Goal: Task Accomplishment & Management: Manage account settings

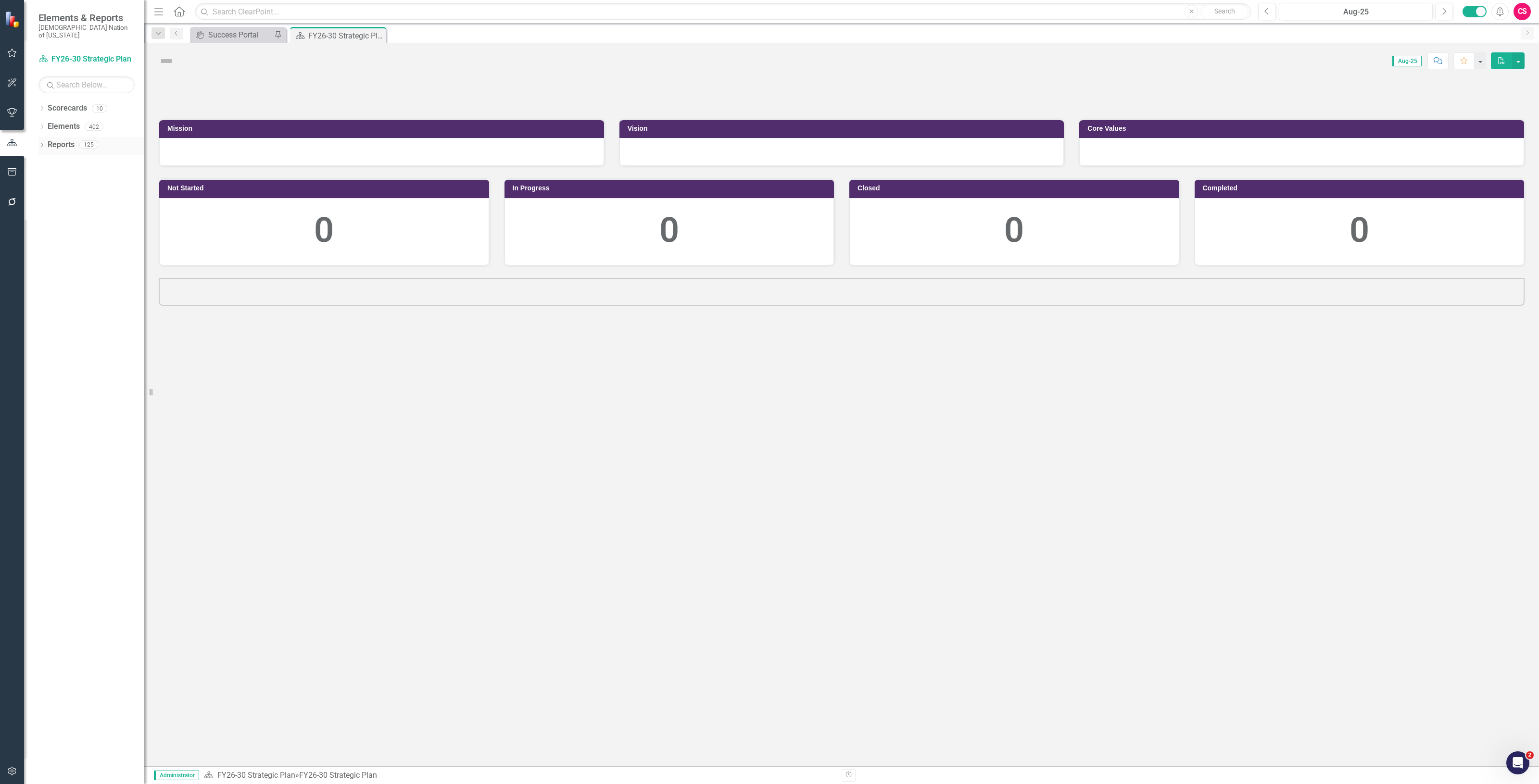
click at [51, 139] on link "Reports" at bounding box center [61, 144] width 27 height 11
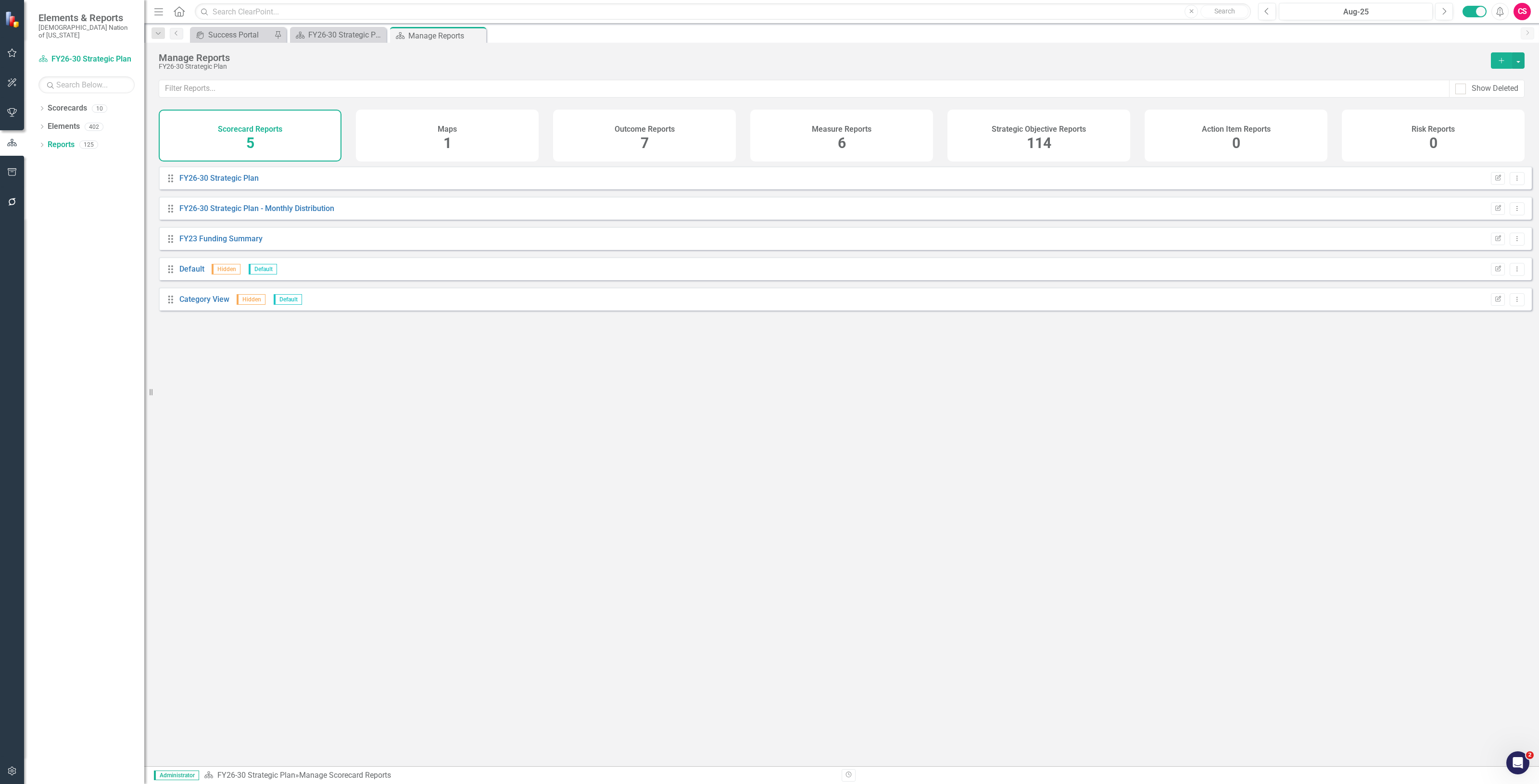
click at [1056, 144] on div "Strategic Objective Reports 114" at bounding box center [1039, 136] width 183 height 52
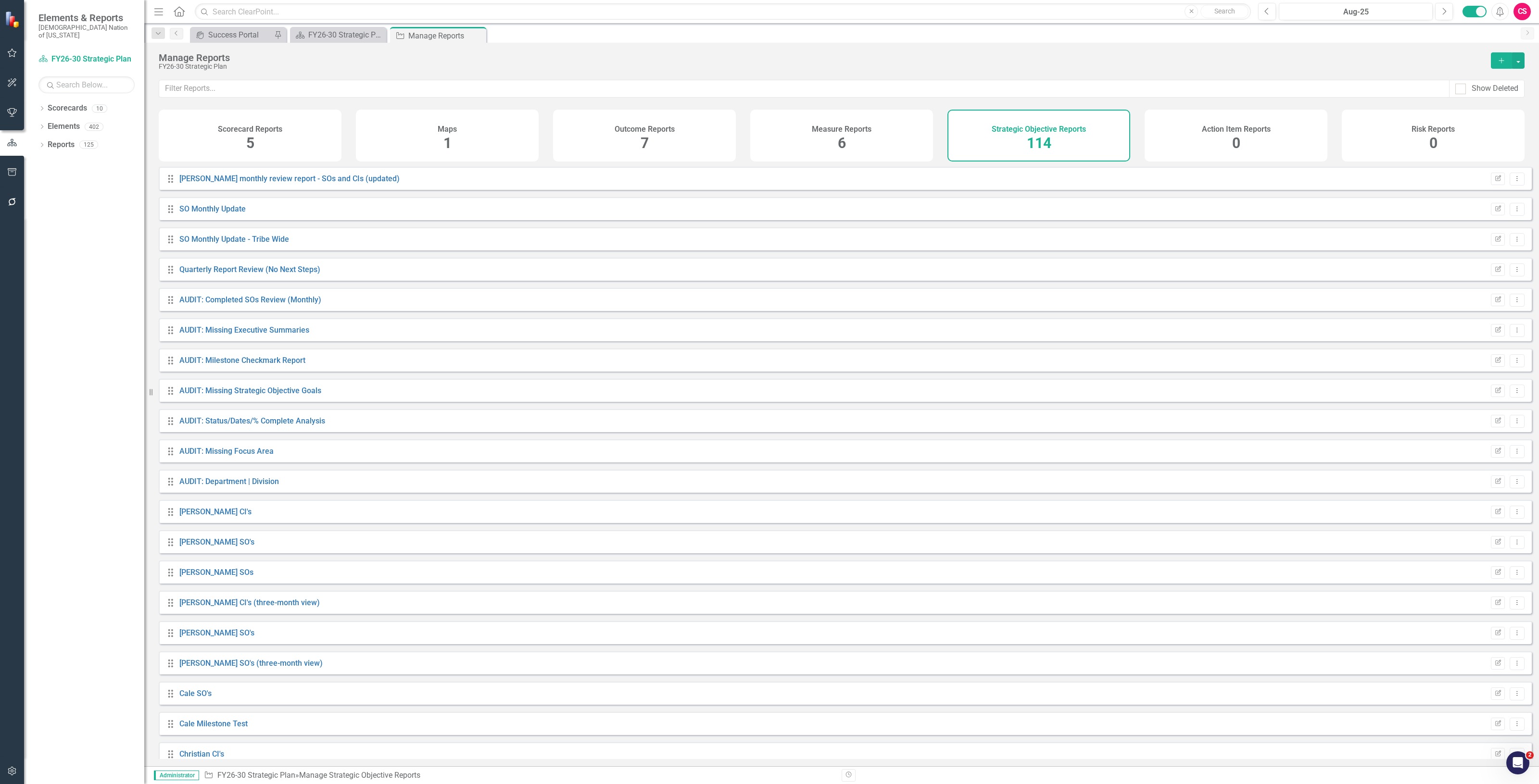
scroll to position [2859, 0]
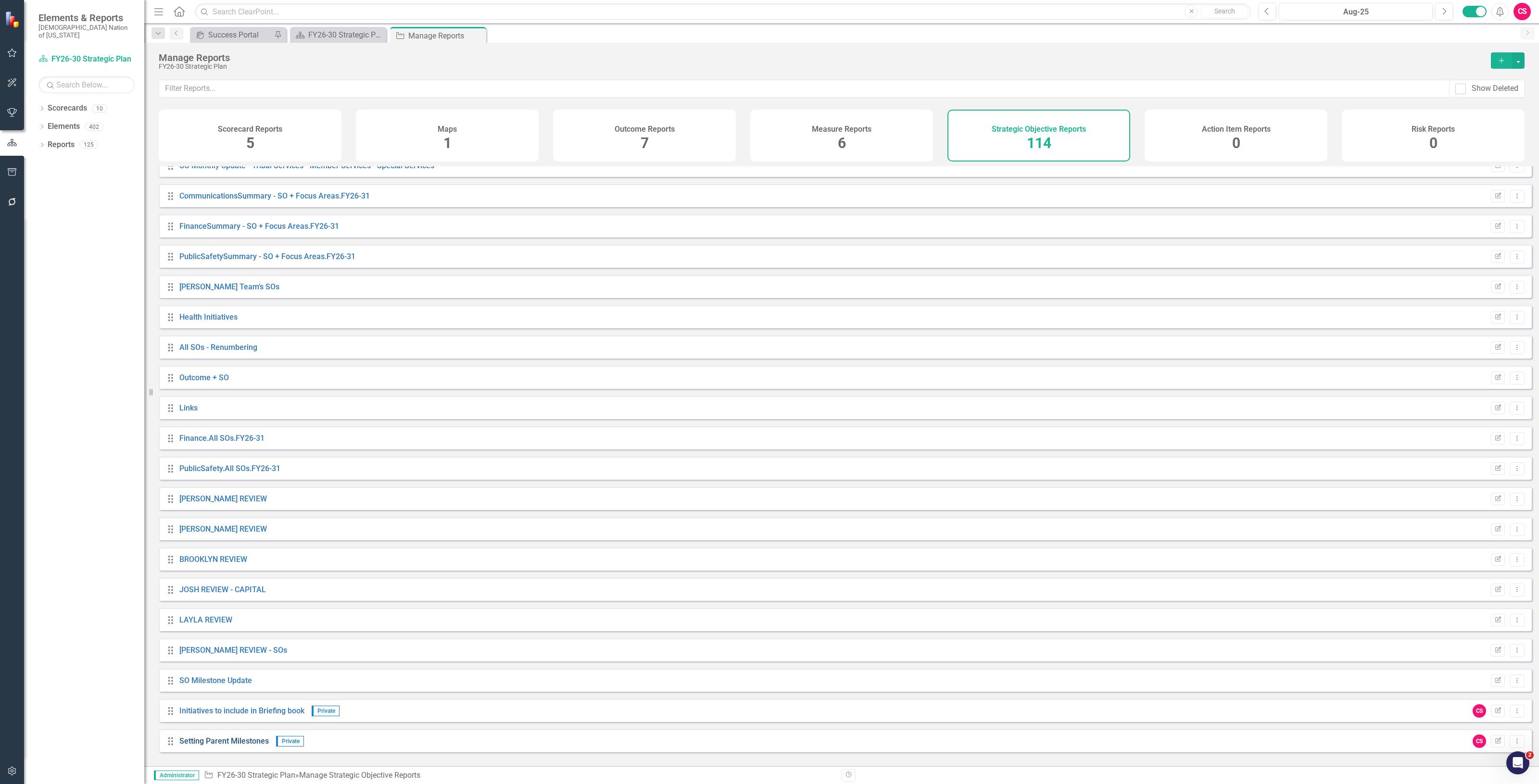
click at [235, 744] on link "Setting Parent Milestones" at bounding box center [224, 740] width 90 height 9
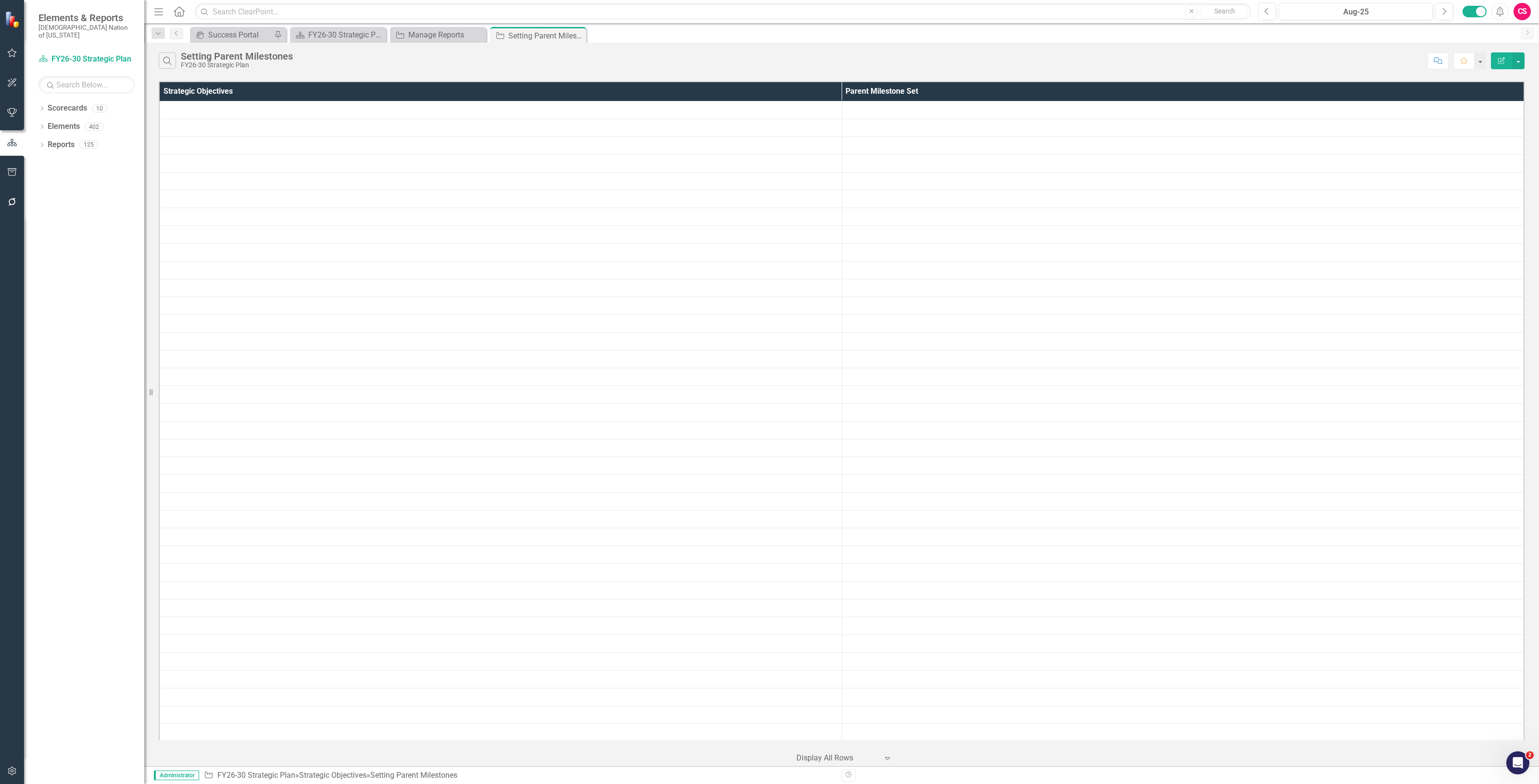
click at [845, 761] on div at bounding box center [837, 758] width 82 height 13
click at [814, 681] on div "10+ rows per page" at bounding box center [846, 678] width 90 height 11
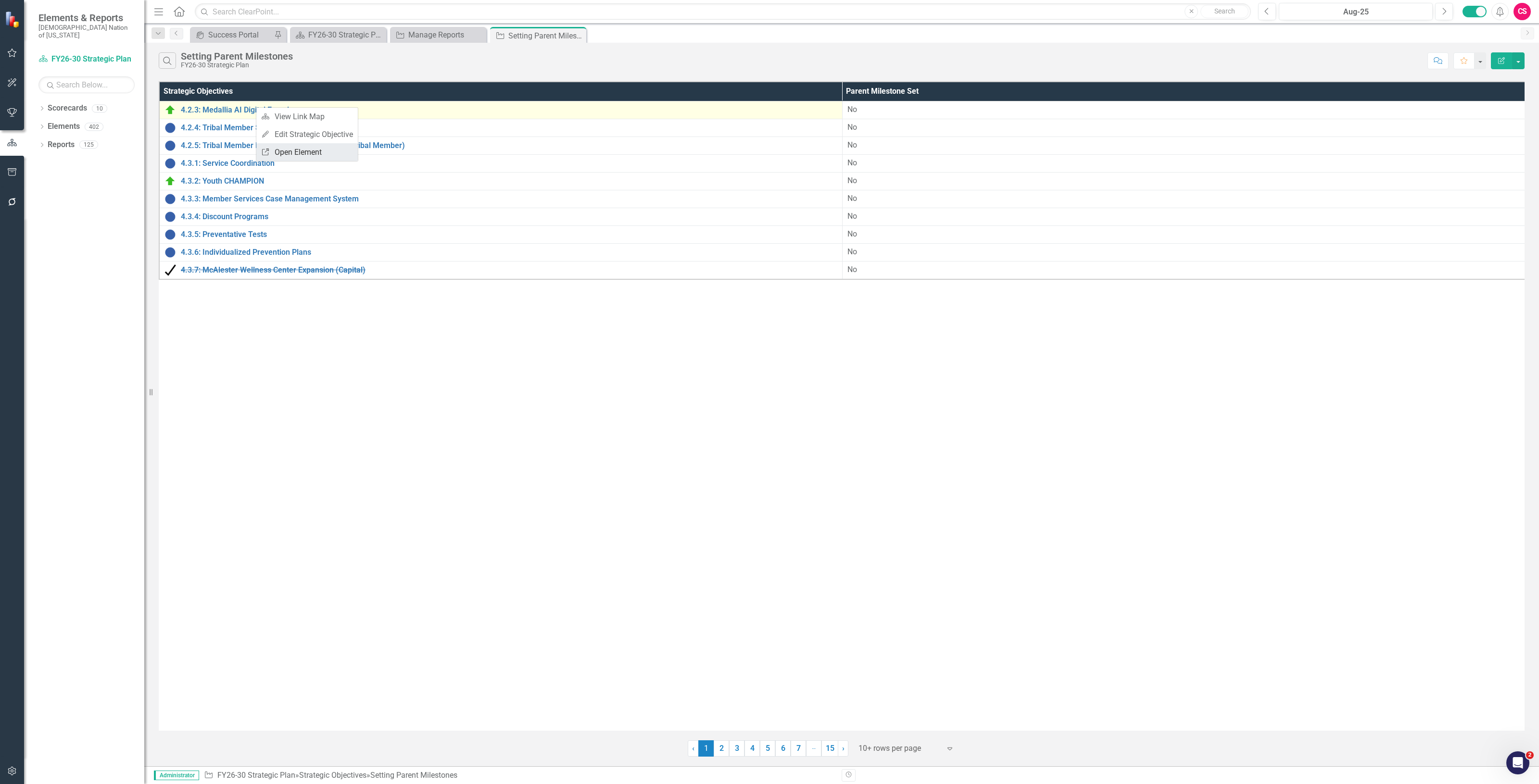
click at [285, 152] on link "Link Open Element" at bounding box center [307, 152] width 102 height 18
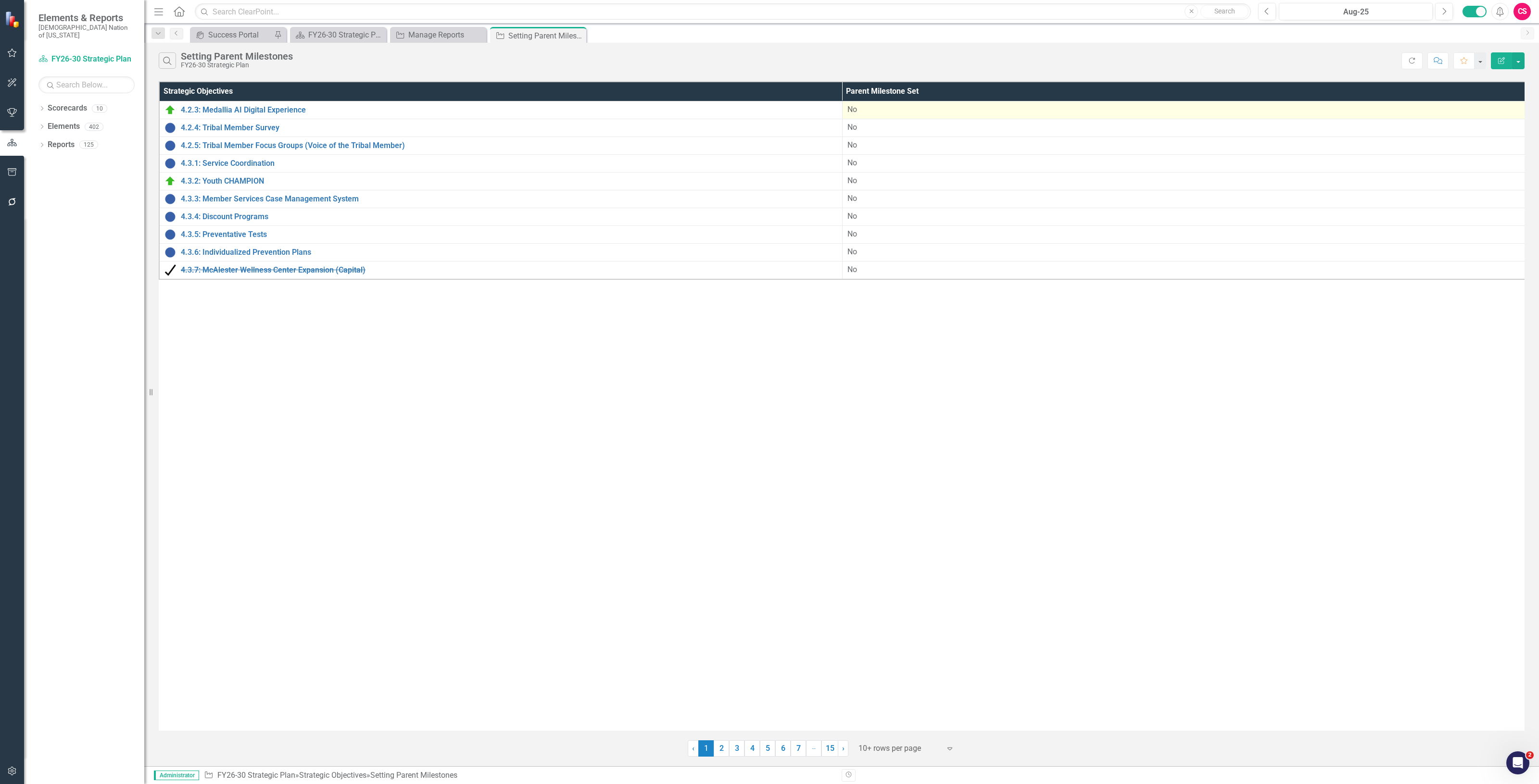
click at [890, 109] on div "No" at bounding box center [1184, 110] width 673 height 11
click at [890, 109] on div "No" at bounding box center [1184, 110] width 673 height 11
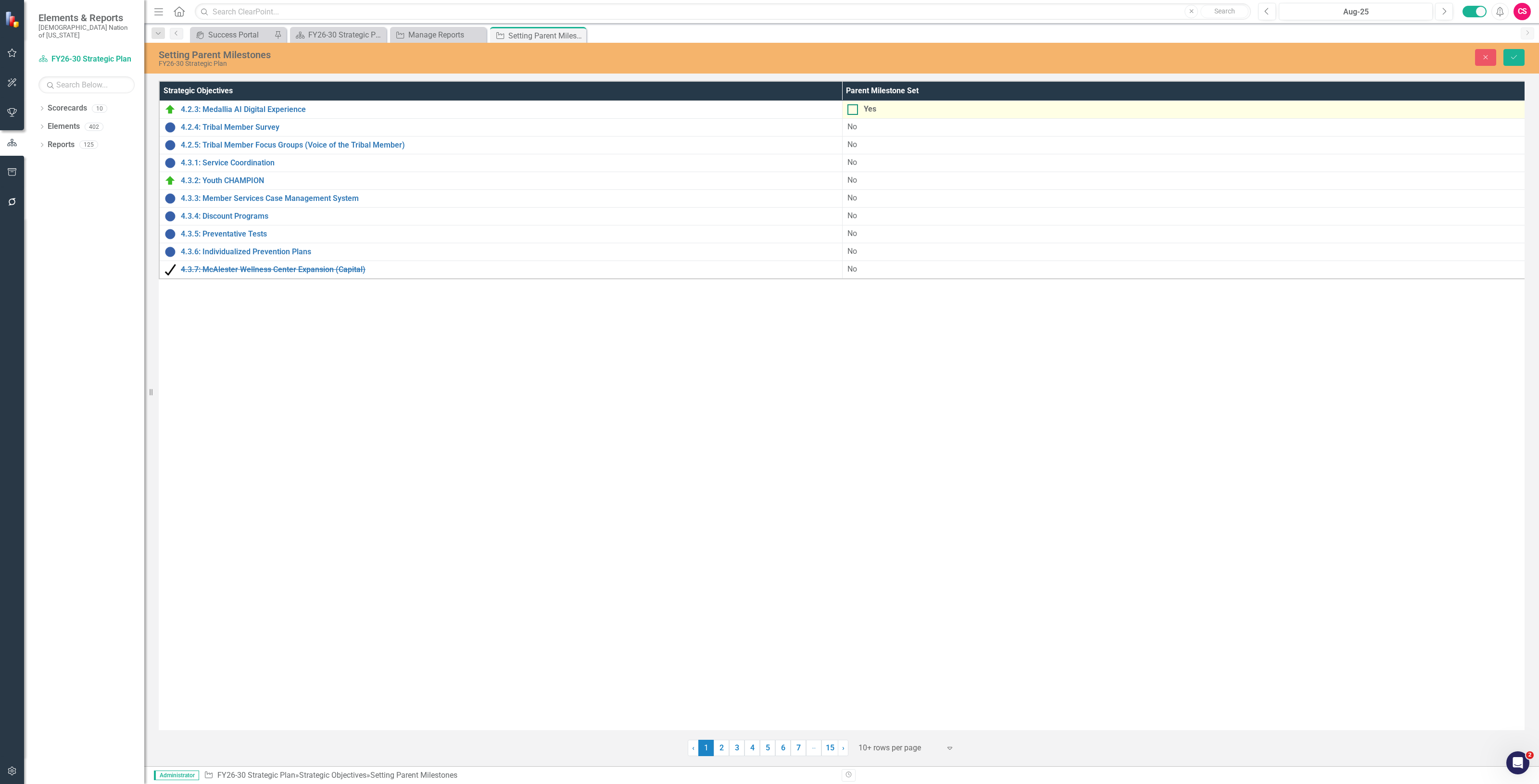
click at [876, 109] on div "Yes" at bounding box center [1184, 109] width 673 height 11
click at [854, 109] on input "Yes" at bounding box center [850, 107] width 6 height 6
checkbox input "true"
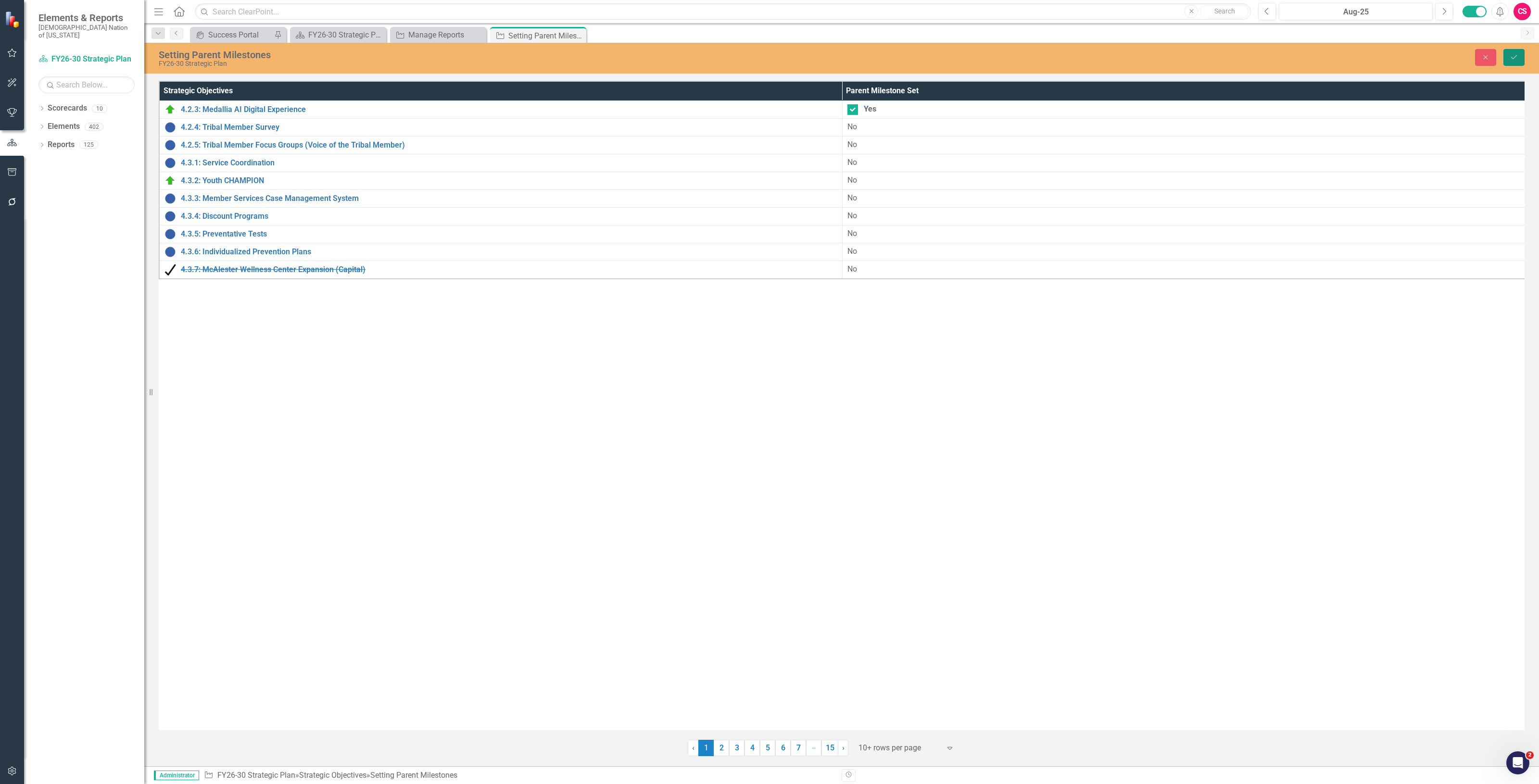
click at [1512, 54] on icon "Save" at bounding box center [1514, 57] width 8 height 7
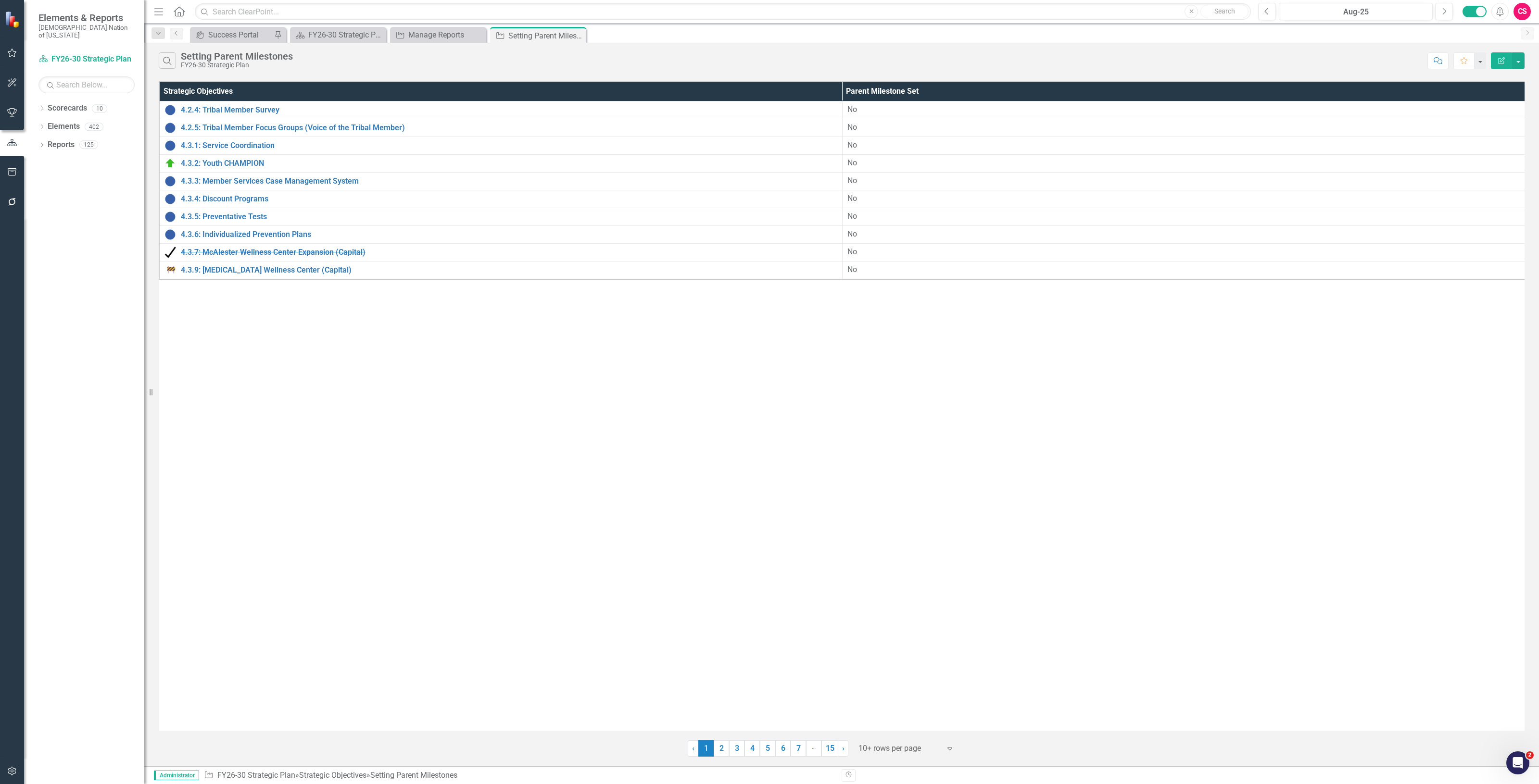
click at [1434, 65] on button "Comment" at bounding box center [1437, 61] width 21 height 17
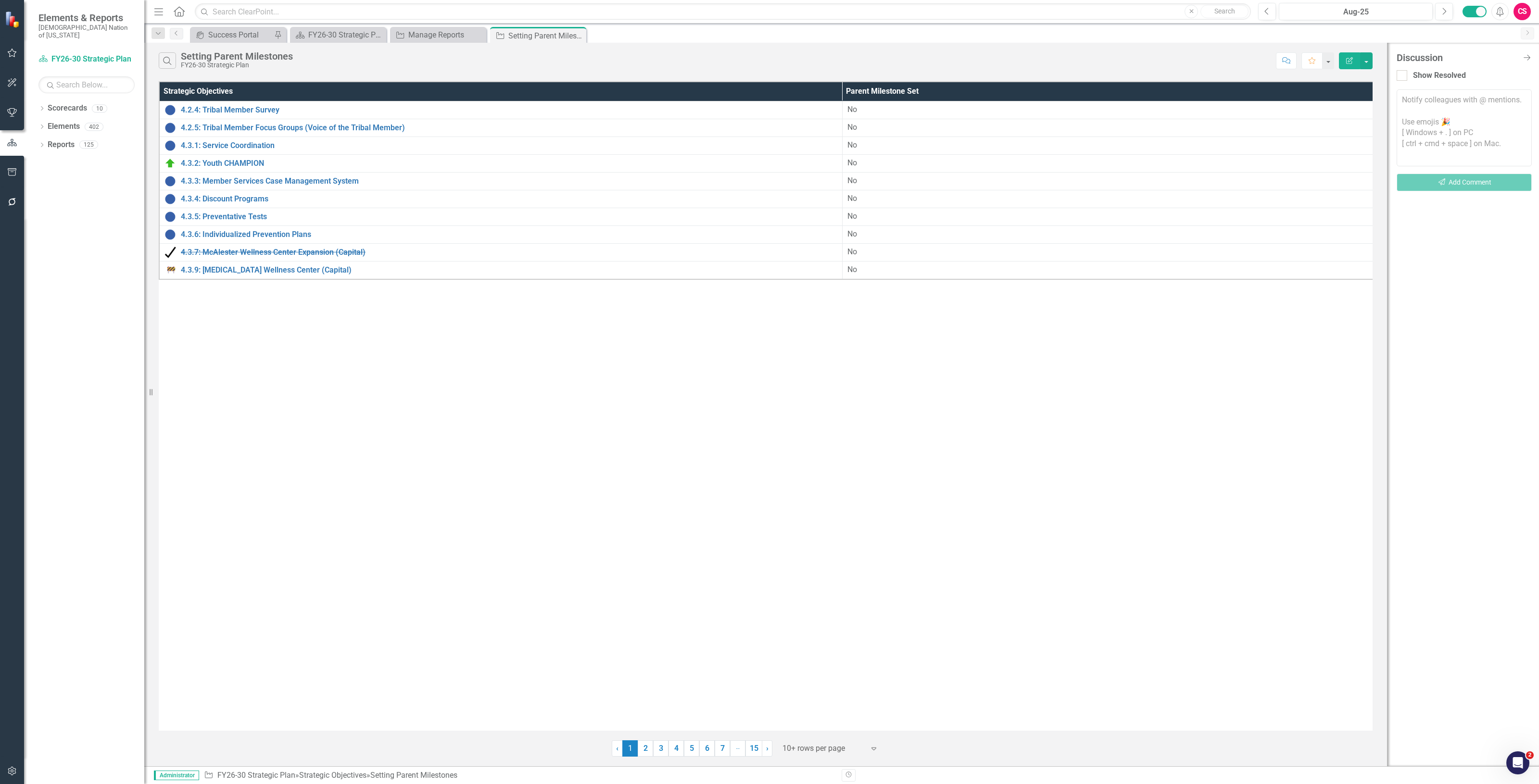
drag, startPoint x: 6, startPoint y: 783, endPoint x: 6, endPoint y: 777, distance: 6.0
click at [6, 782] on div at bounding box center [12, 783] width 24 height 2
click at [6, 777] on button "button" at bounding box center [12, 771] width 22 height 20
click at [8, 210] on button "button" at bounding box center [12, 202] width 22 height 20
click at [71, 322] on link "Scripting" at bounding box center [86, 328] width 96 height 11
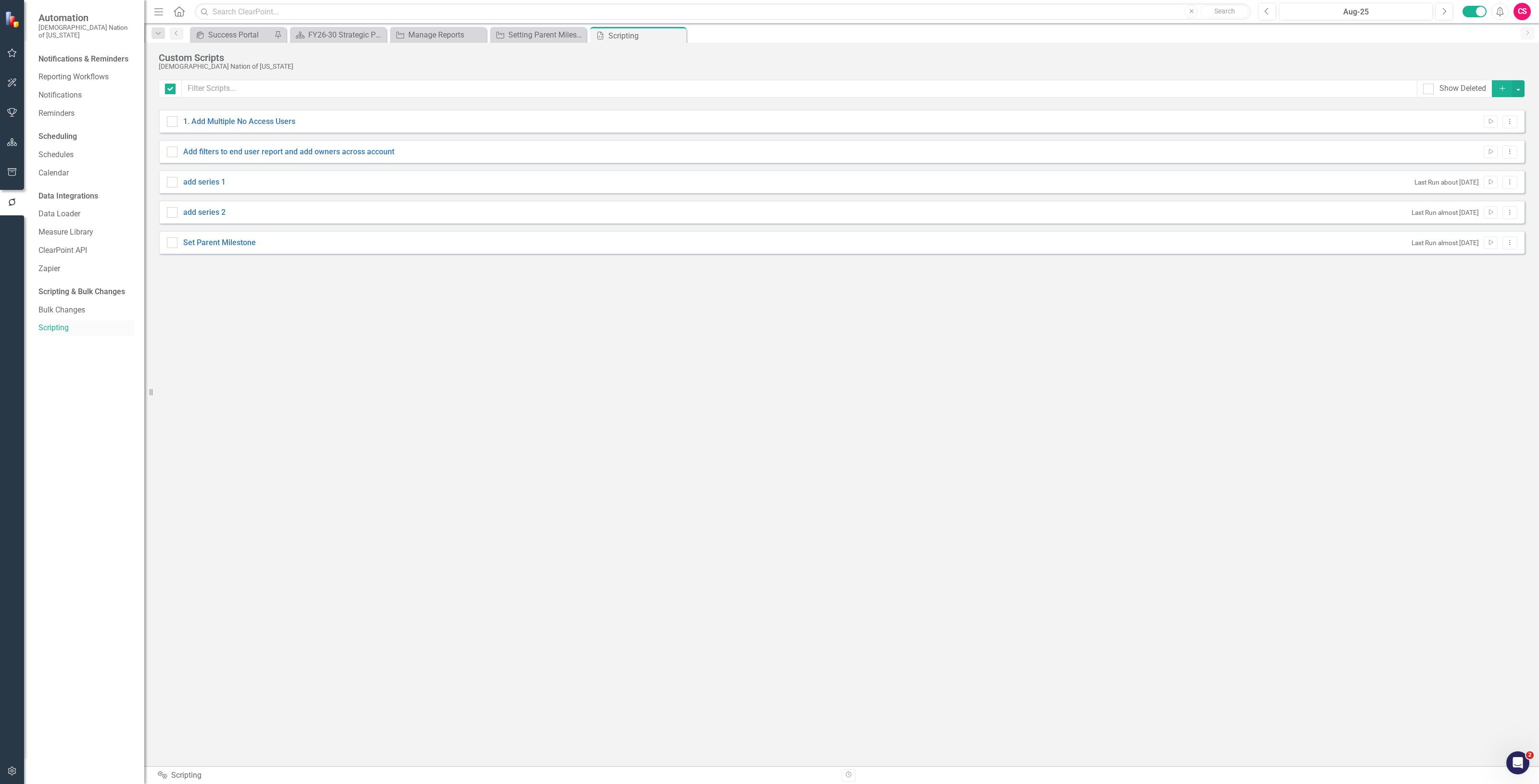
checkbox input "false"
click at [517, 35] on div "Setting Parent Milestones" at bounding box center [540, 35] width 63 height 12
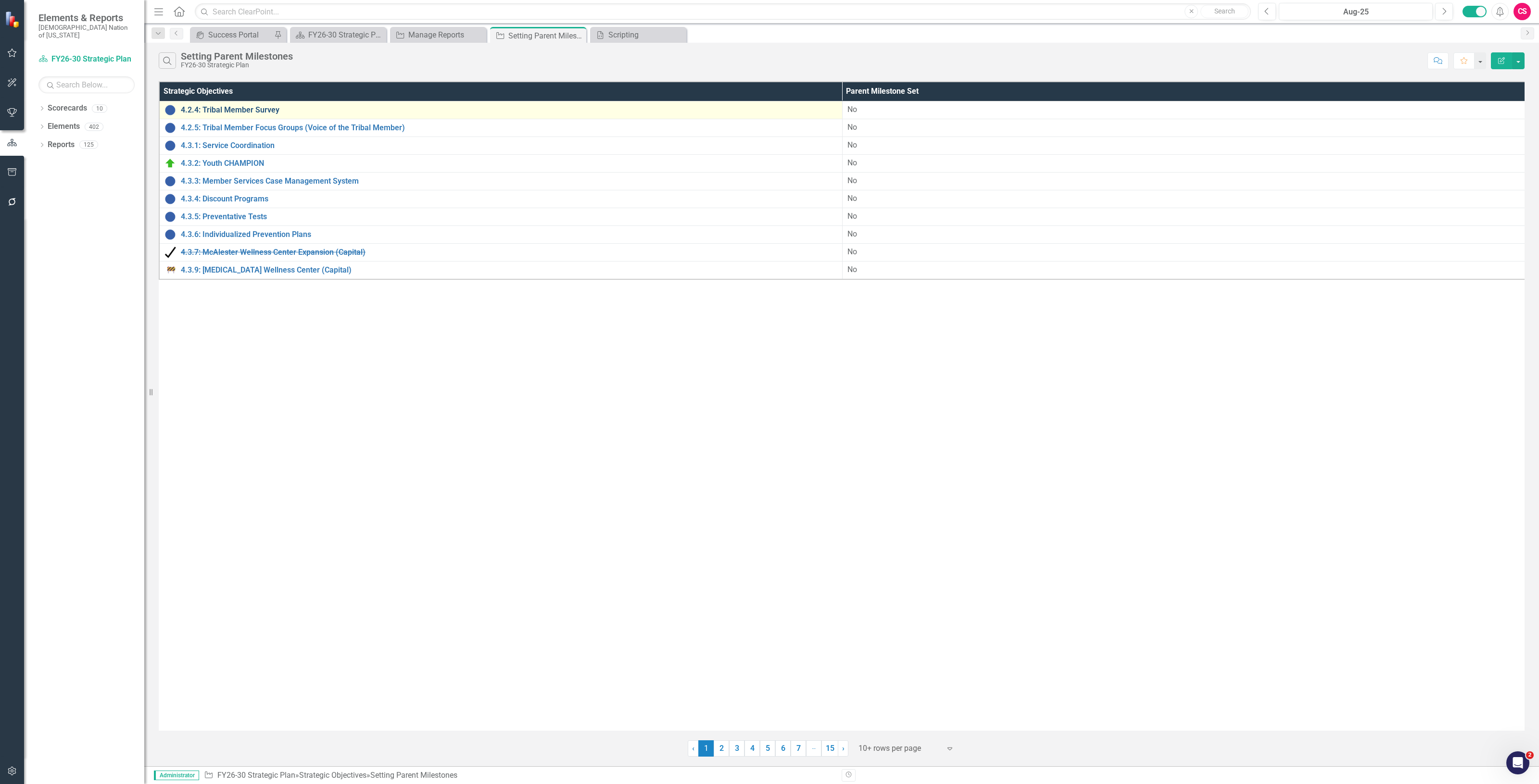
click at [239, 109] on link "4.2.4: Tribal Member Survey" at bounding box center [509, 110] width 657 height 8
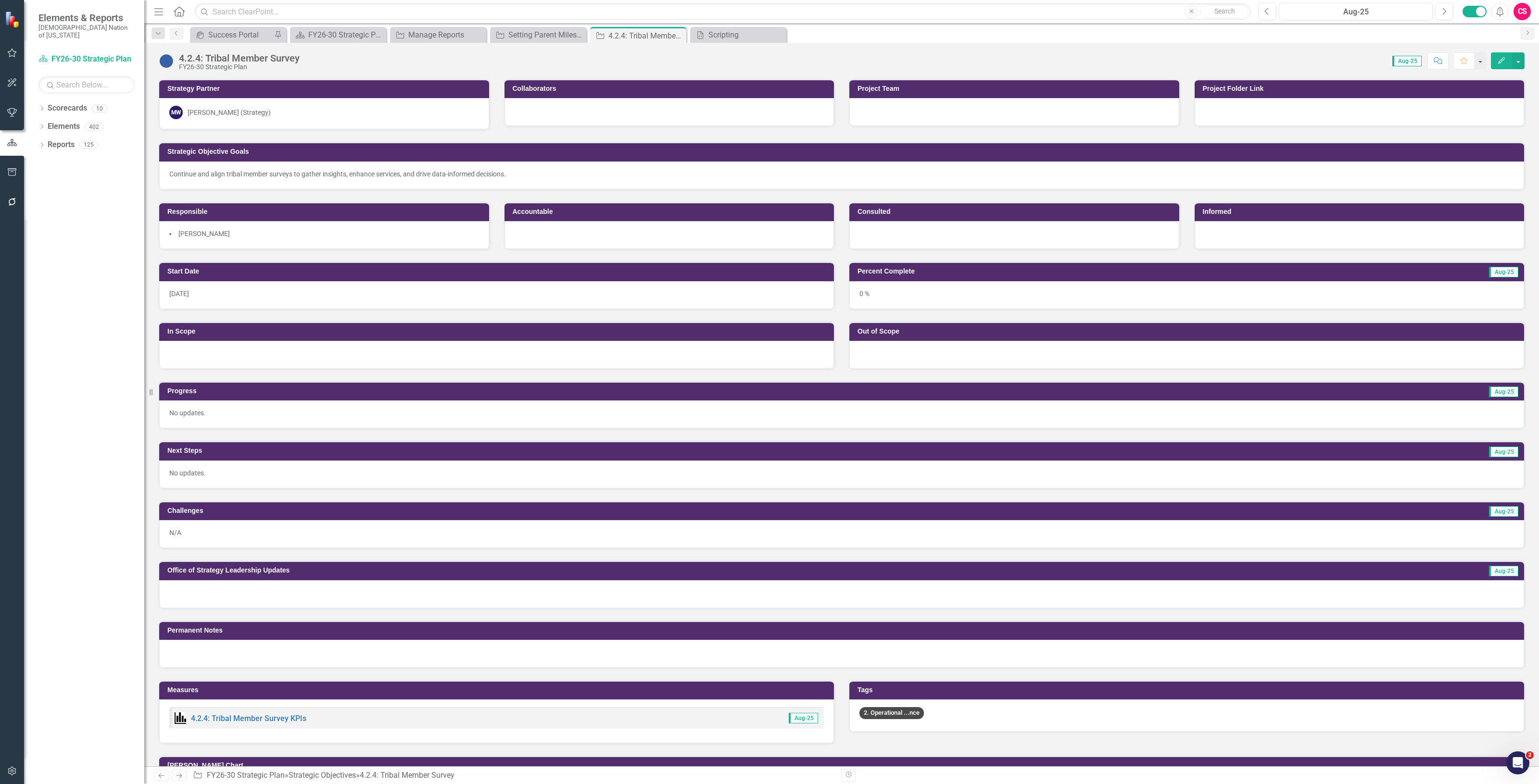
click at [1496, 65] on button "Edit" at bounding box center [1501, 61] width 21 height 17
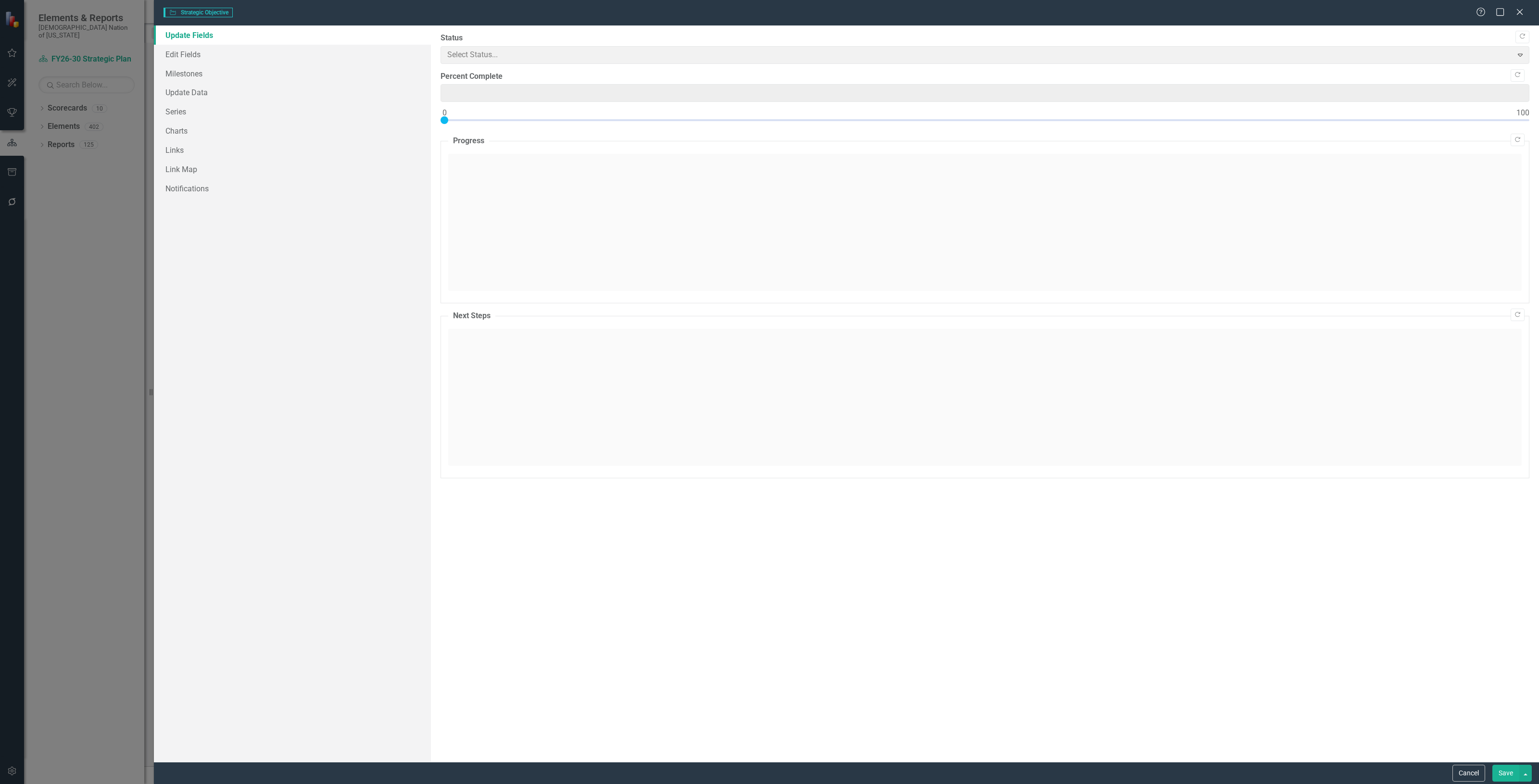
type input "0"
click at [253, 73] on link "Milestones" at bounding box center [293, 73] width 277 height 19
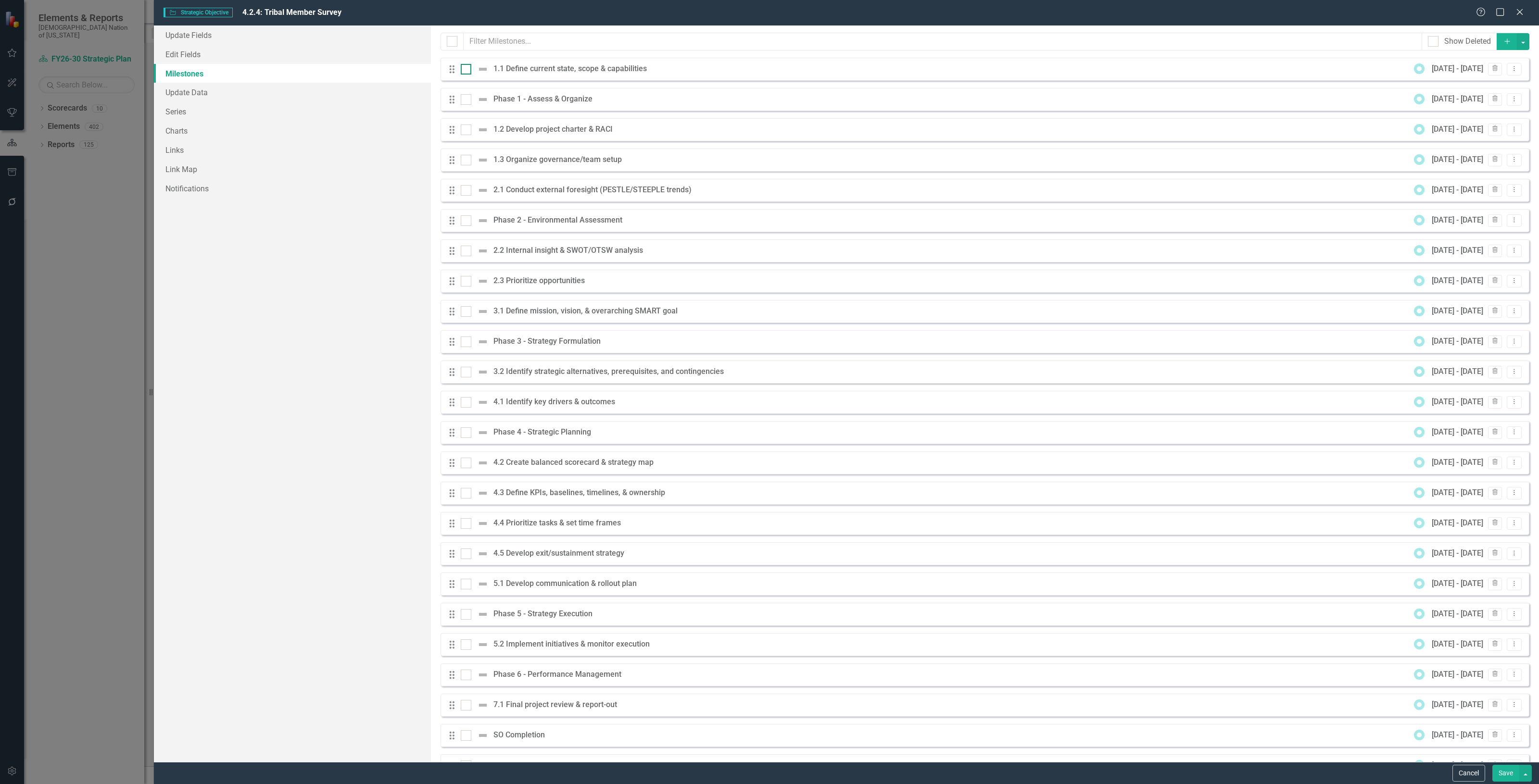
click at [465, 70] on div at bounding box center [466, 69] width 11 height 11
click at [465, 70] on input "checkbox" at bounding box center [464, 67] width 6 height 6
checkbox input "true"
click at [465, 126] on input "checkbox" at bounding box center [464, 127] width 6 height 6
checkbox input "true"
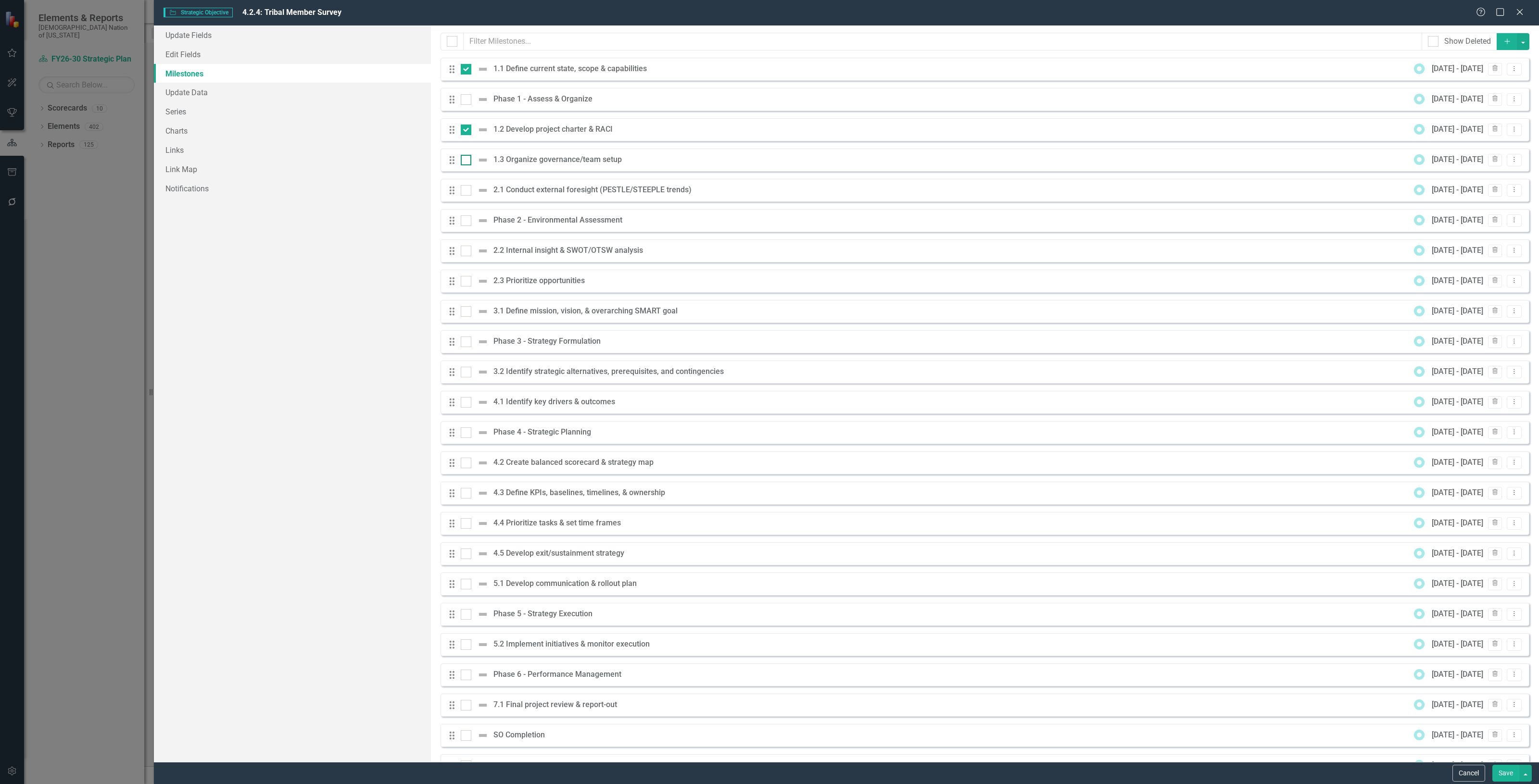
click at [467, 164] on div at bounding box center [466, 160] width 11 height 11
click at [467, 161] on input "checkbox" at bounding box center [464, 158] width 6 height 6
checkbox input "true"
click at [1520, 47] on button "button" at bounding box center [1523, 42] width 13 height 17
click at [1479, 96] on link "Edit Multiple Edit Multiple" at bounding box center [1483, 96] width 76 height 18
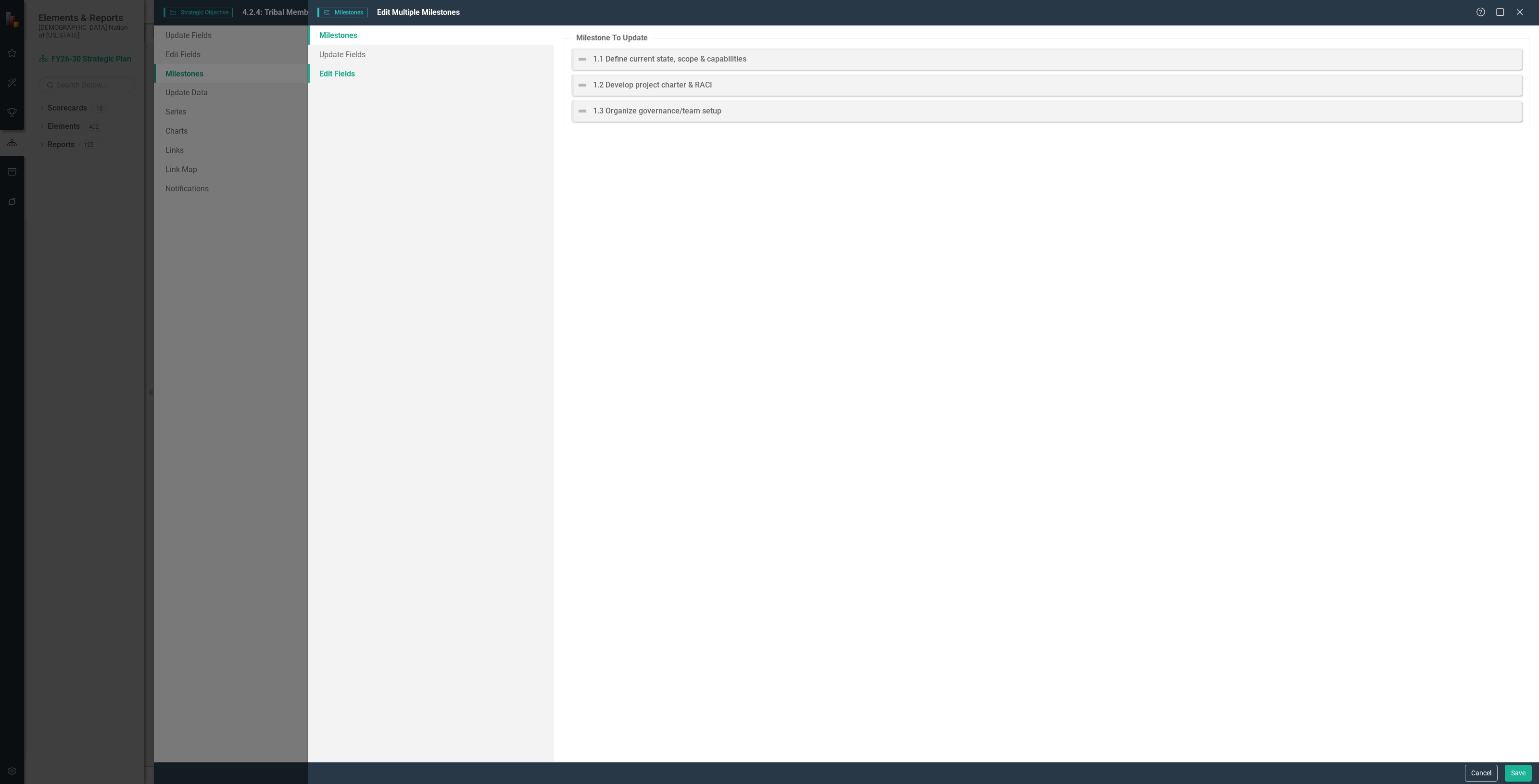
click at [419, 78] on link "Edit Fields" at bounding box center [431, 73] width 246 height 19
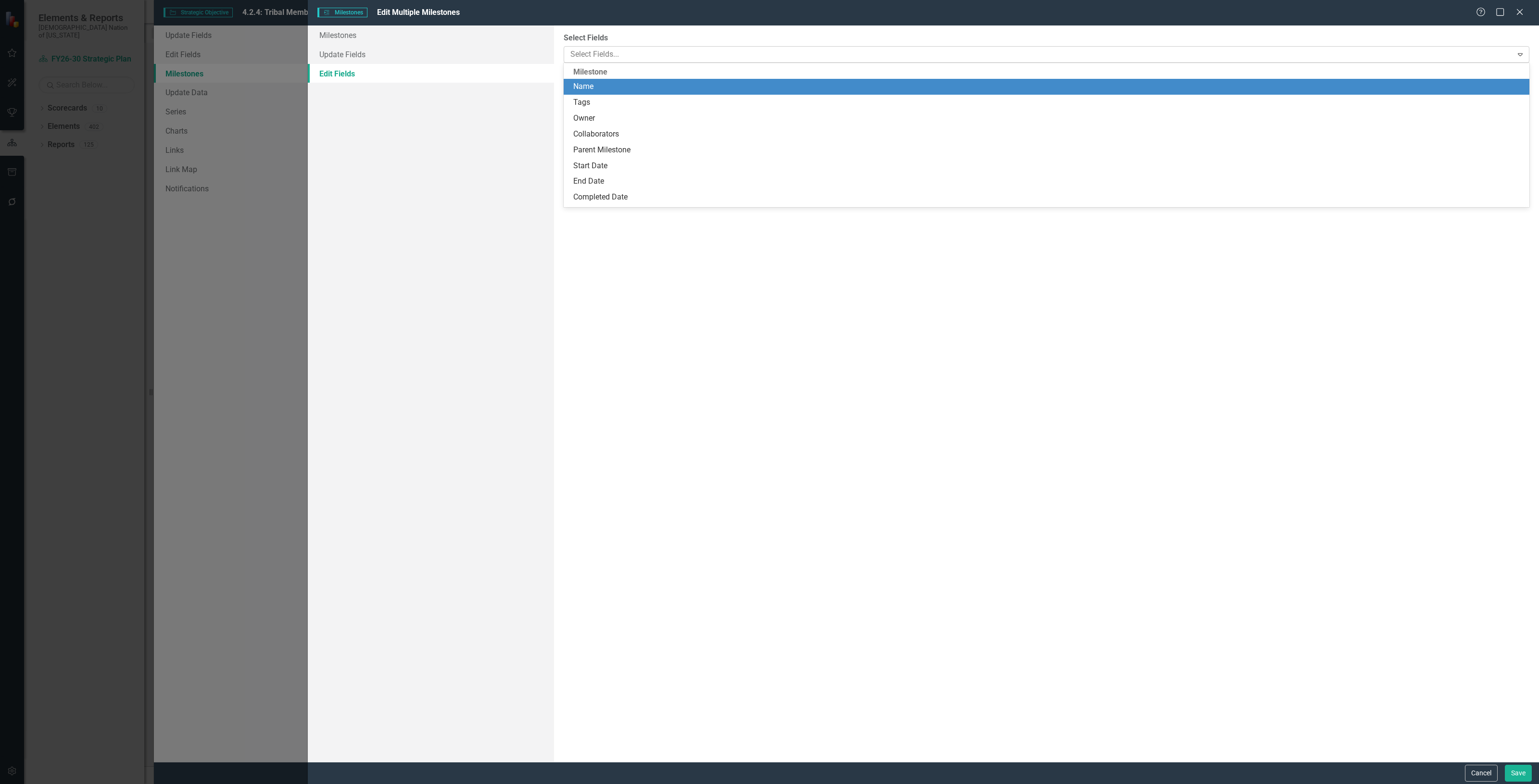
click at [617, 54] on div at bounding box center [1039, 54] width 946 height 13
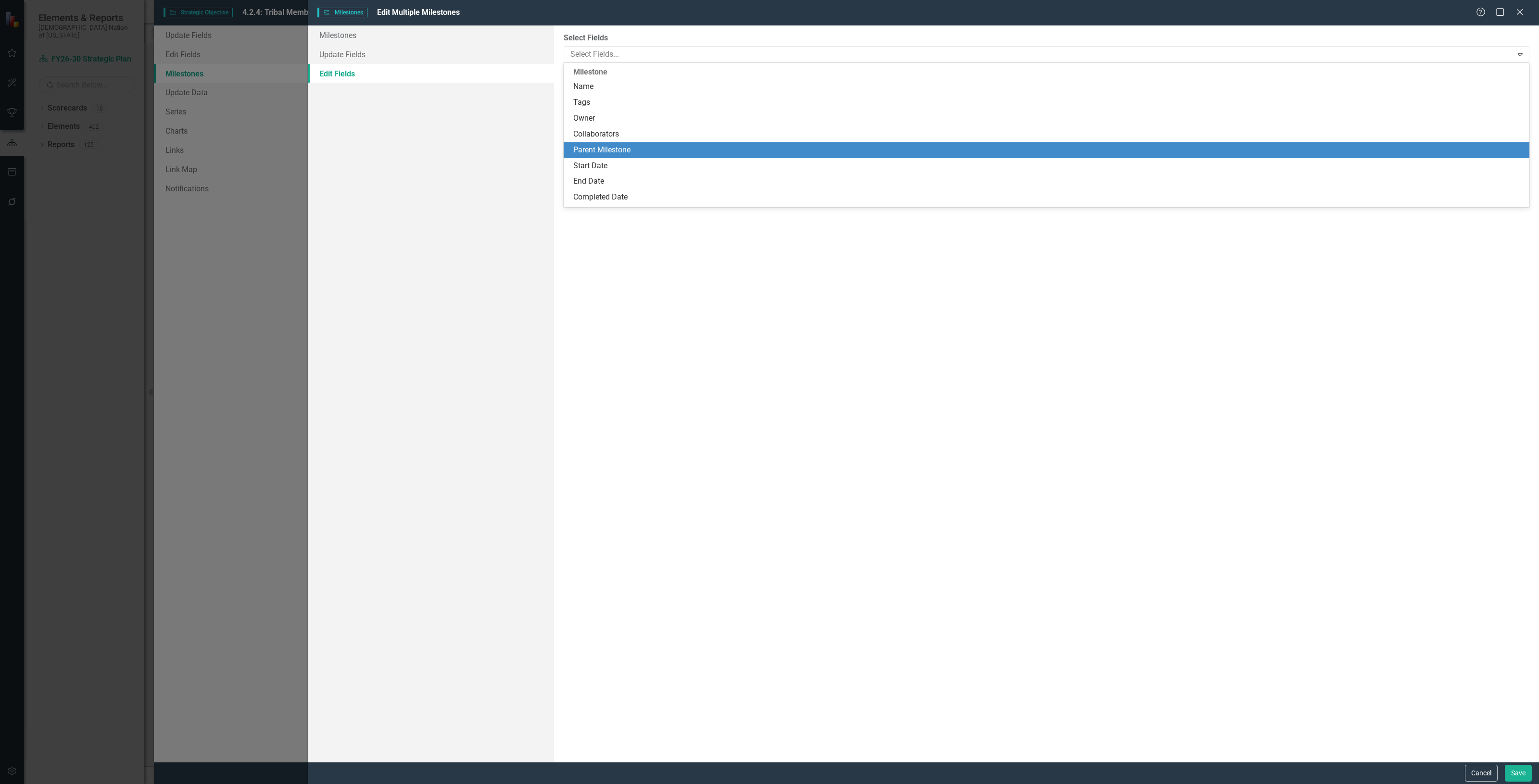
click at [613, 152] on div "Parent Milestone" at bounding box center [1049, 150] width 951 height 11
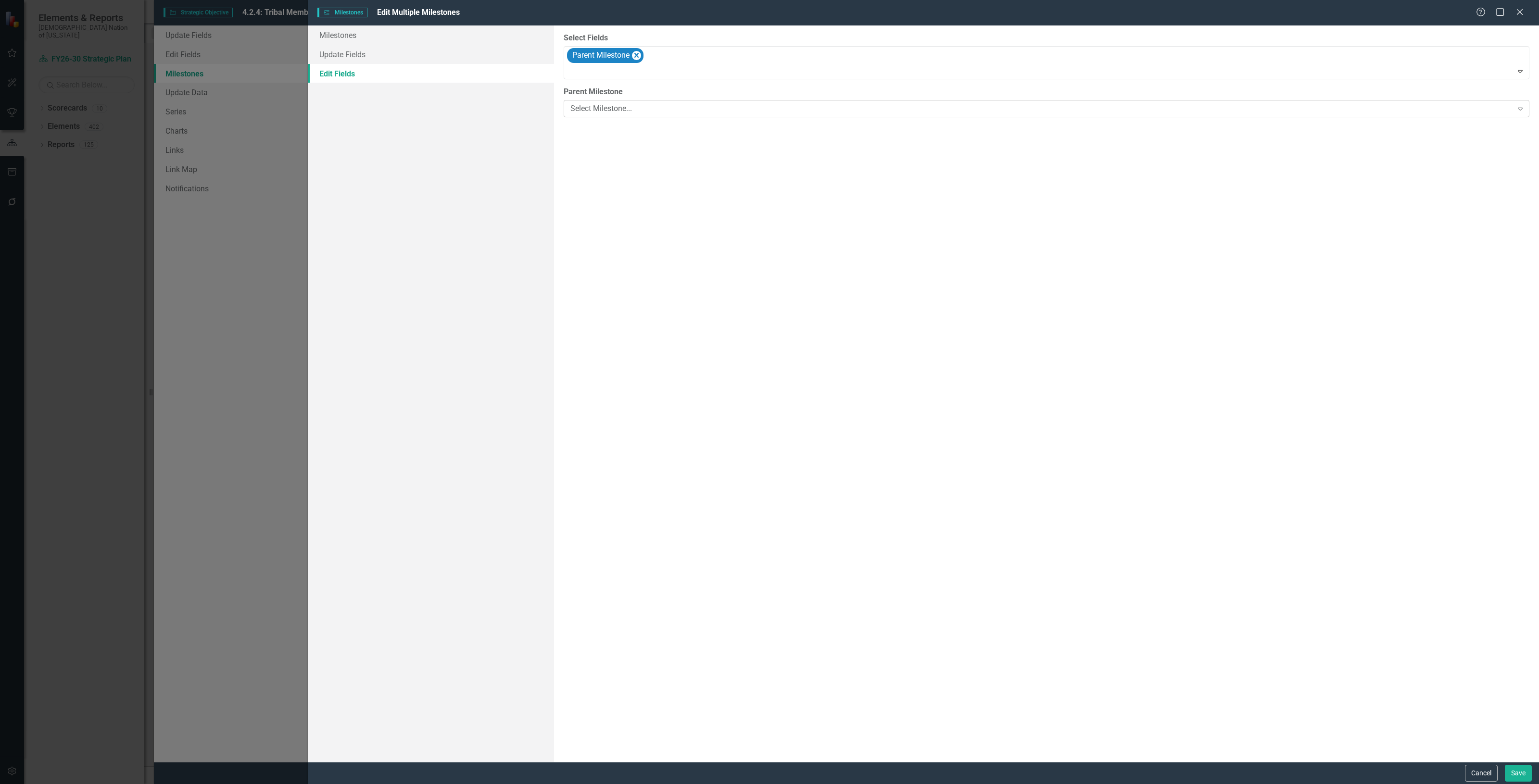
click at [608, 114] on div "Select Milestone... Expand" at bounding box center [1046, 108] width 965 height 17
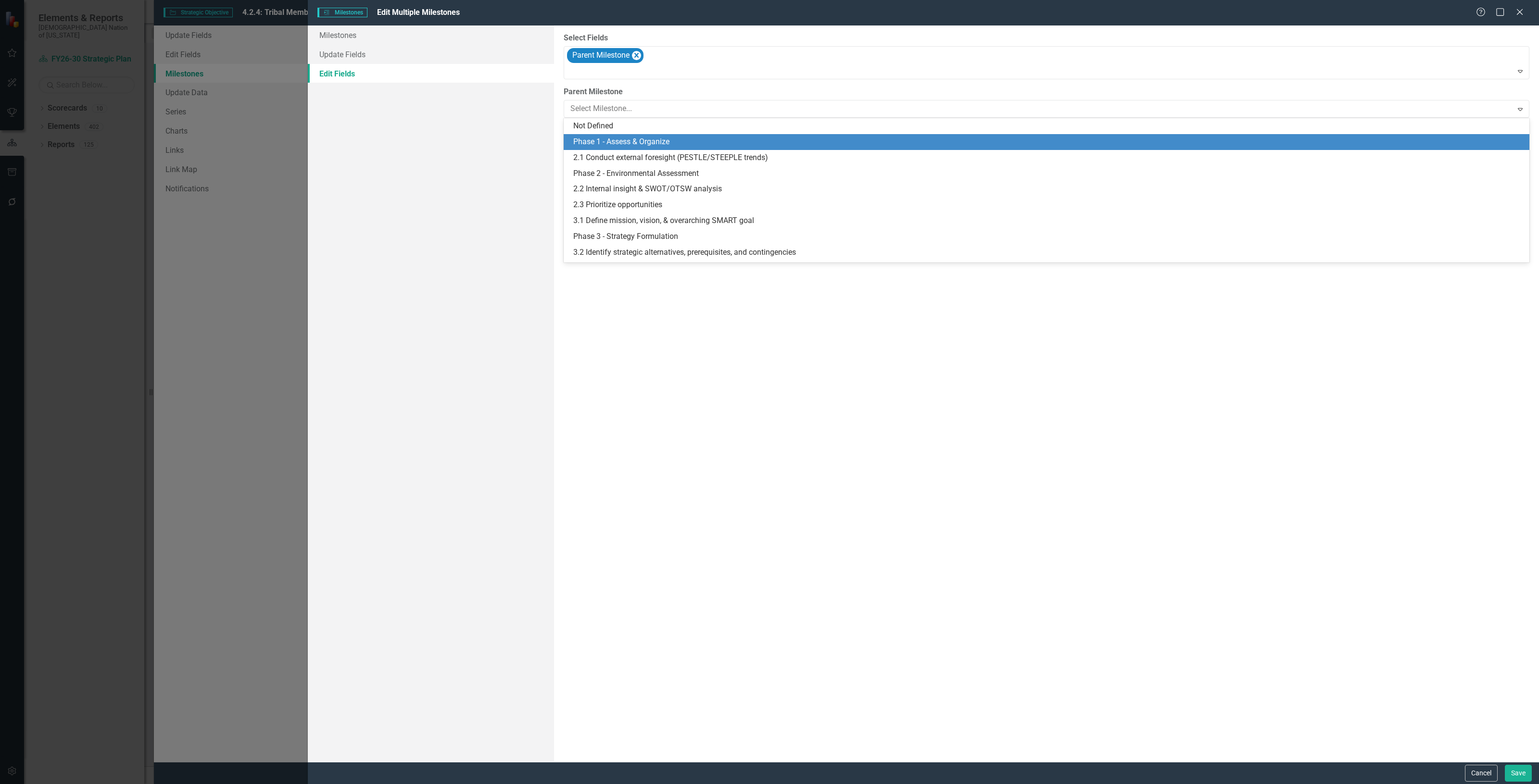
click at [617, 144] on div "Phase 1 - Assess & Organize" at bounding box center [1049, 142] width 951 height 11
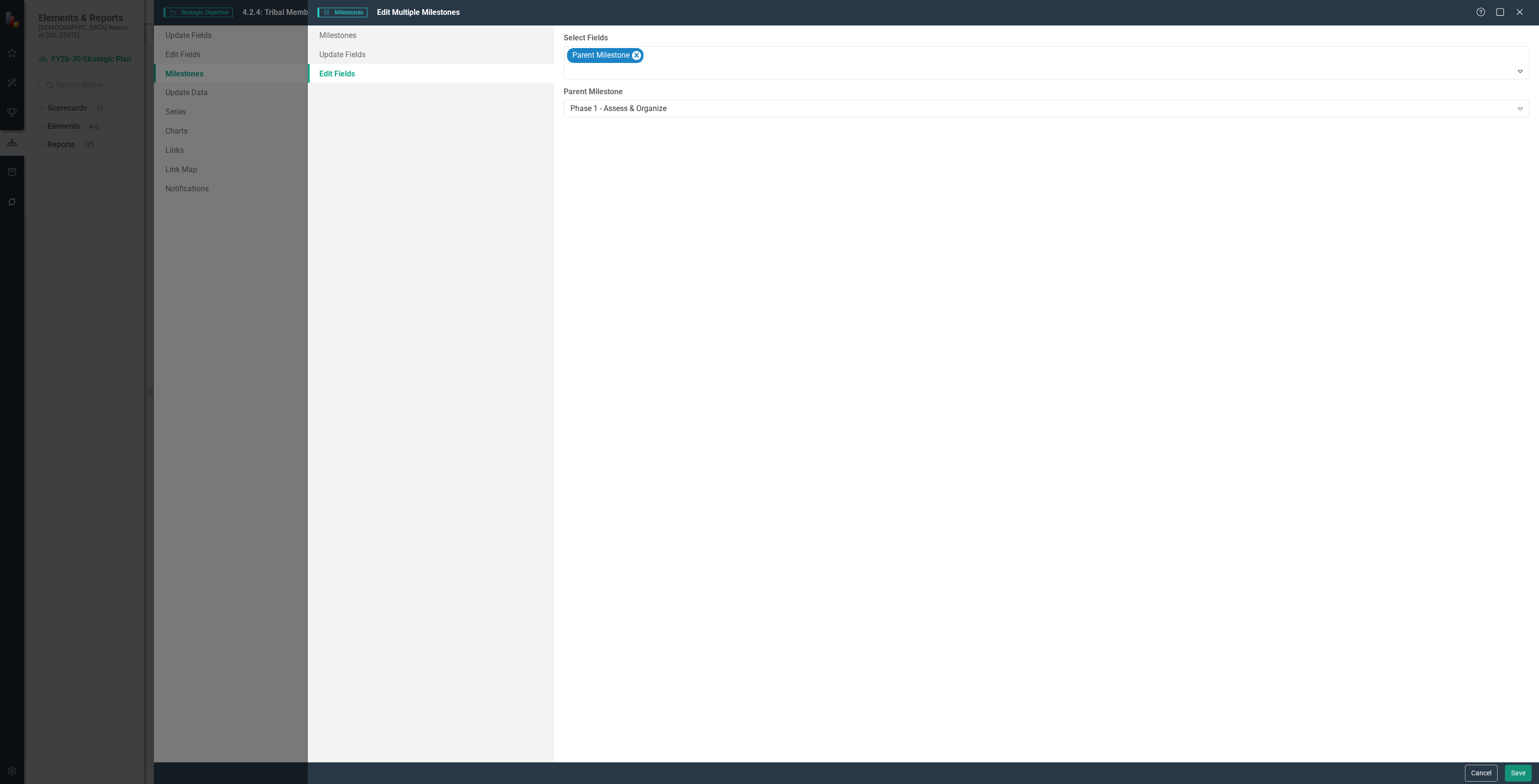
click at [1508, 777] on button "Save" at bounding box center [1518, 773] width 27 height 17
checkbox input "false"
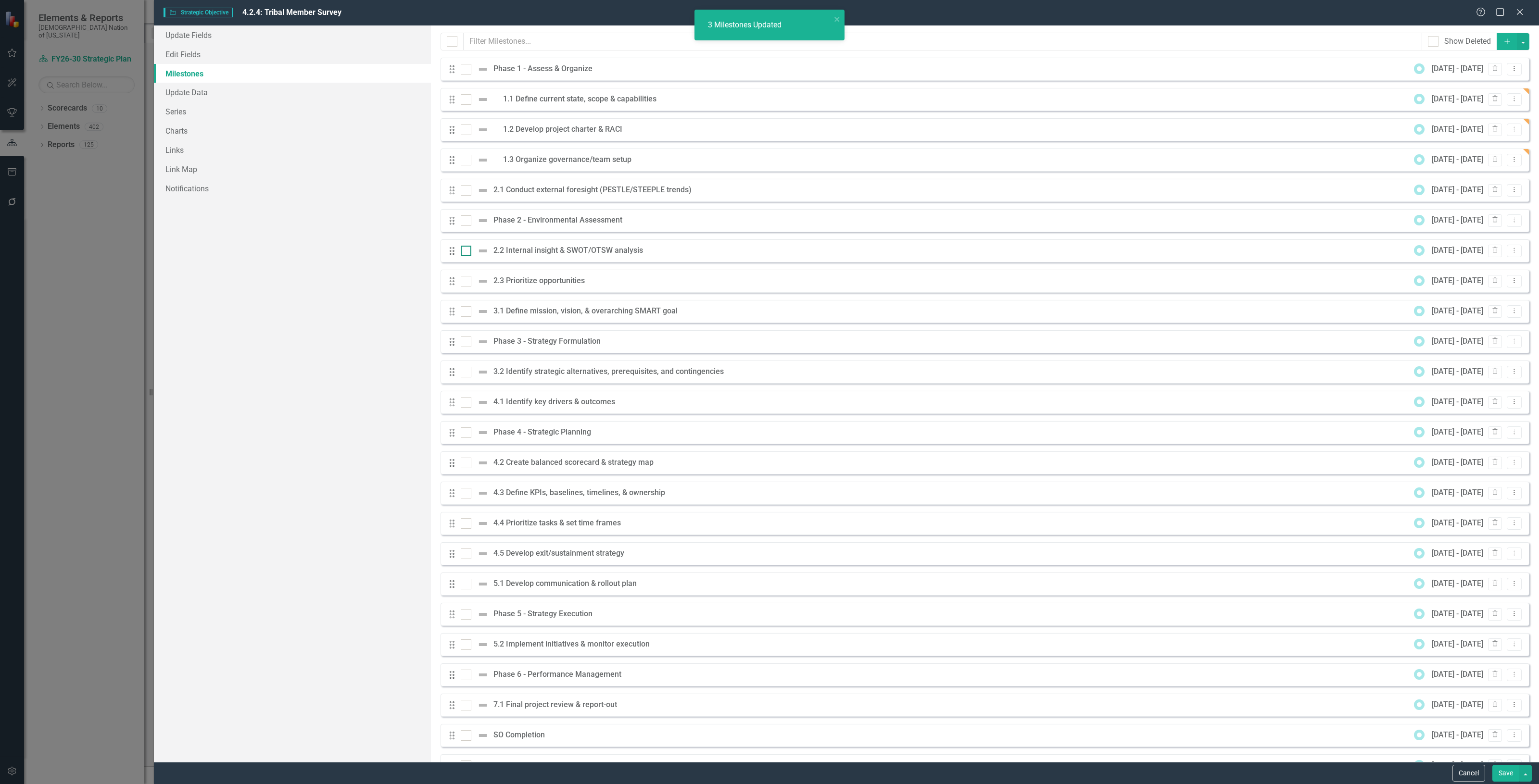
click at [467, 190] on div at bounding box center [466, 190] width 11 height 11
click at [467, 190] on input "checkbox" at bounding box center [464, 188] width 6 height 6
checkbox input "true"
click at [465, 248] on input "checkbox" at bounding box center [464, 248] width 6 height 6
checkbox input "true"
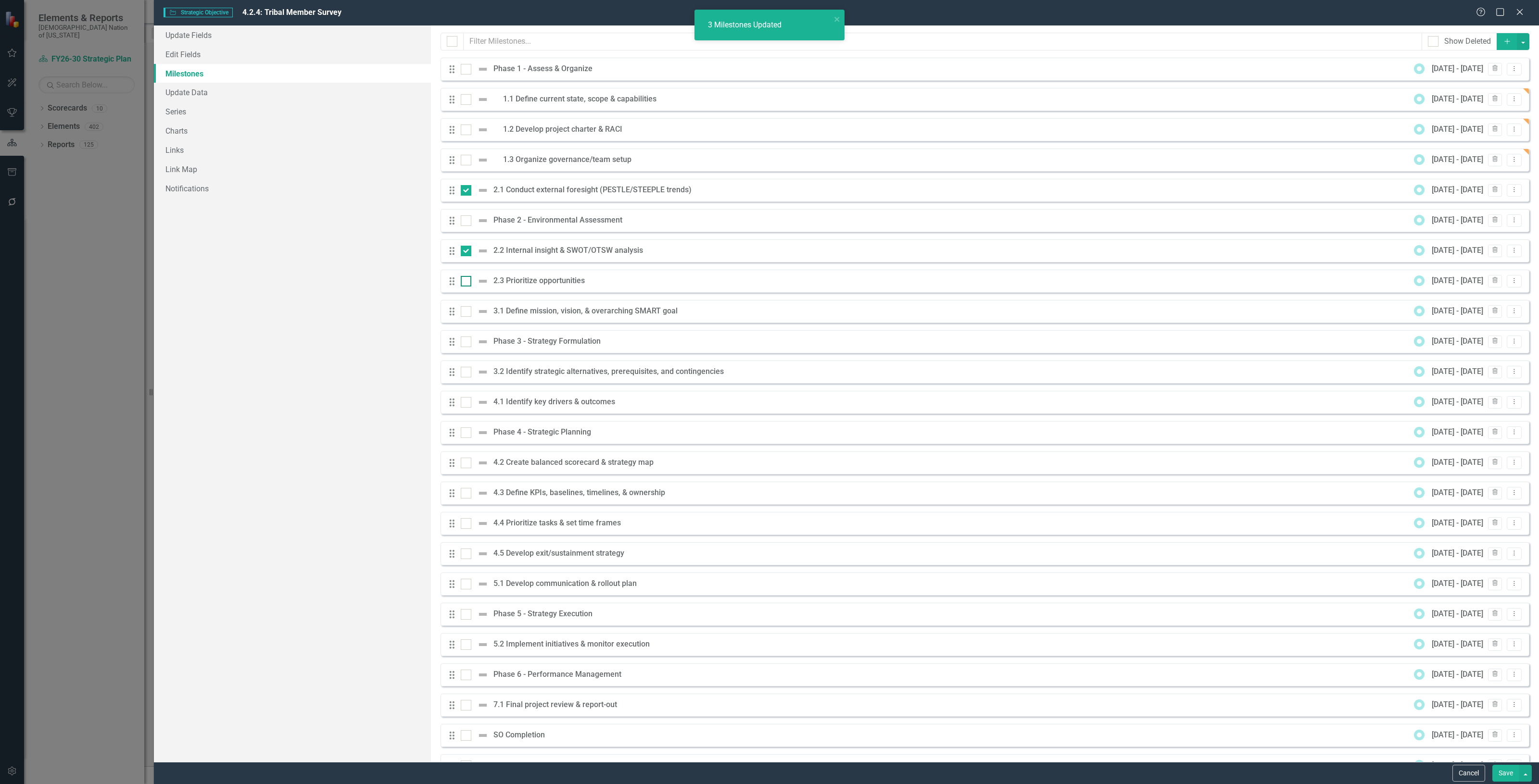
click at [464, 277] on input "checkbox" at bounding box center [464, 279] width 6 height 6
checkbox input "true"
click at [1519, 42] on button "button" at bounding box center [1523, 42] width 13 height 17
click at [1501, 97] on link "Edit Multiple Edit Multiple" at bounding box center [1483, 96] width 76 height 18
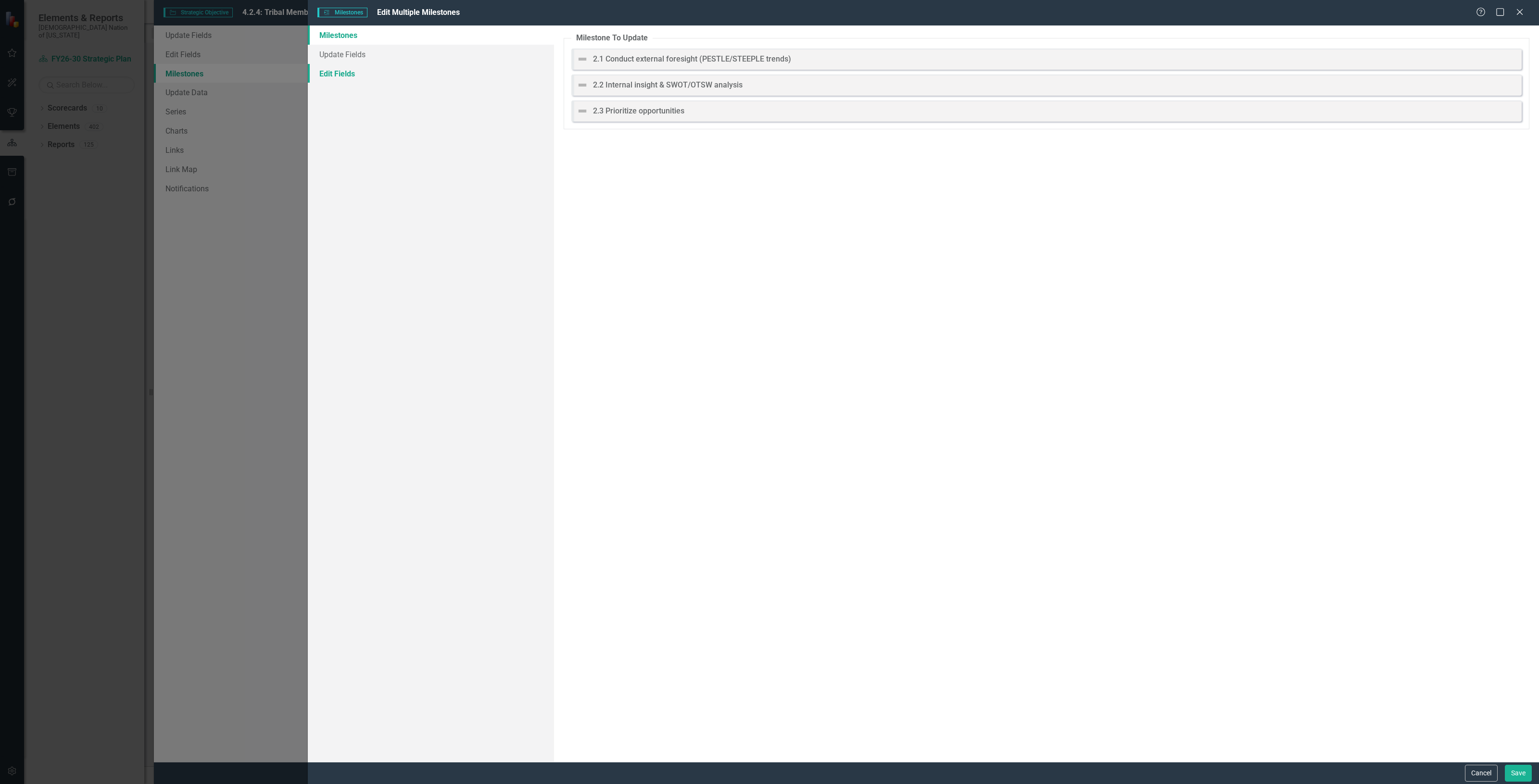
click at [393, 81] on link "Edit Fields" at bounding box center [431, 73] width 246 height 19
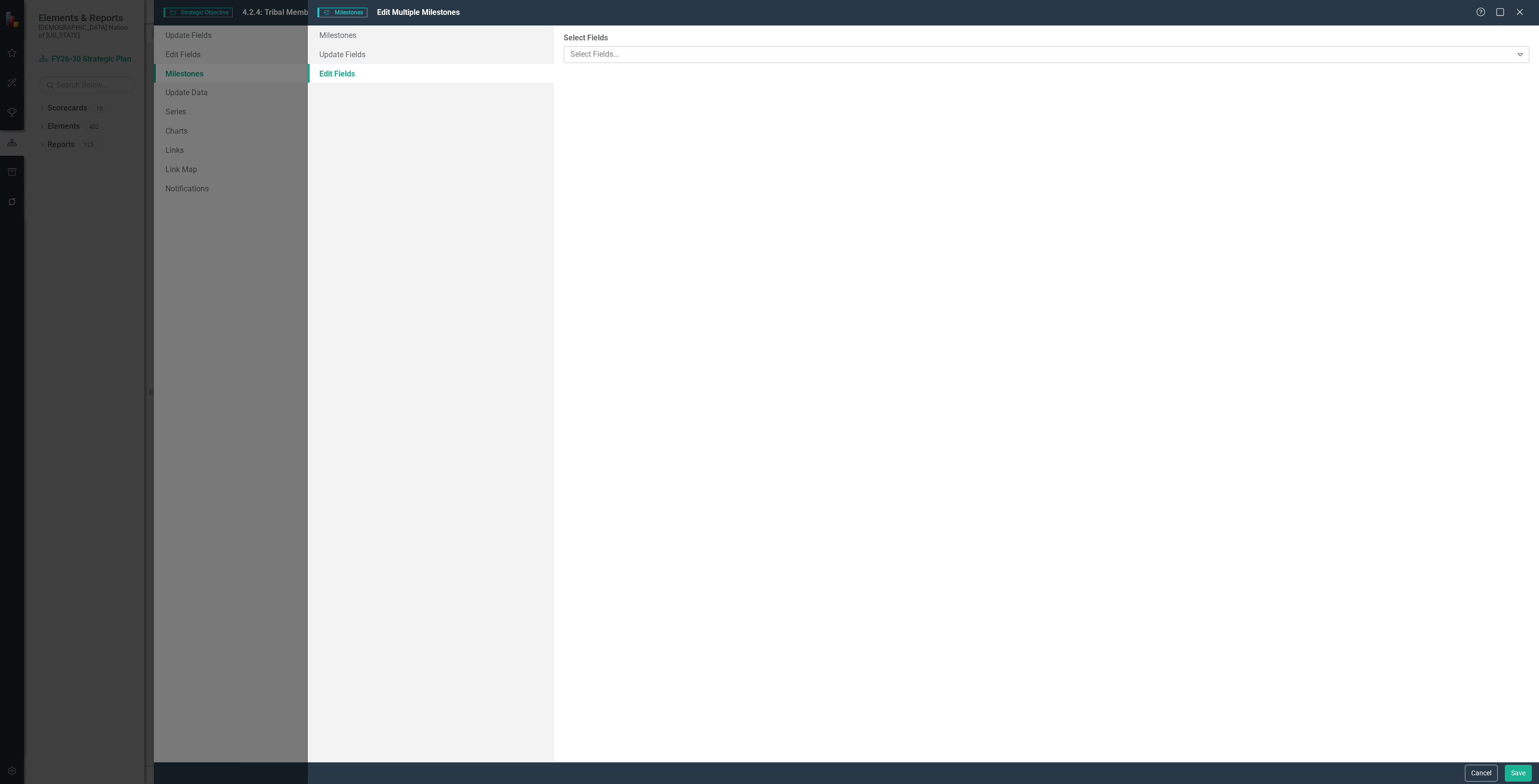
click at [657, 56] on div at bounding box center [1039, 54] width 946 height 13
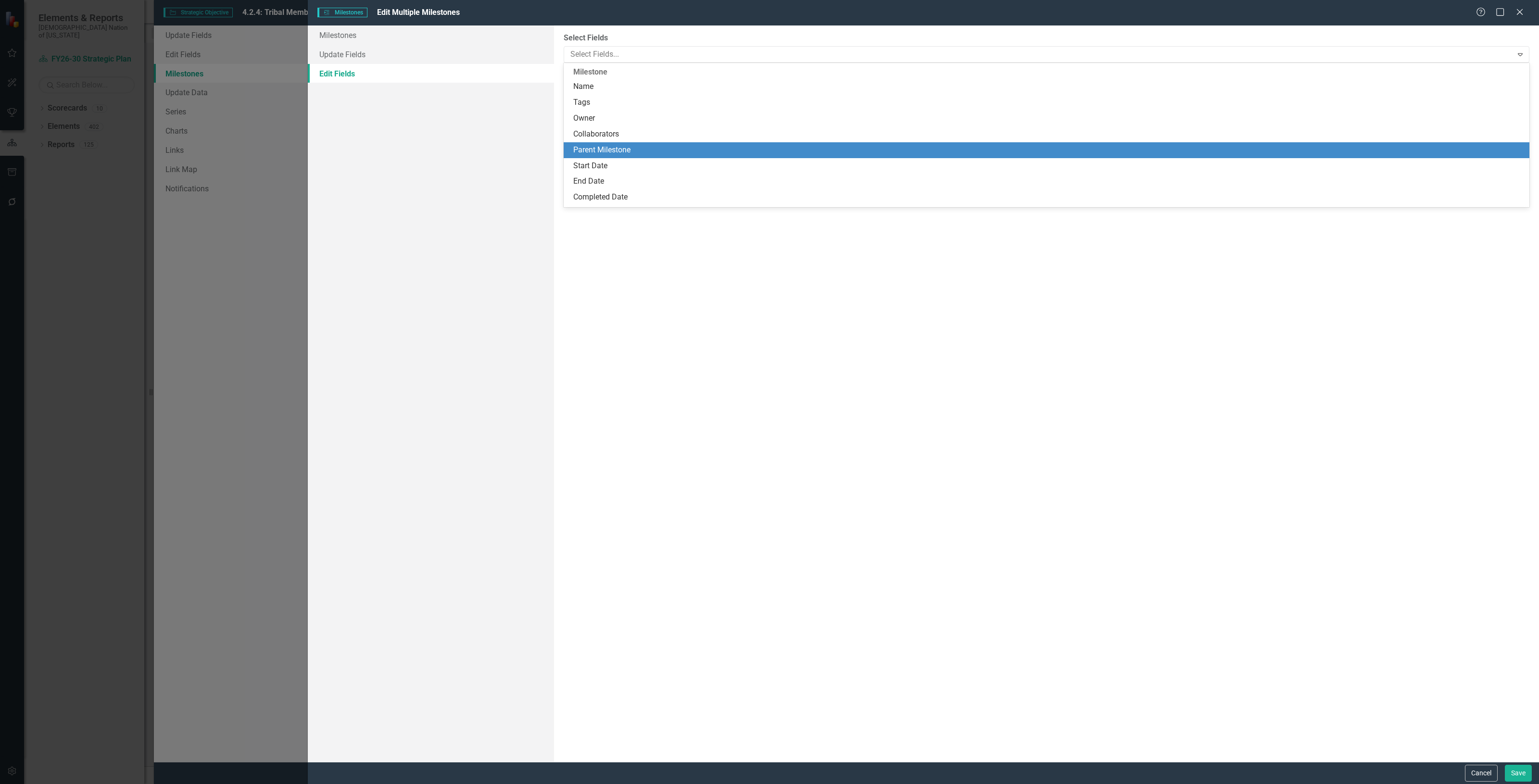
click at [622, 148] on div "Parent Milestone" at bounding box center [1049, 150] width 951 height 11
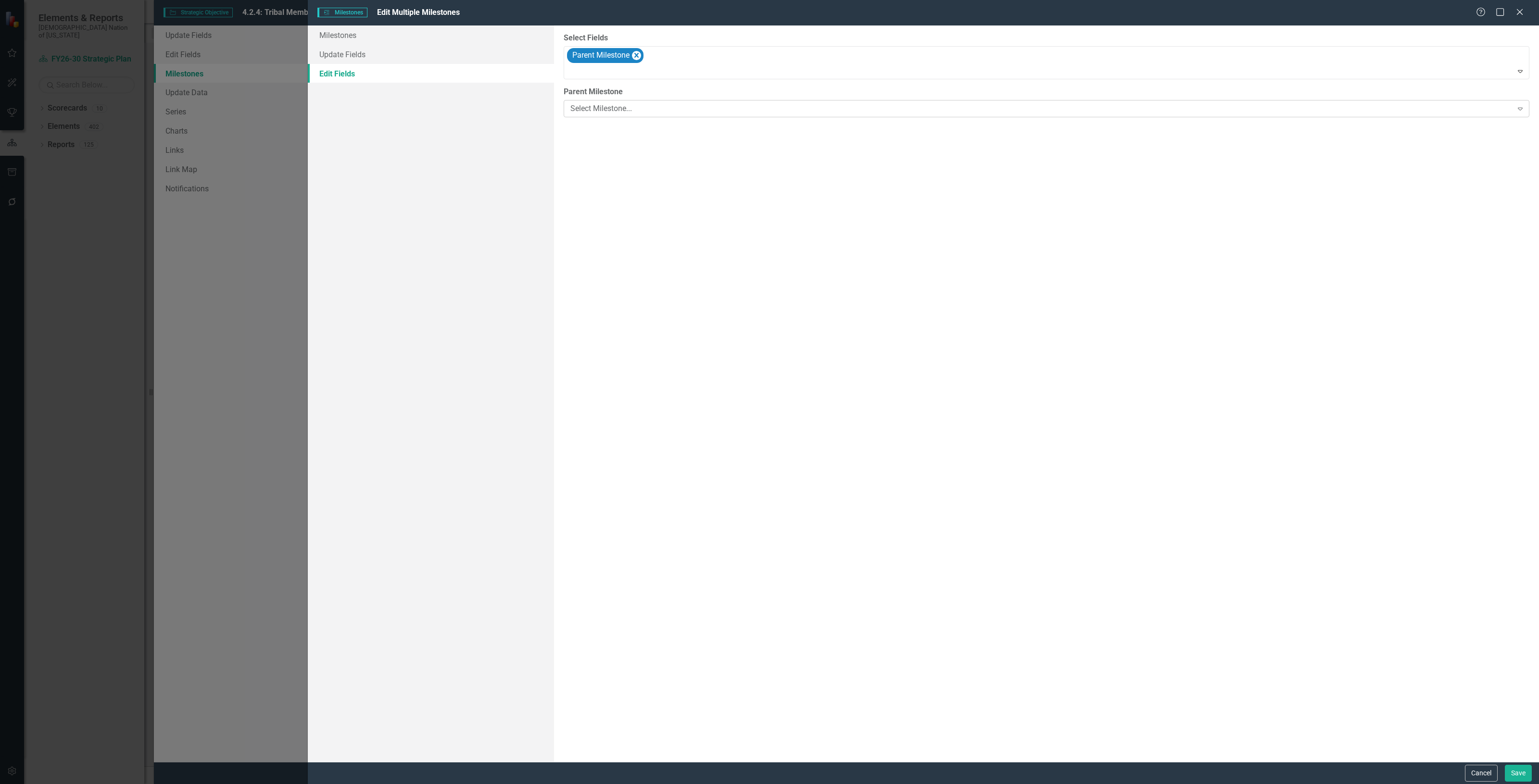
click at [601, 102] on div "Select Milestone... Expand" at bounding box center [1046, 108] width 965 height 17
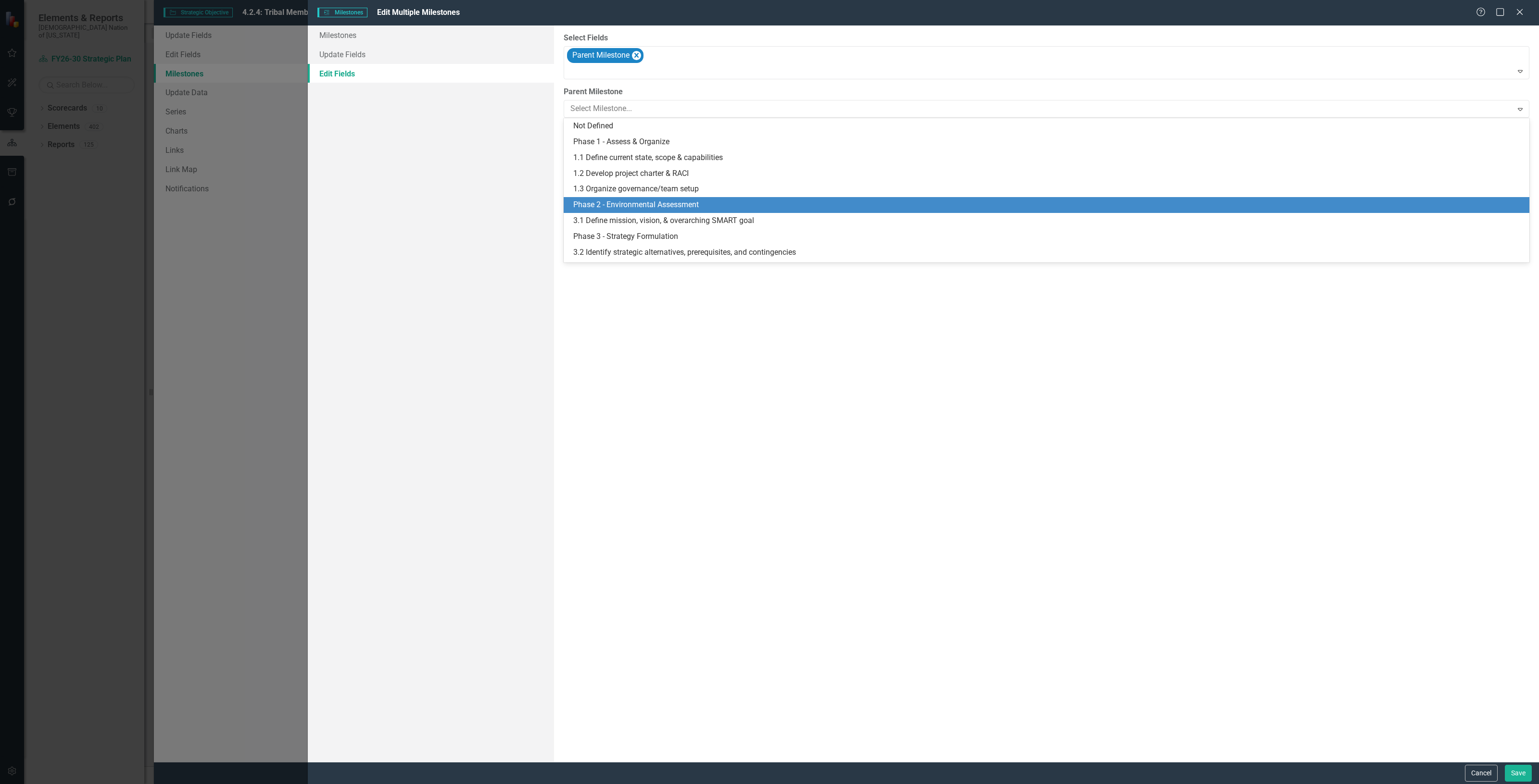
click at [617, 209] on div "Phase 2 - Environmental Assessment" at bounding box center [1049, 205] width 951 height 11
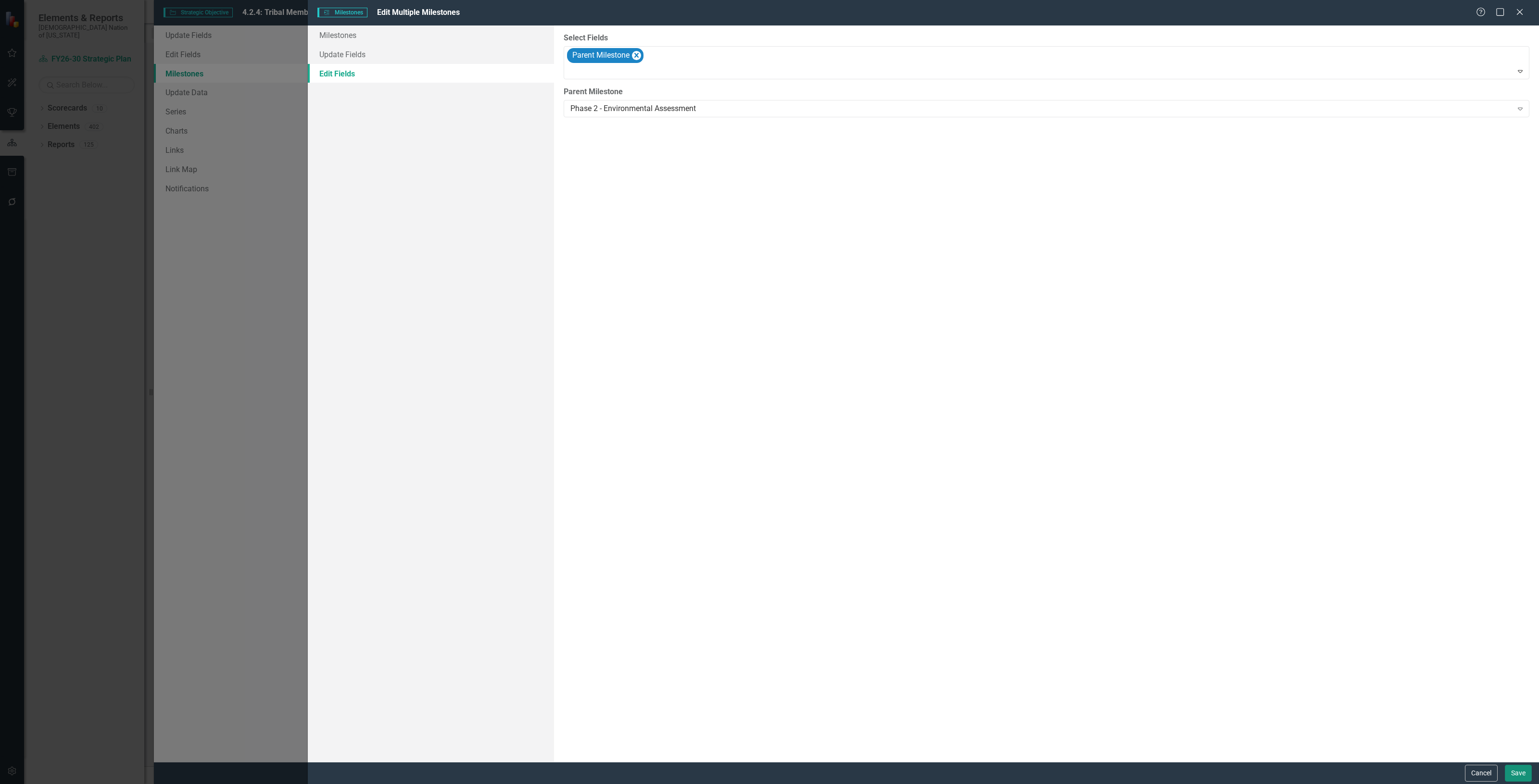
click at [1513, 772] on button "Save" at bounding box center [1518, 773] width 27 height 17
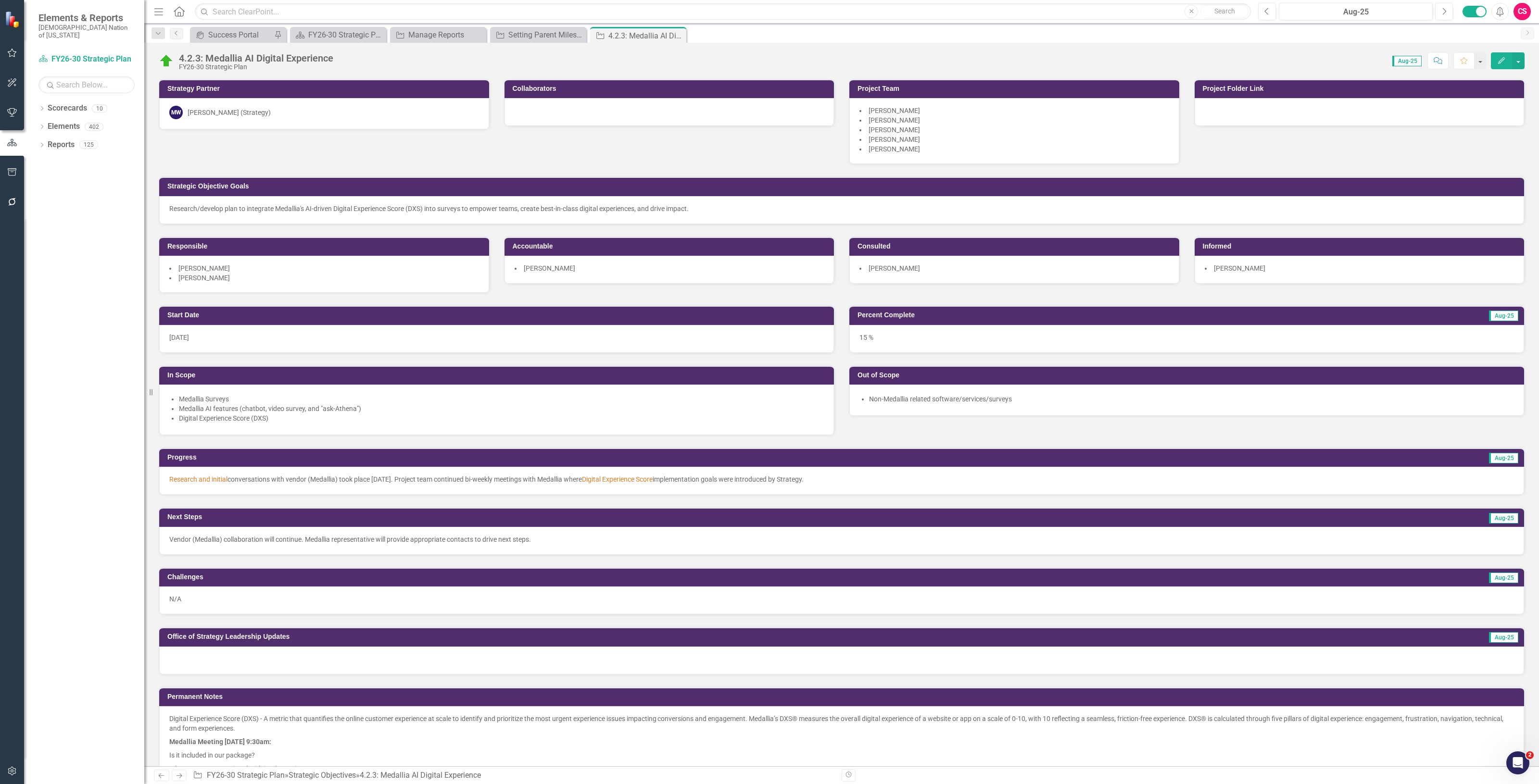
click at [1504, 65] on button "Edit" at bounding box center [1501, 61] width 21 height 17
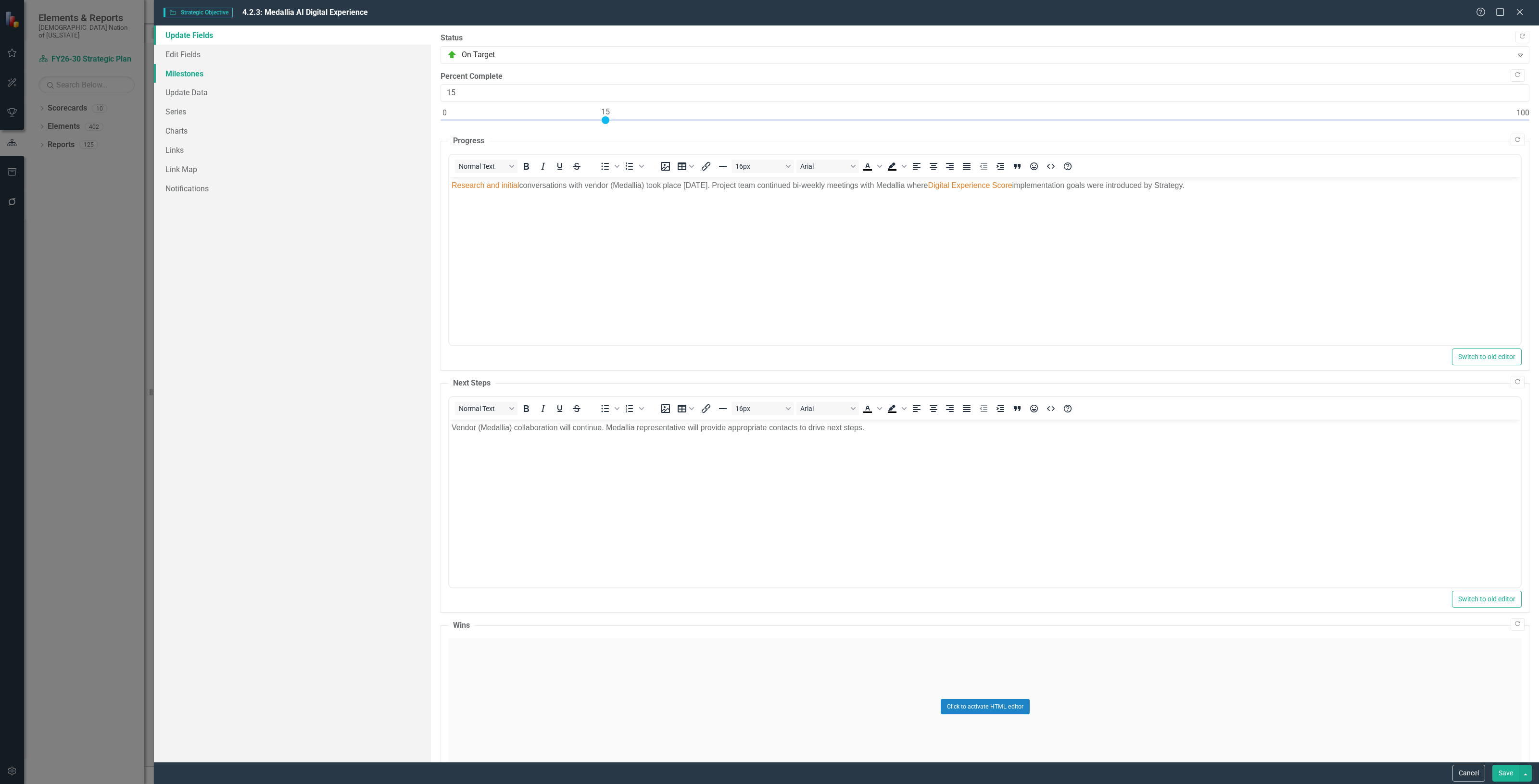
click at [275, 71] on link "Milestones" at bounding box center [293, 73] width 277 height 19
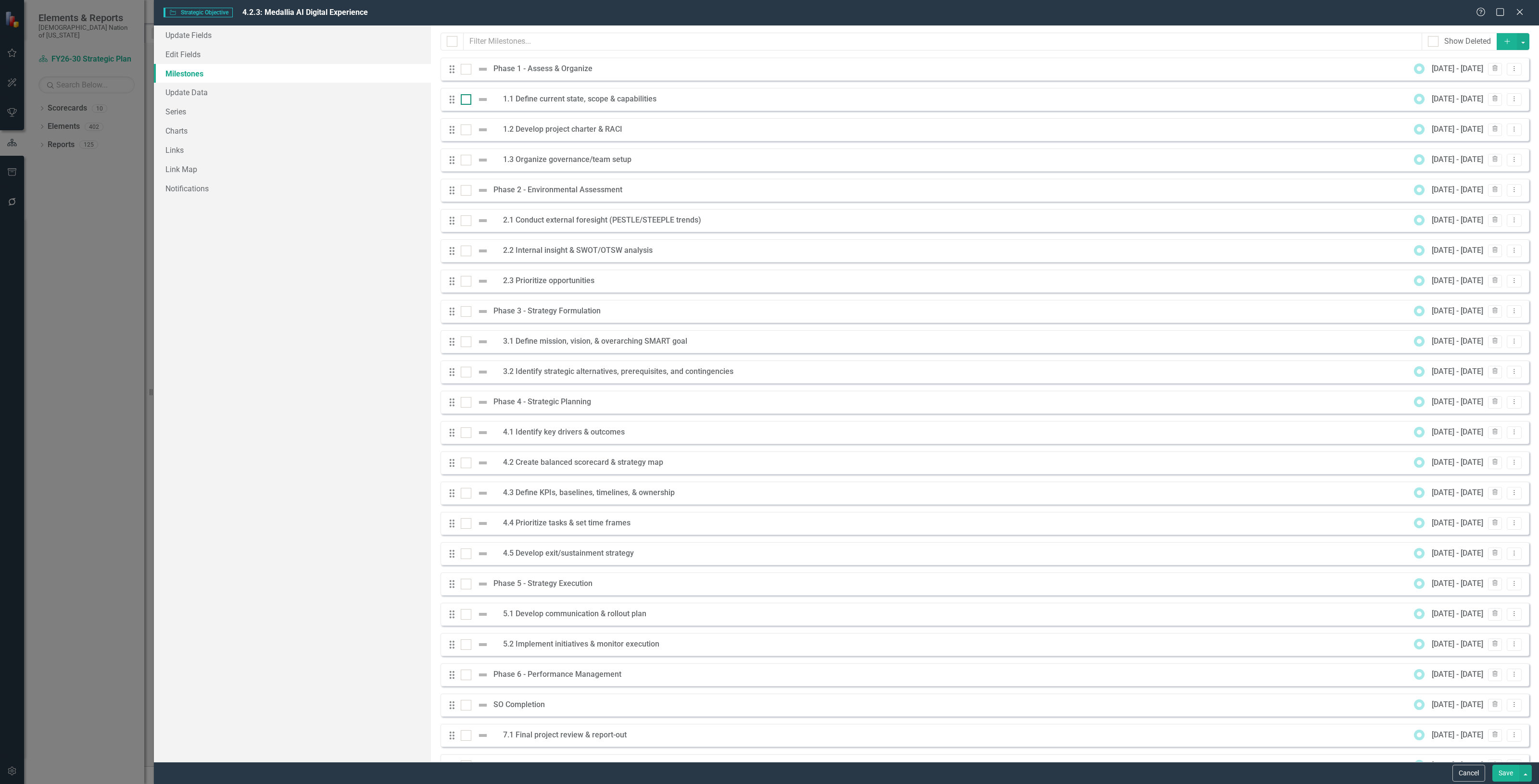
click at [472, 104] on div at bounding box center [477, 99] width 33 height 11
click at [467, 100] on input "checkbox" at bounding box center [464, 97] width 6 height 6
checkbox input "true"
click at [467, 126] on div at bounding box center [466, 130] width 11 height 11
click at [467, 126] on input "checkbox" at bounding box center [464, 127] width 6 height 6
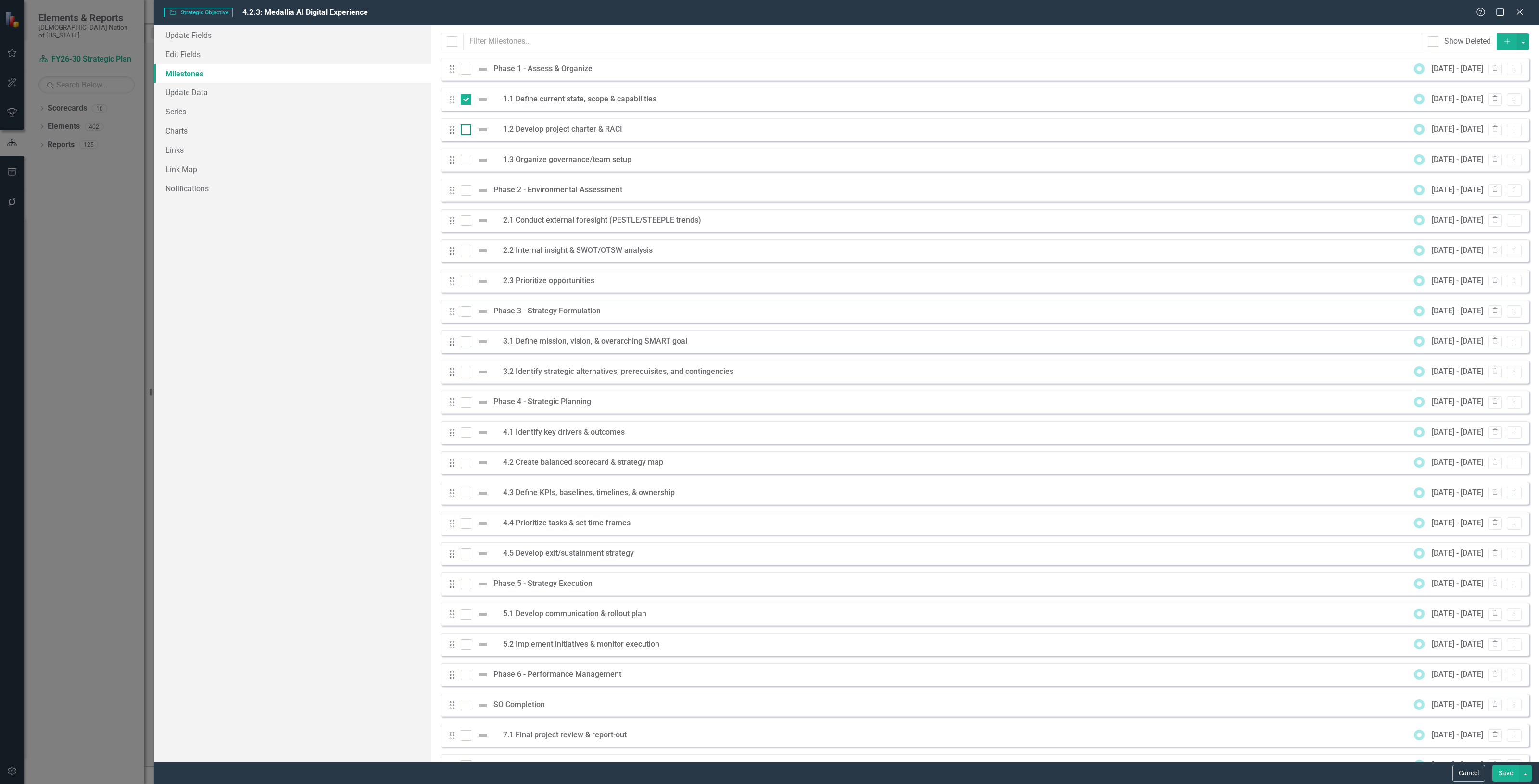
checkbox input "true"
click at [467, 160] on input "checkbox" at bounding box center [464, 158] width 6 height 6
checkbox input "true"
click at [1517, 41] on button "button" at bounding box center [1523, 42] width 13 height 17
click at [1483, 88] on link "Edit Multiple Edit Multiple" at bounding box center [1483, 96] width 76 height 18
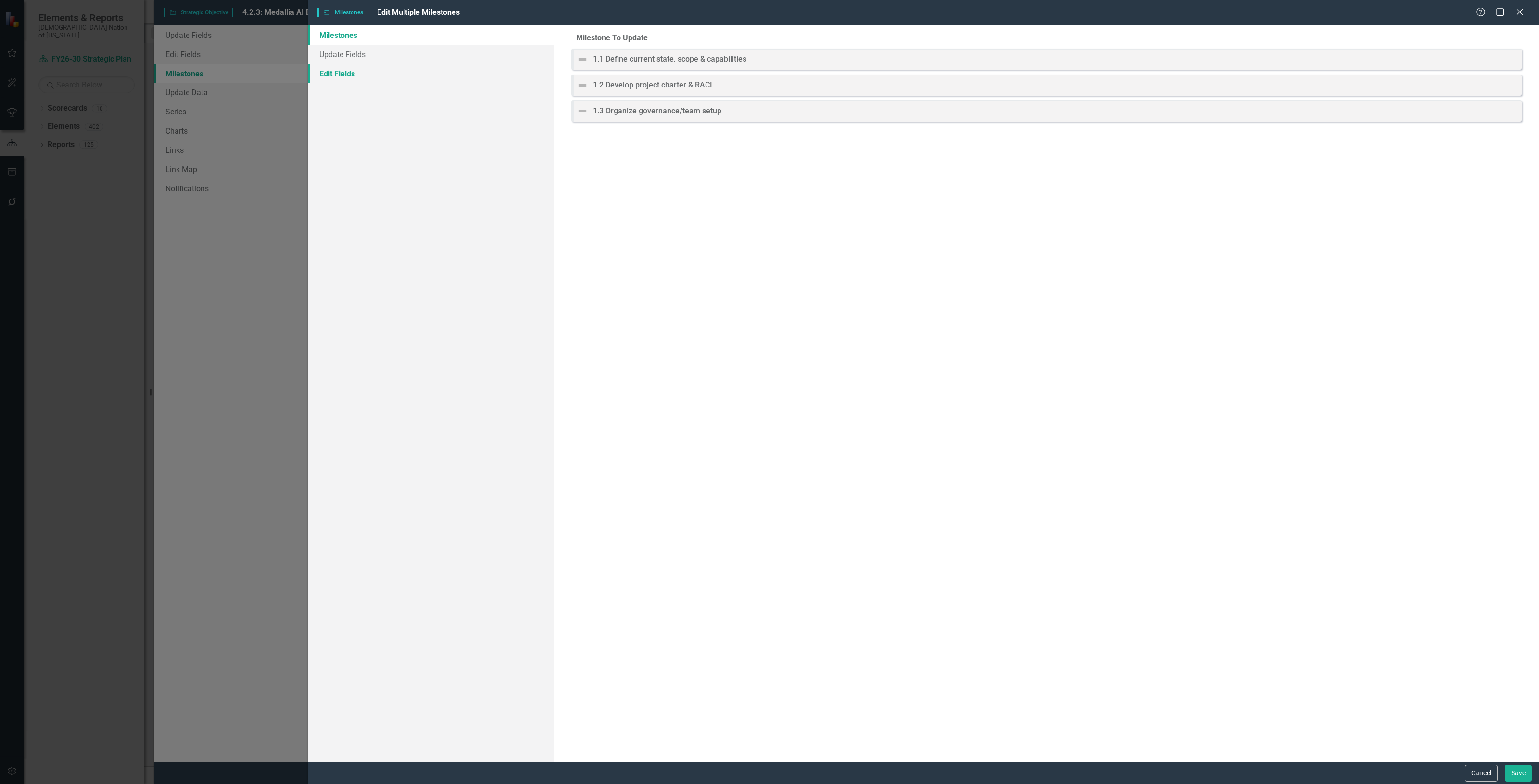
click at [338, 75] on link "Edit Fields" at bounding box center [431, 73] width 246 height 19
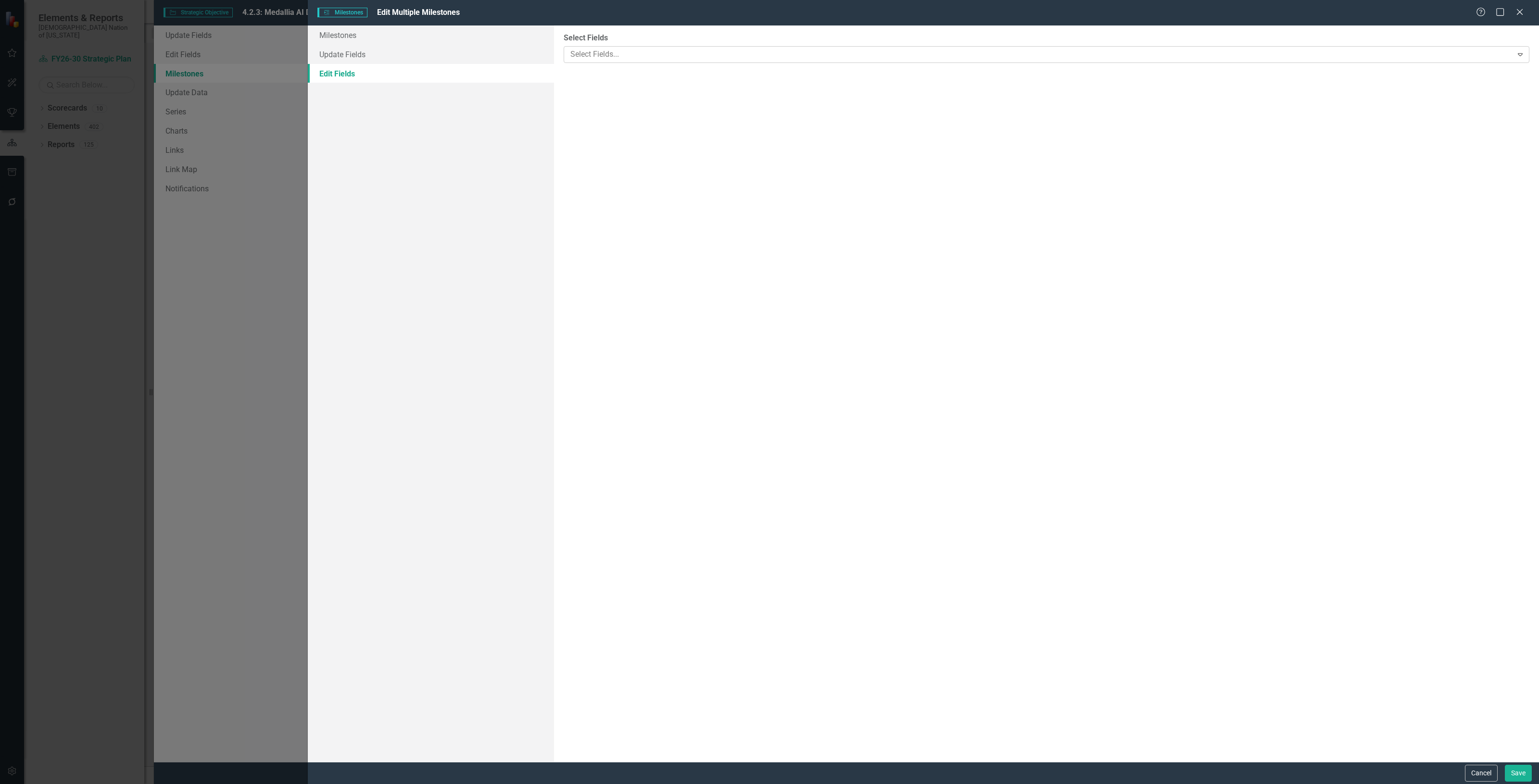
click at [640, 50] on div at bounding box center [1039, 54] width 946 height 13
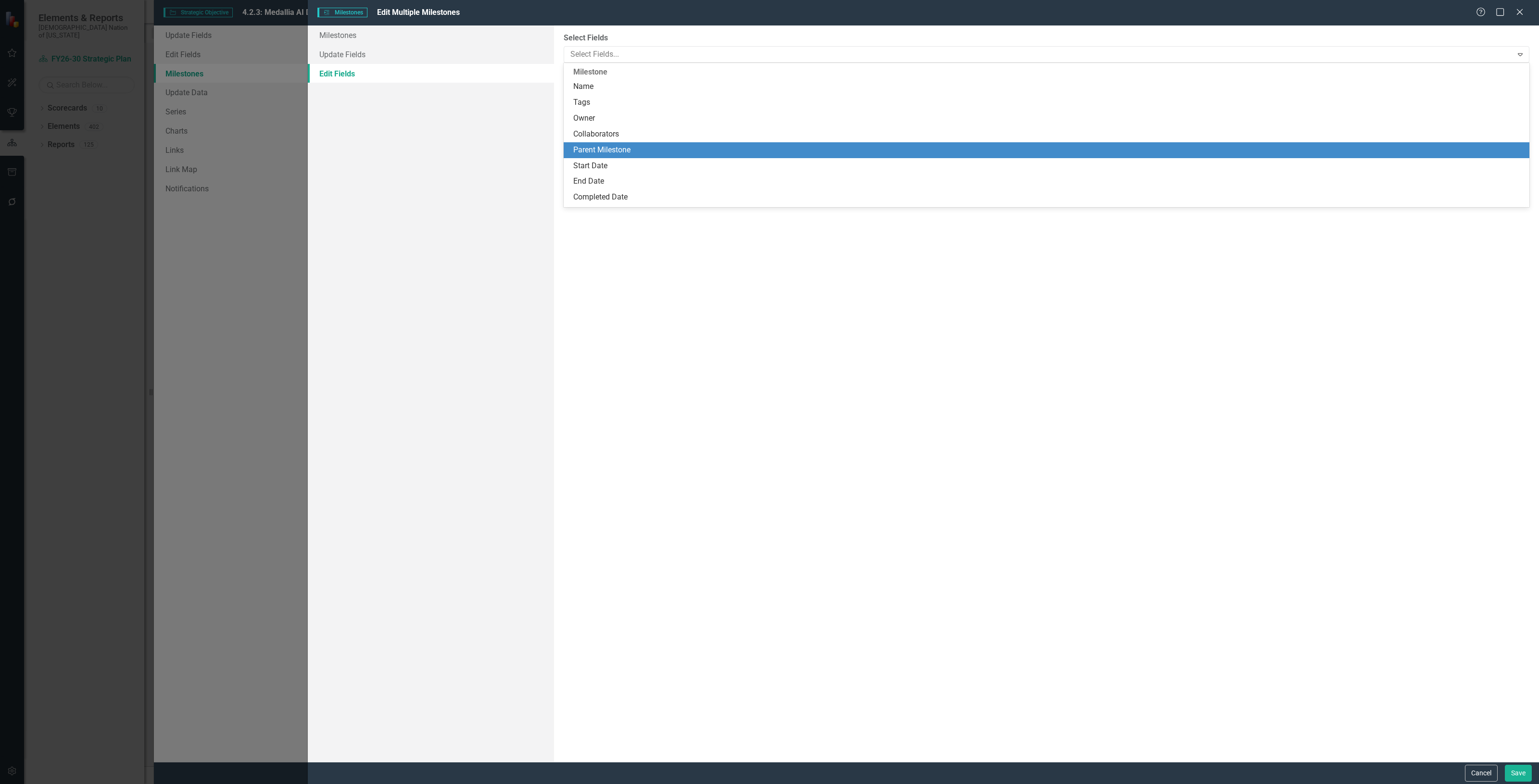
drag, startPoint x: 638, startPoint y: 154, endPoint x: 627, endPoint y: 124, distance: 32.0
click at [638, 153] on div "Parent Milestone" at bounding box center [1049, 150] width 951 height 11
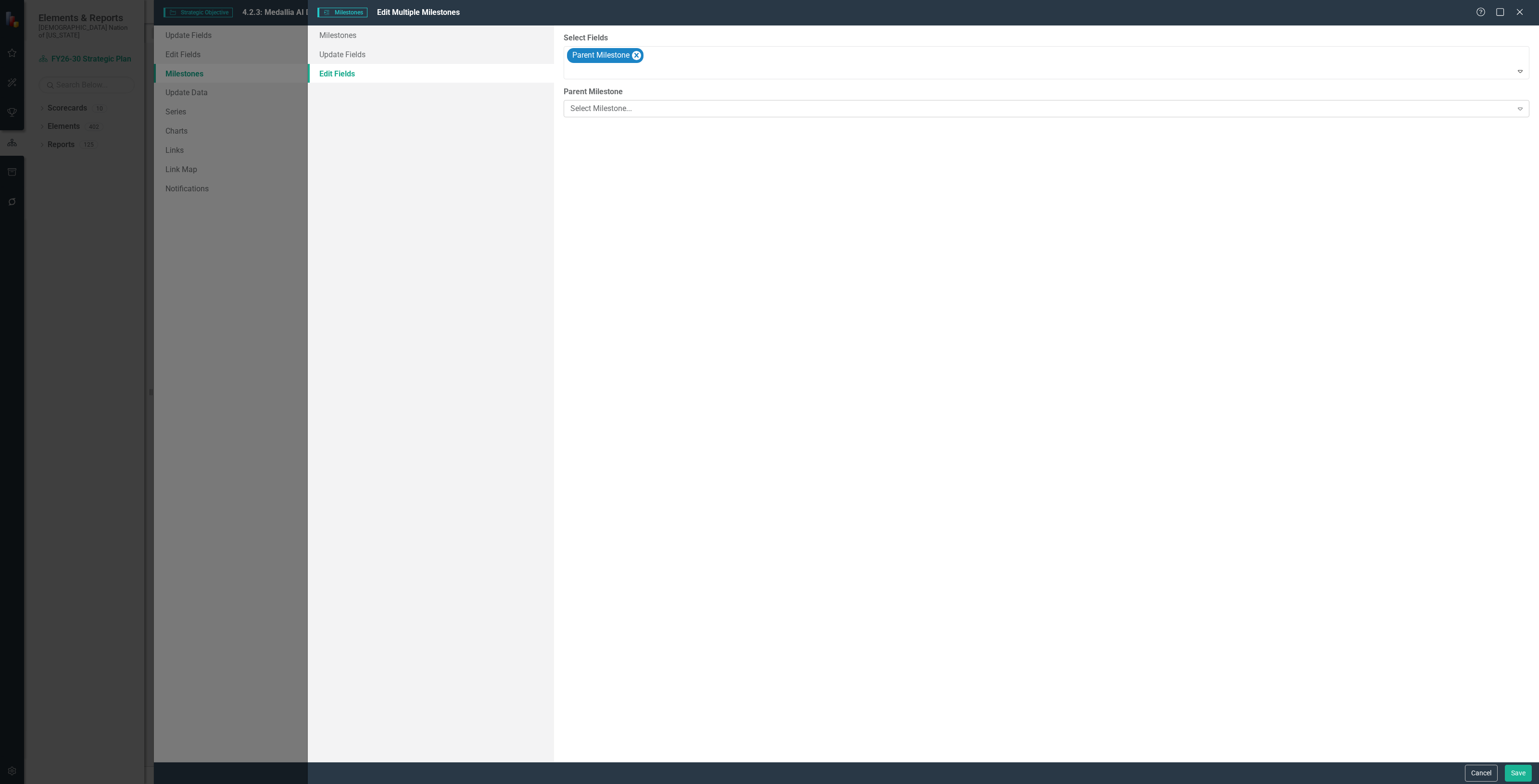
click at [618, 107] on div "Select Milestone..." at bounding box center [1041, 109] width 942 height 11
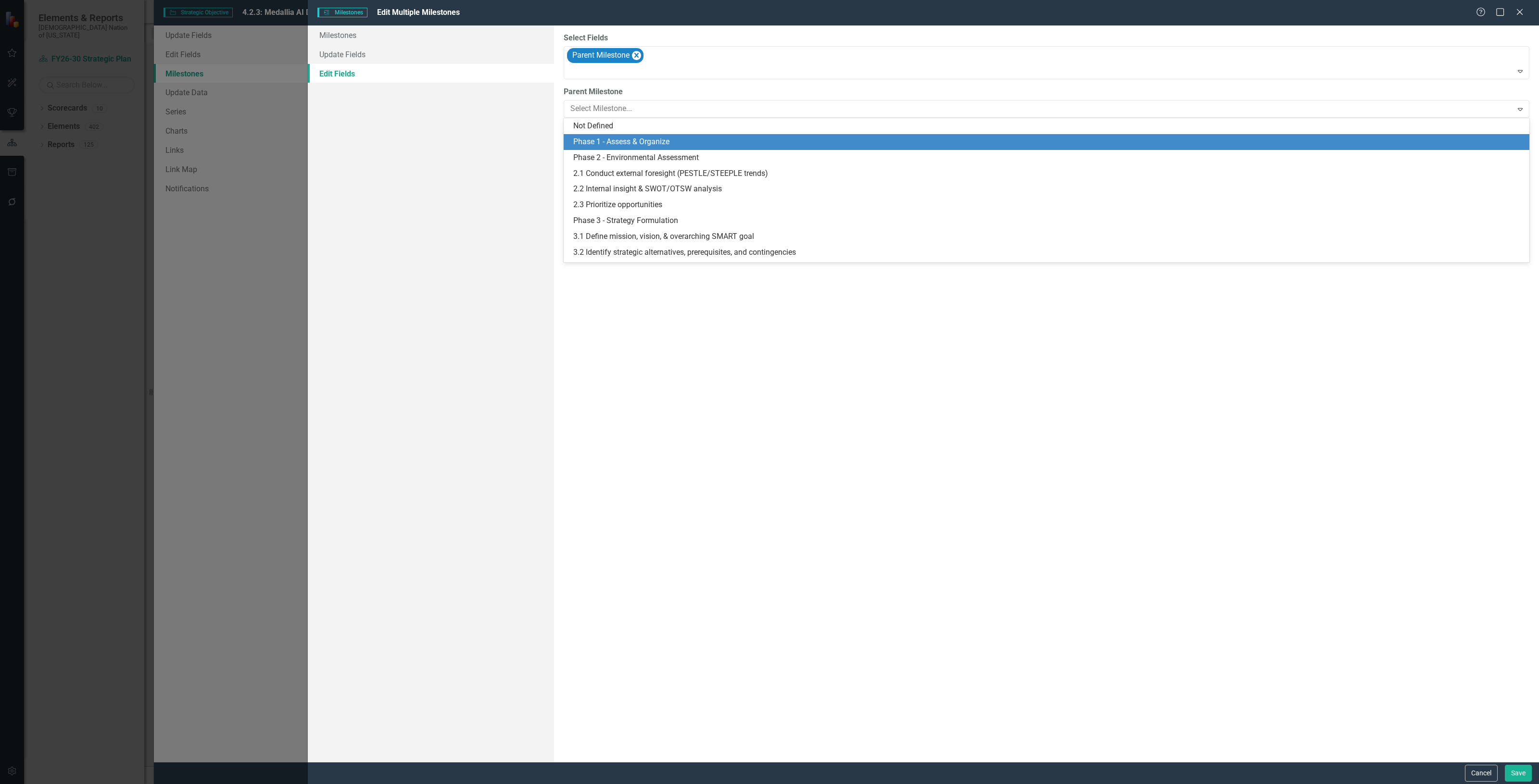
click at [622, 140] on div "Phase 1 - Assess & Organize" at bounding box center [1049, 142] width 951 height 11
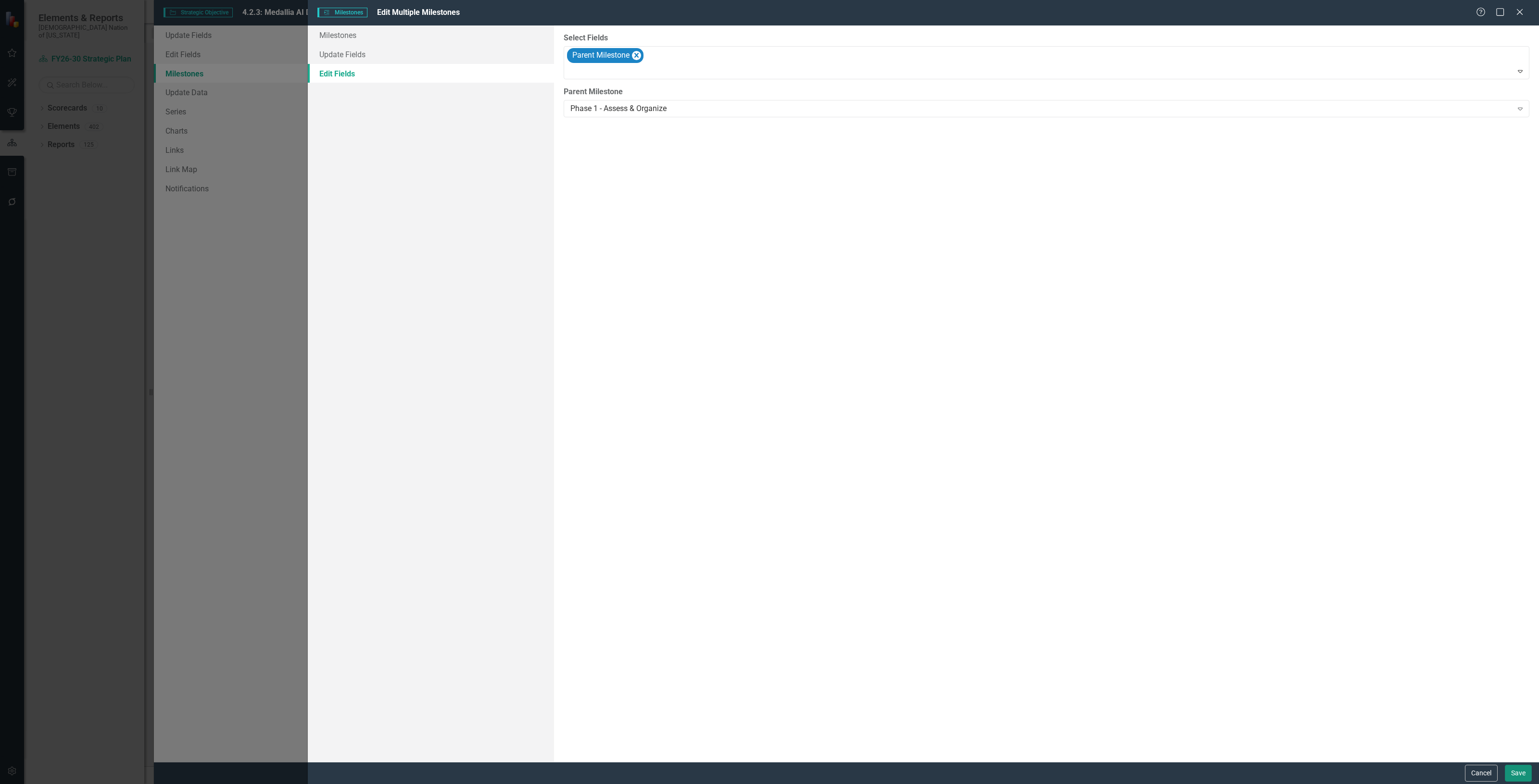
click at [1523, 771] on button "Save" at bounding box center [1518, 773] width 27 height 17
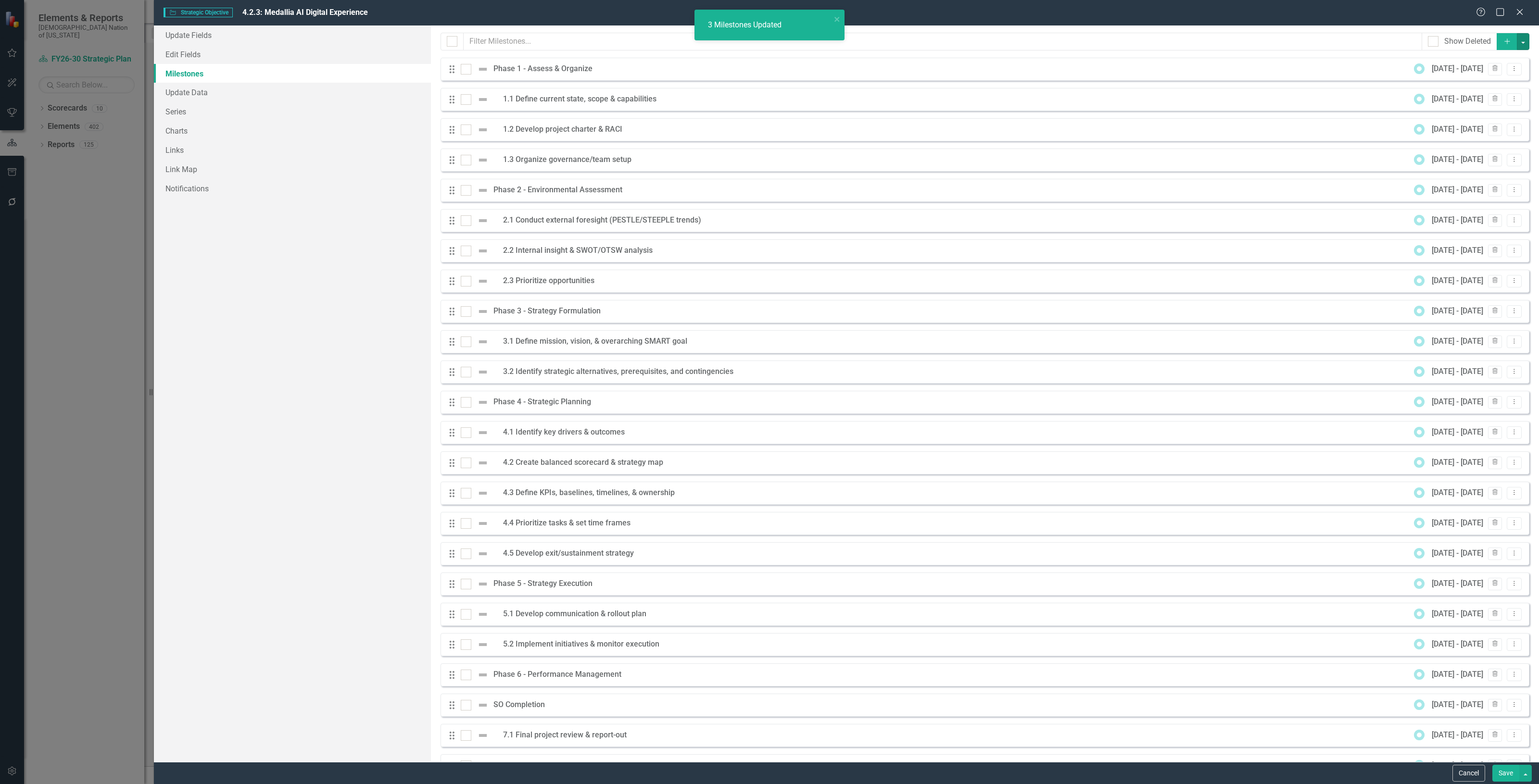
checkbox input "false"
click at [771, 20] on div "3 Milestones Updated" at bounding box center [746, 25] width 76 height 11
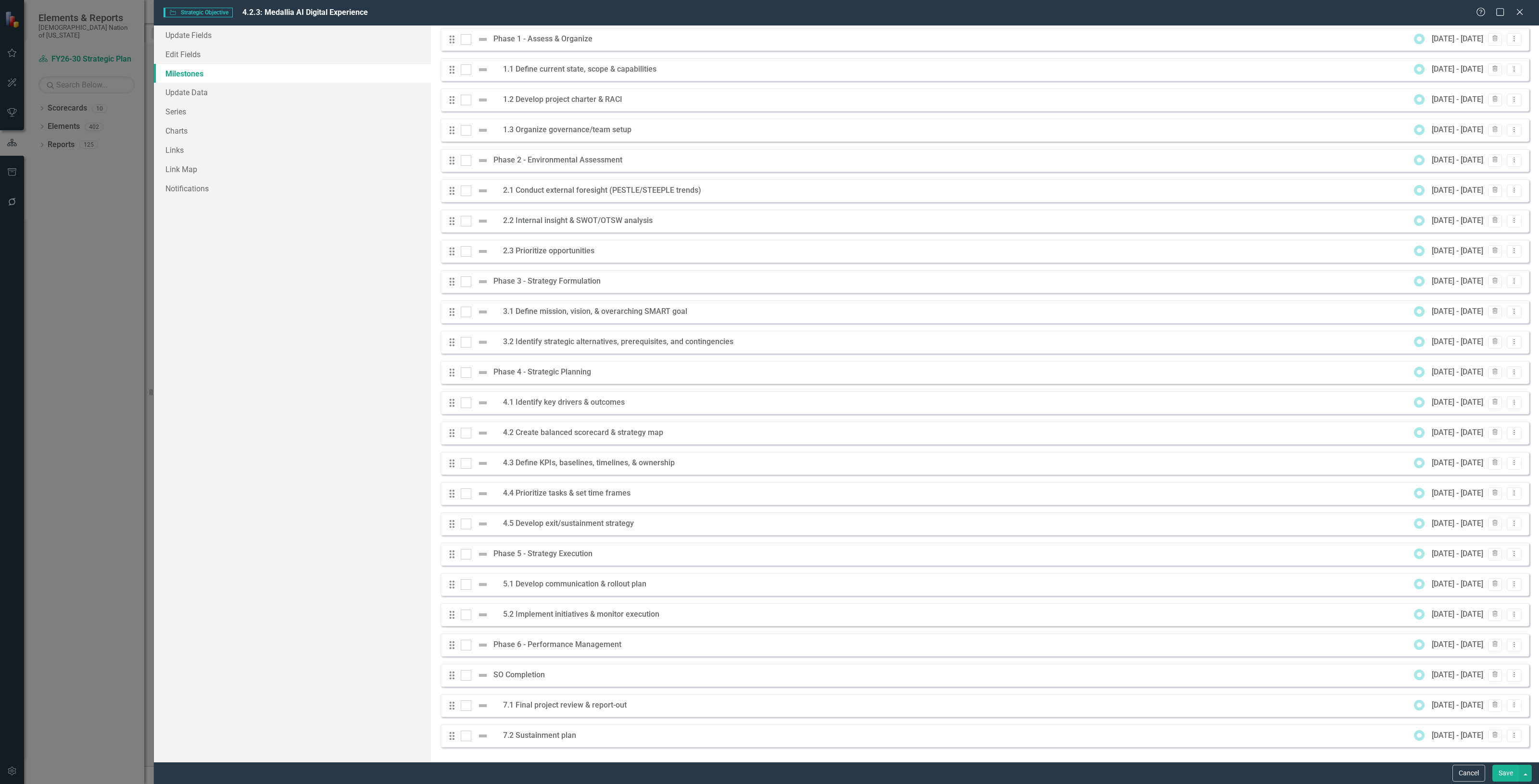
click at [1497, 773] on button "Save" at bounding box center [1506, 773] width 27 height 17
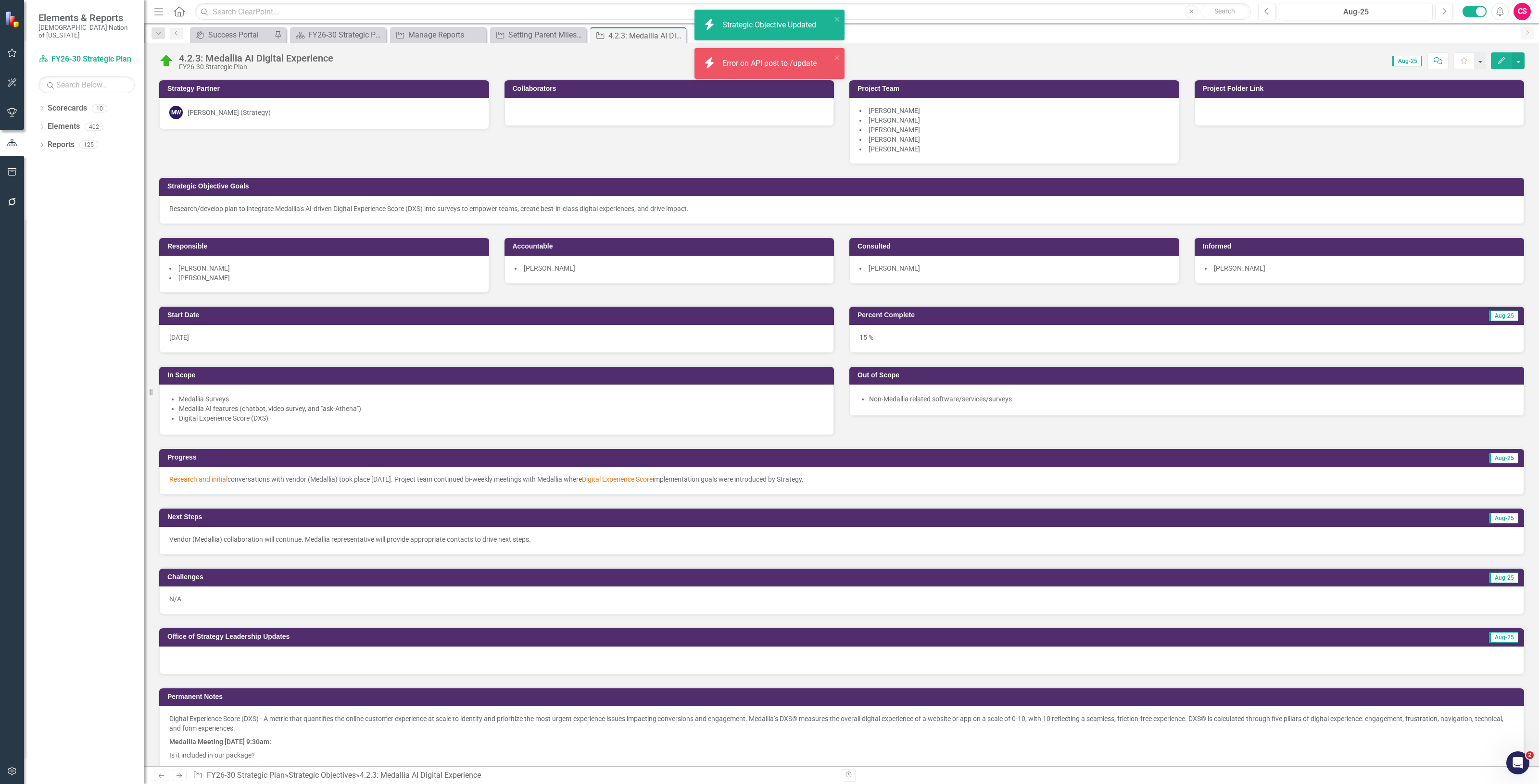
click at [746, 17] on div "icon.bolt Strategic Objective Updated" at bounding box center [766, 24] width 130 height 16
click at [752, 49] on div "icon.bolt Error on API post to /update" at bounding box center [769, 63] width 150 height 31
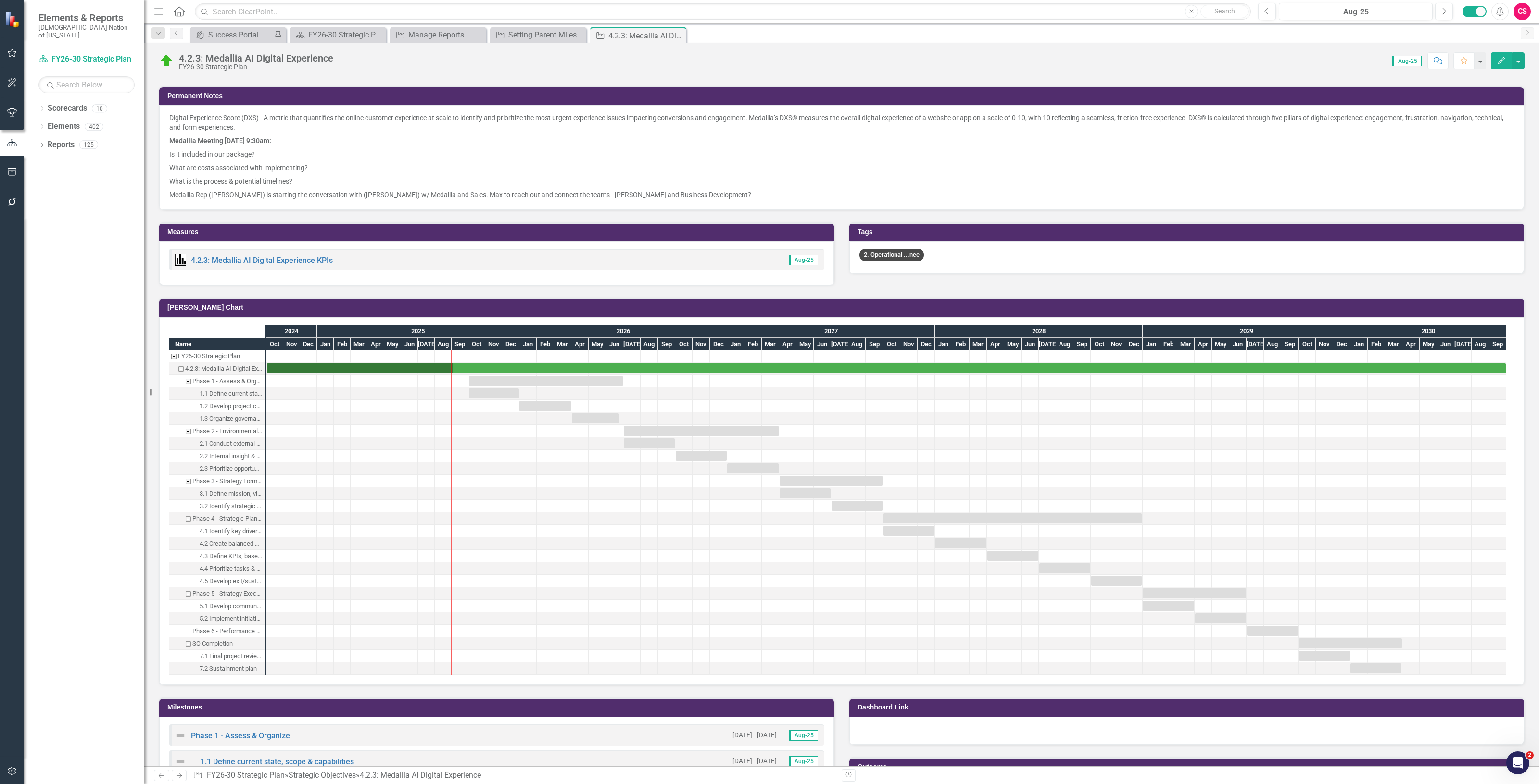
scroll to position [300, 0]
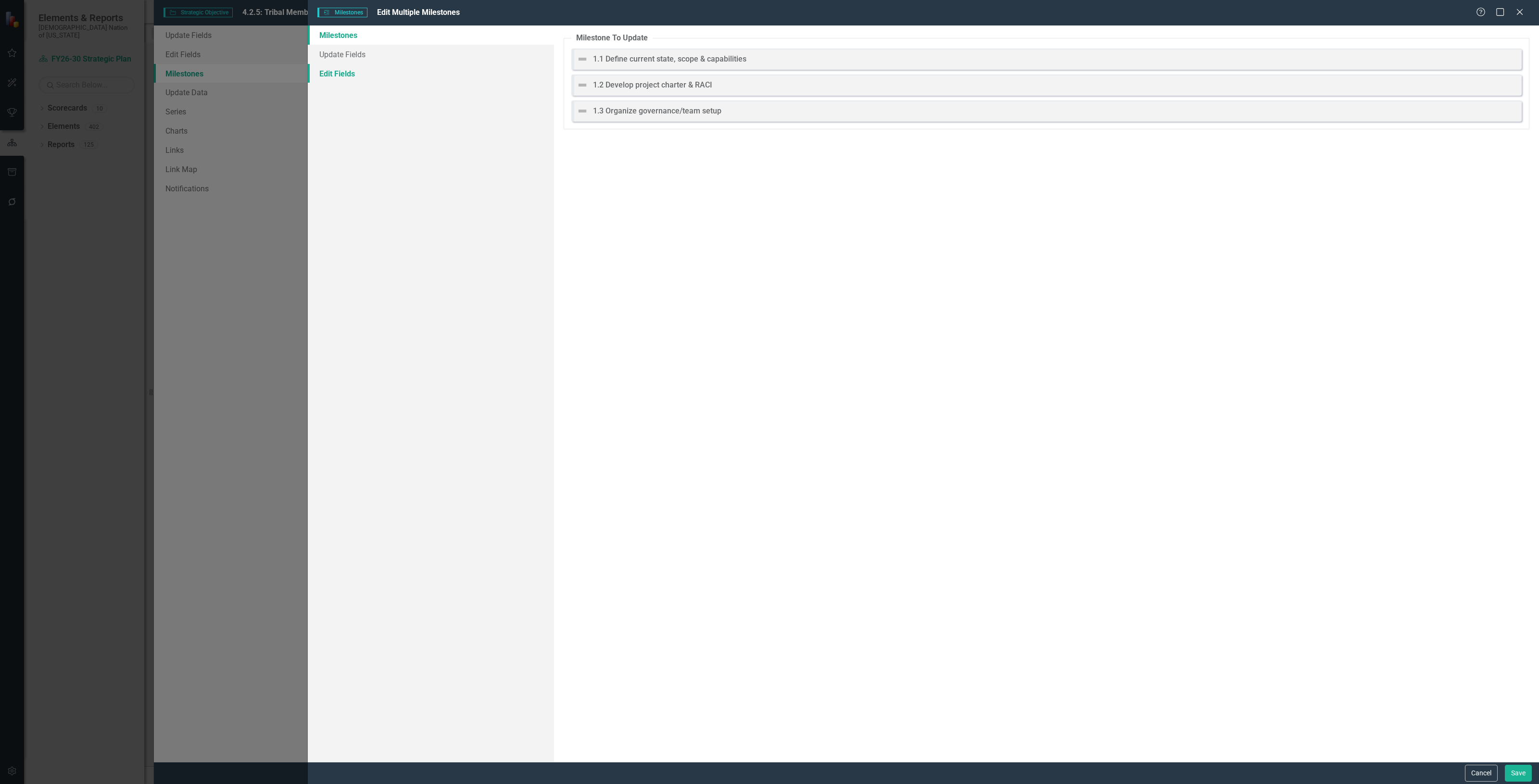
click at [446, 70] on link "Edit Fields" at bounding box center [431, 73] width 246 height 19
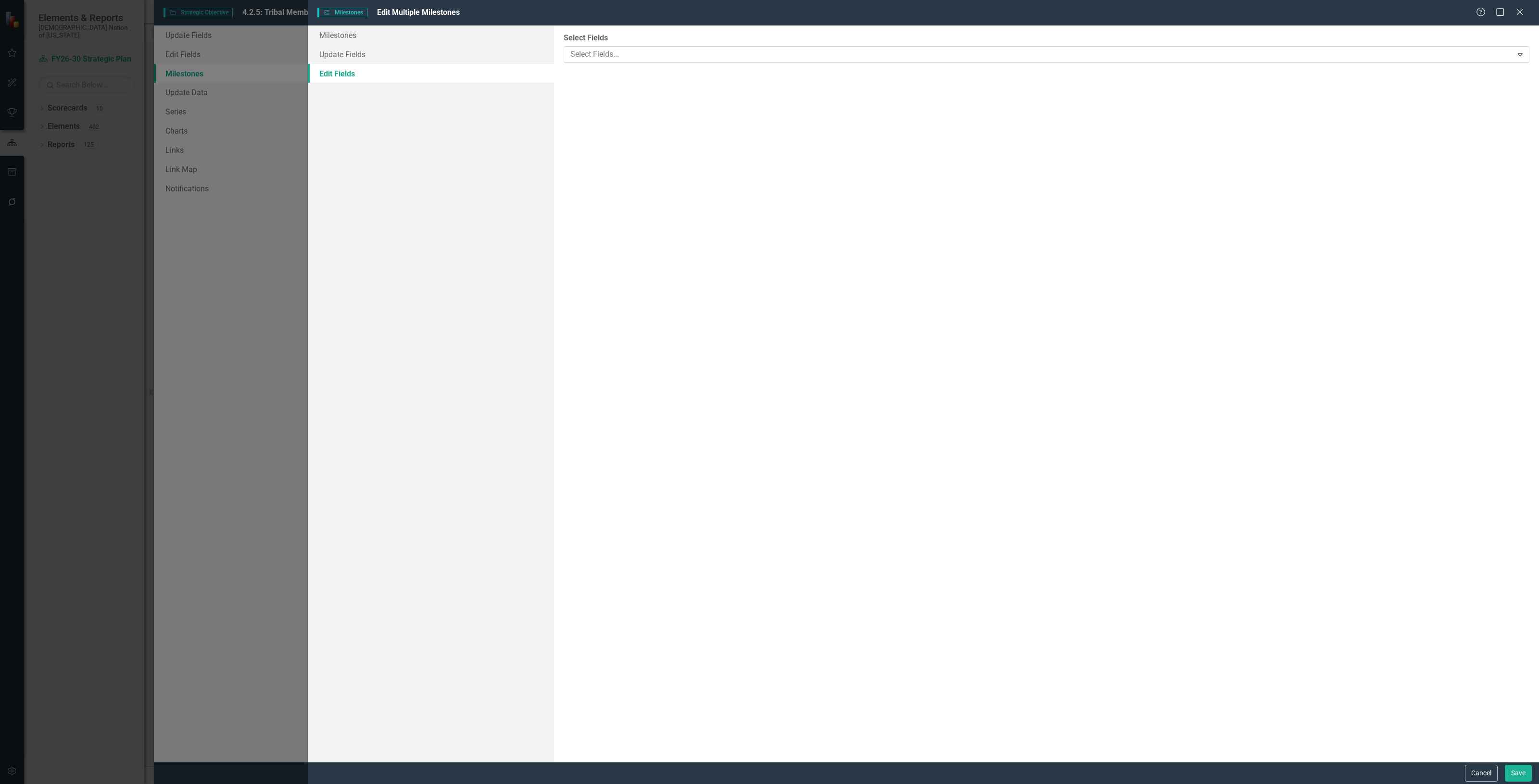
click at [597, 49] on div at bounding box center [1039, 54] width 946 height 13
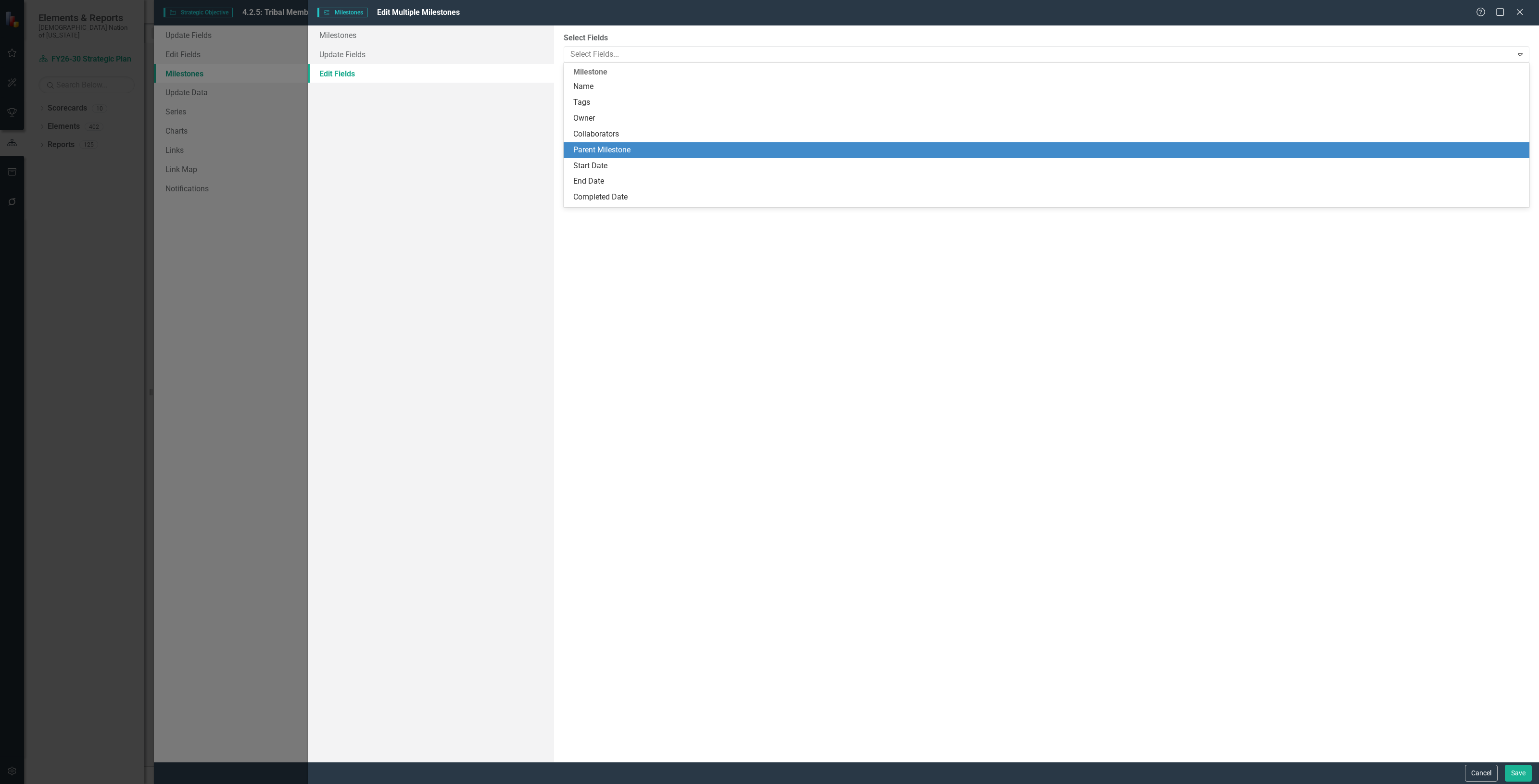
click at [608, 152] on div "Parent Milestone" at bounding box center [1049, 150] width 951 height 11
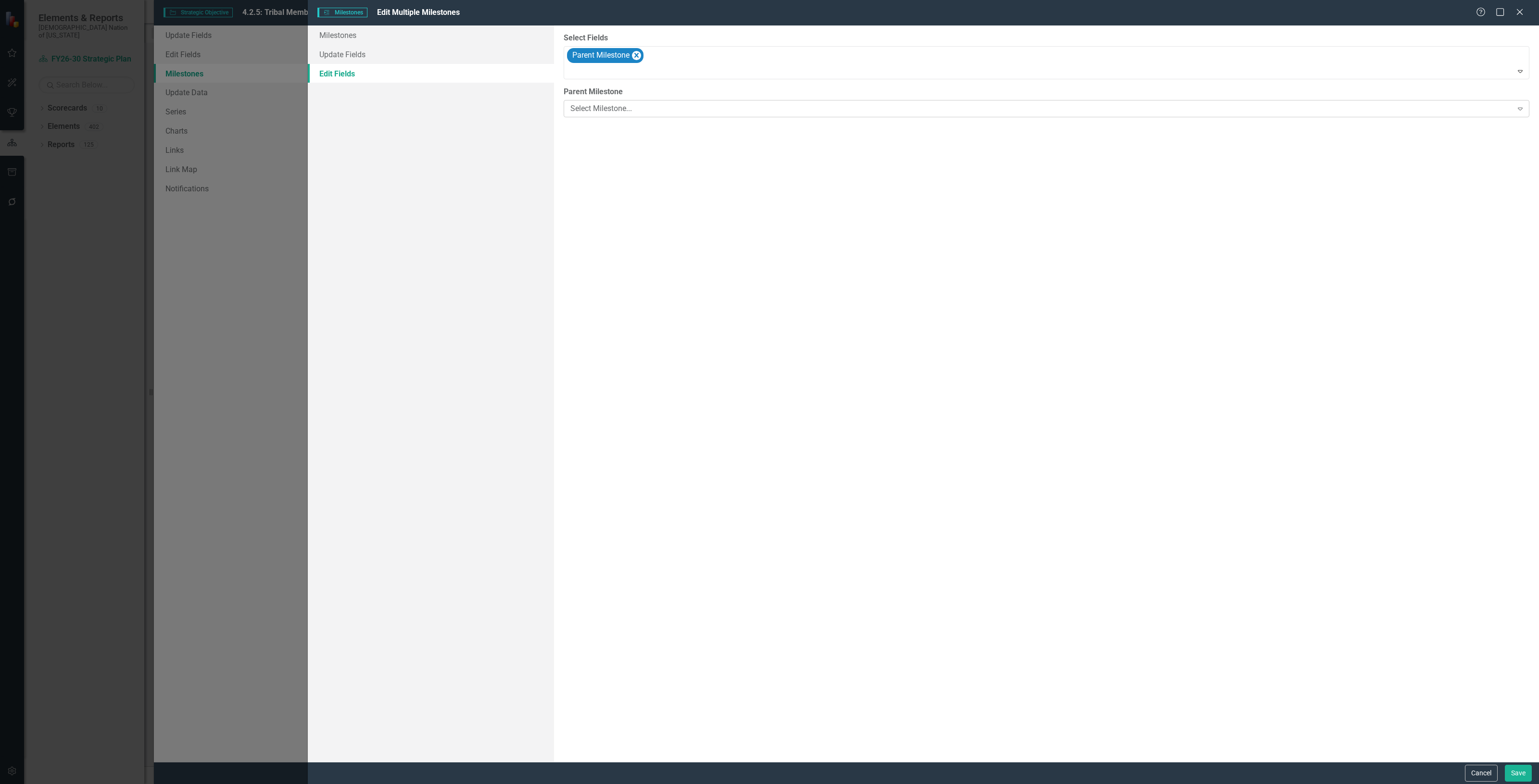
click at [594, 110] on div "Select Milestone..." at bounding box center [1041, 109] width 942 height 11
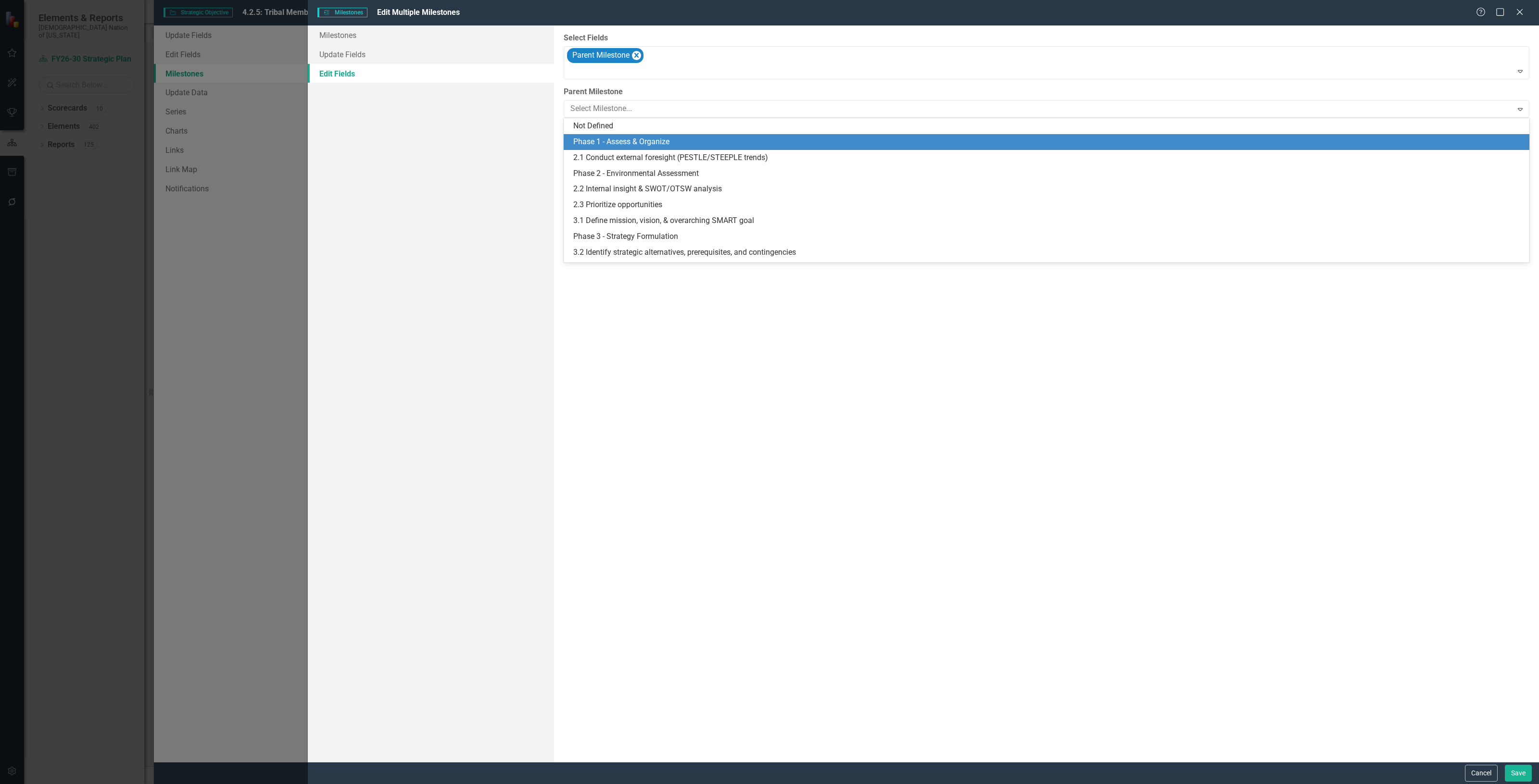
click at [606, 143] on div "Phase 1 - Assess & Organize" at bounding box center [1049, 142] width 951 height 11
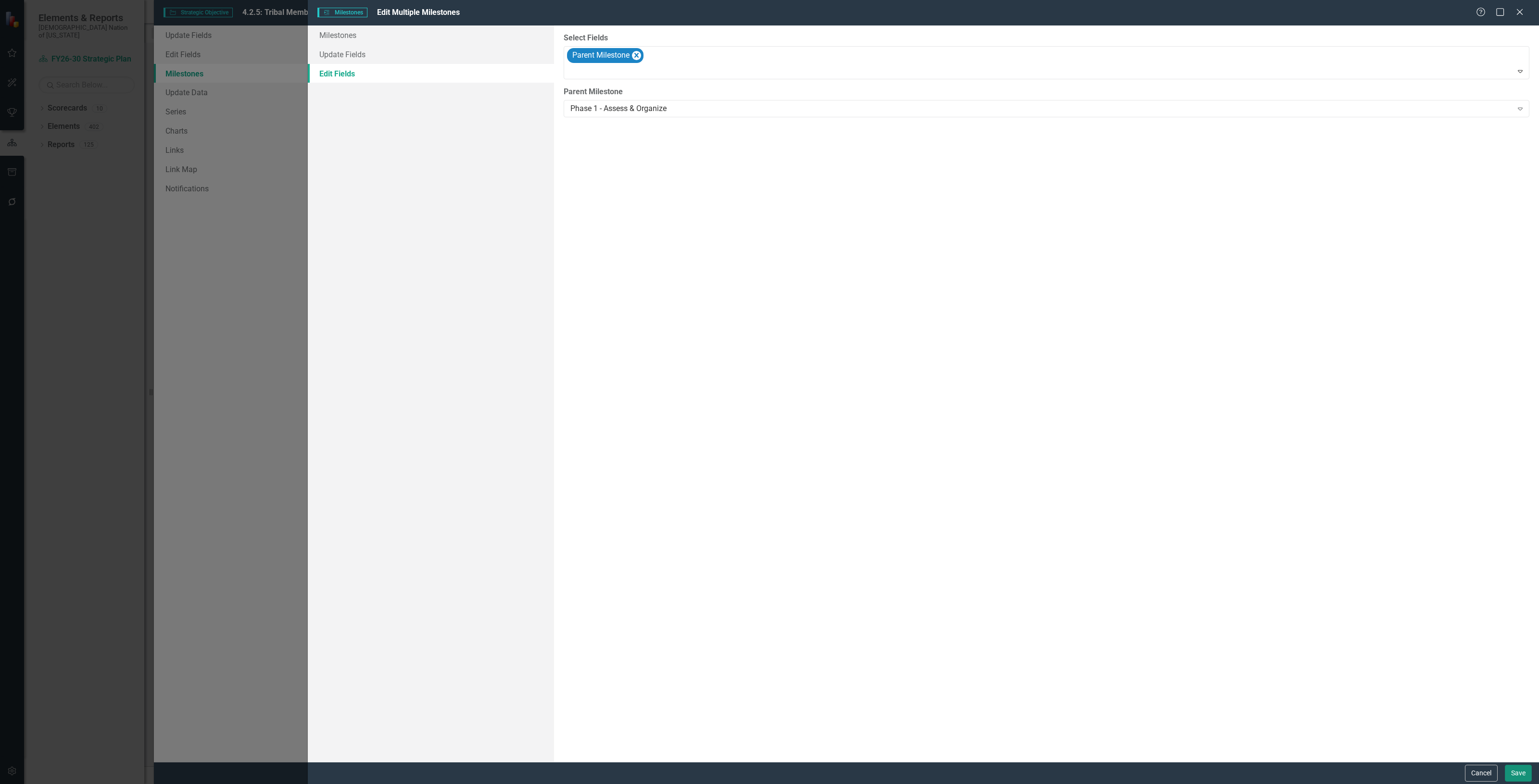
click at [1523, 774] on button "Save" at bounding box center [1518, 773] width 27 height 17
checkbox input "false"
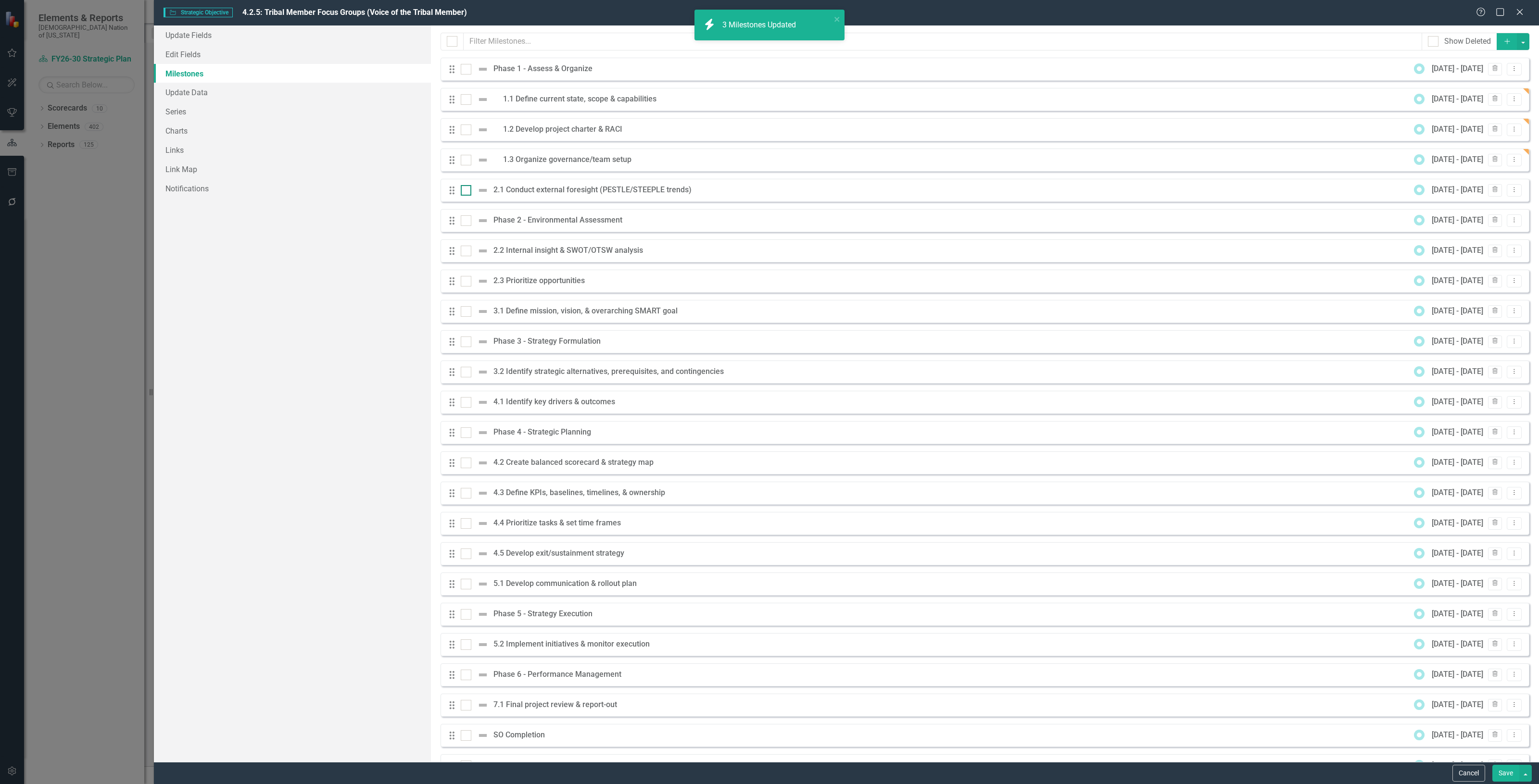
click at [462, 191] on input "checkbox" at bounding box center [464, 188] width 6 height 6
checkbox input "true"
click at [467, 248] on div at bounding box center [466, 251] width 11 height 11
click at [467, 248] on input "checkbox" at bounding box center [464, 248] width 6 height 6
checkbox input "true"
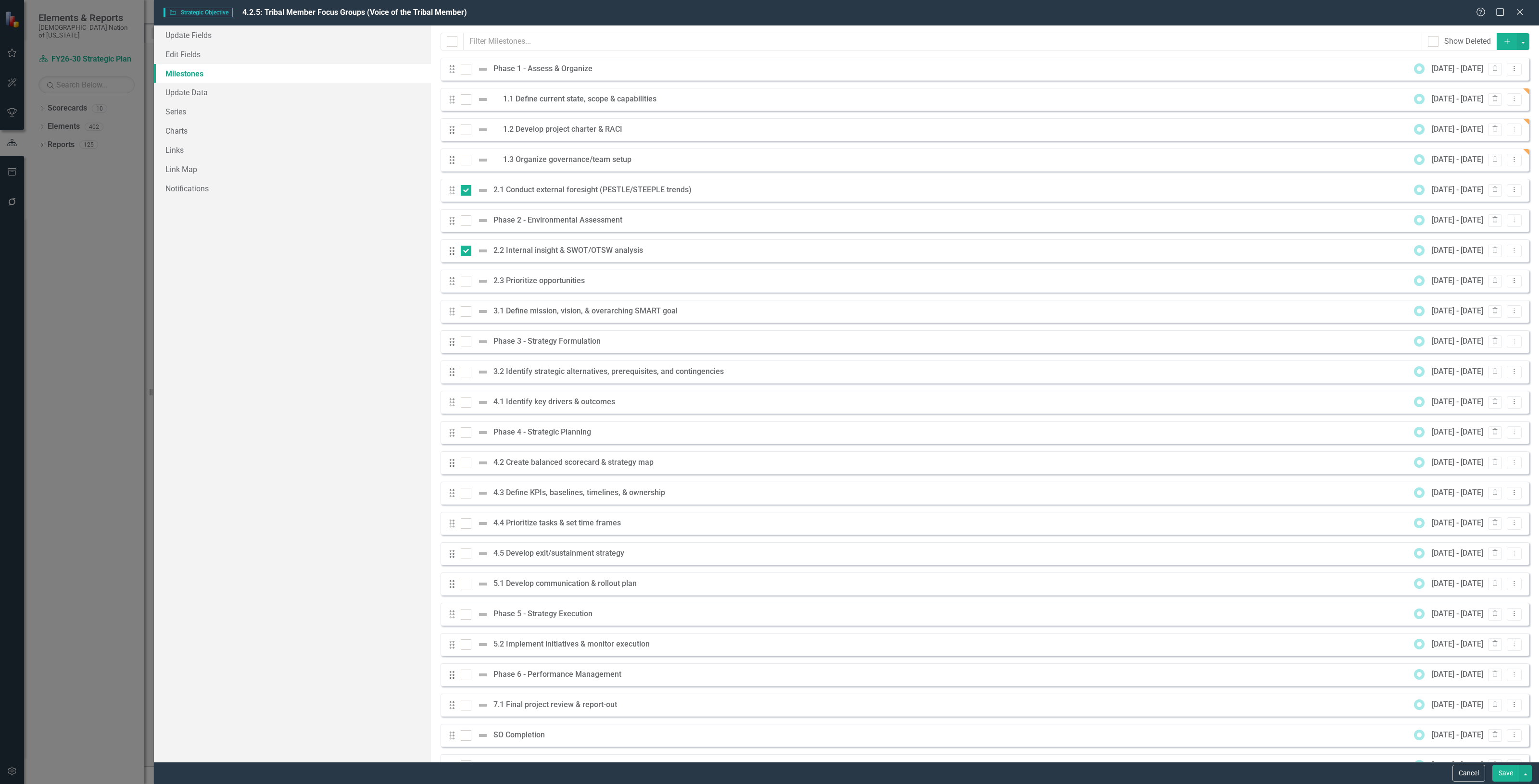
click at [463, 290] on div "Drag 2.3 Prioritize opportunities 1/1/27 - 3/31/27 Trash Dropdown Menu" at bounding box center [985, 281] width 1089 height 23
click at [464, 286] on div at bounding box center [466, 281] width 11 height 11
click at [464, 282] on input "checkbox" at bounding box center [464, 279] width 6 height 6
checkbox input "true"
click at [1517, 45] on button "button" at bounding box center [1523, 42] width 13 height 17
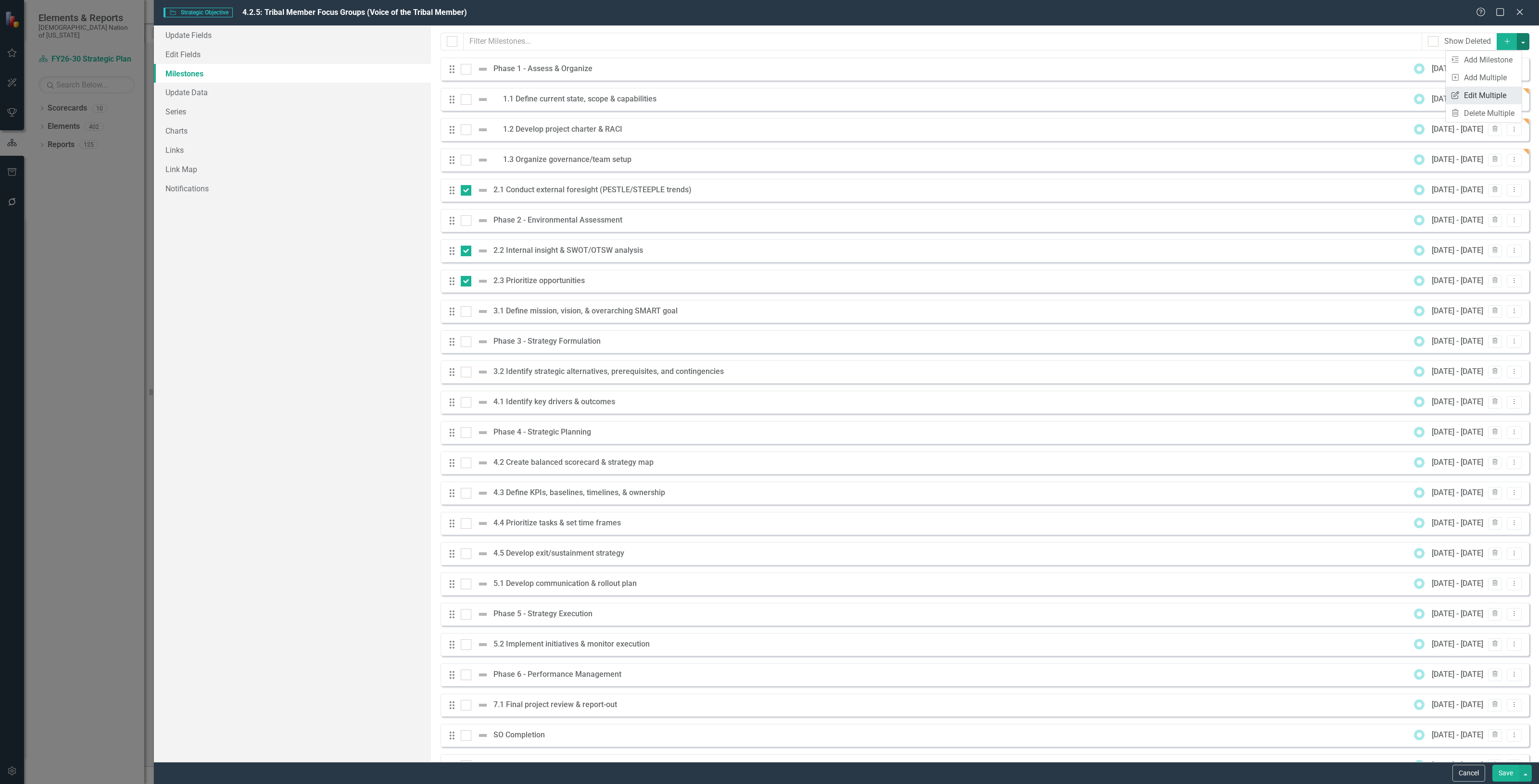
click at [1491, 97] on link "Edit Multiple Edit Multiple" at bounding box center [1483, 96] width 76 height 18
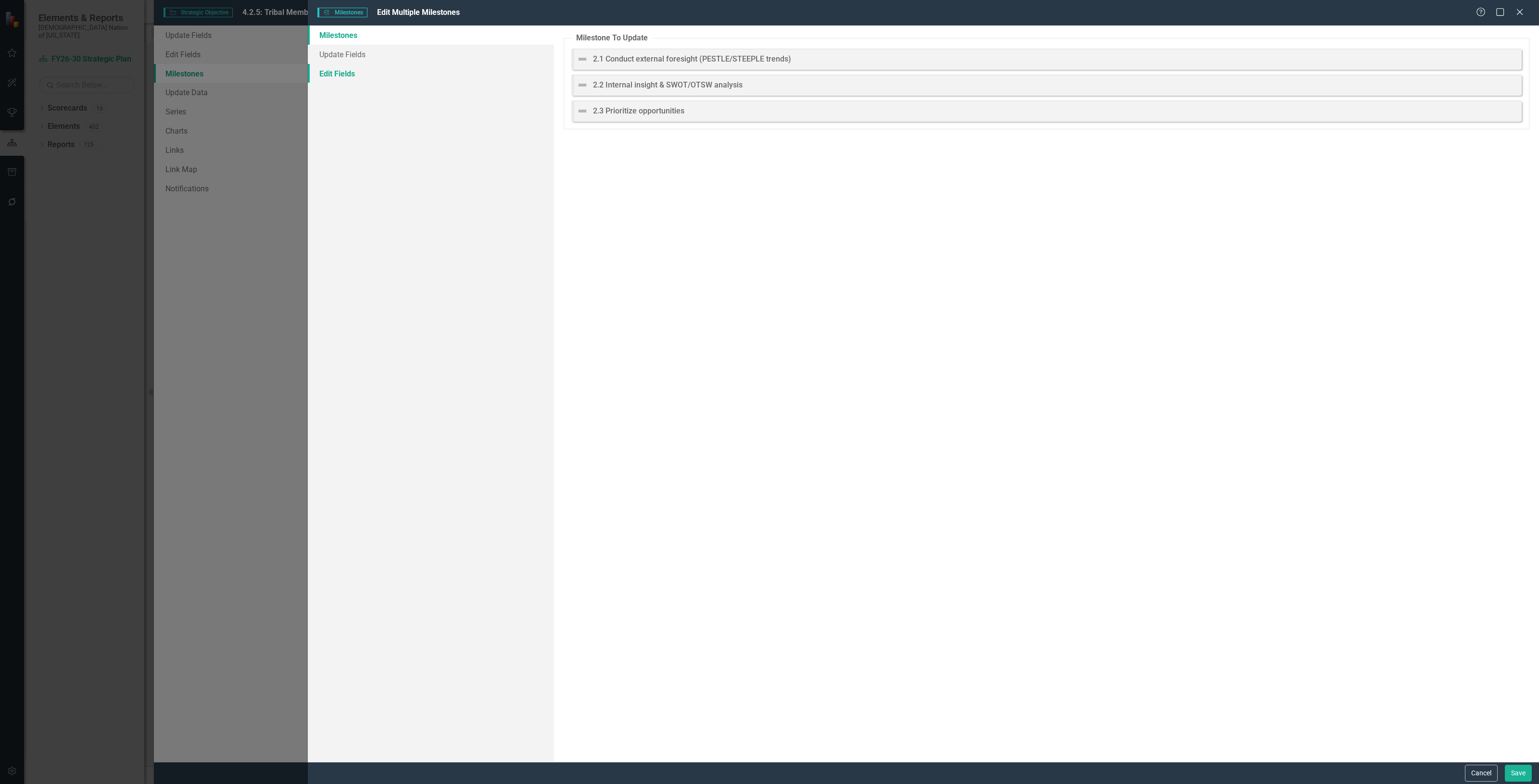
click at [404, 72] on link "Edit Fields" at bounding box center [431, 73] width 246 height 19
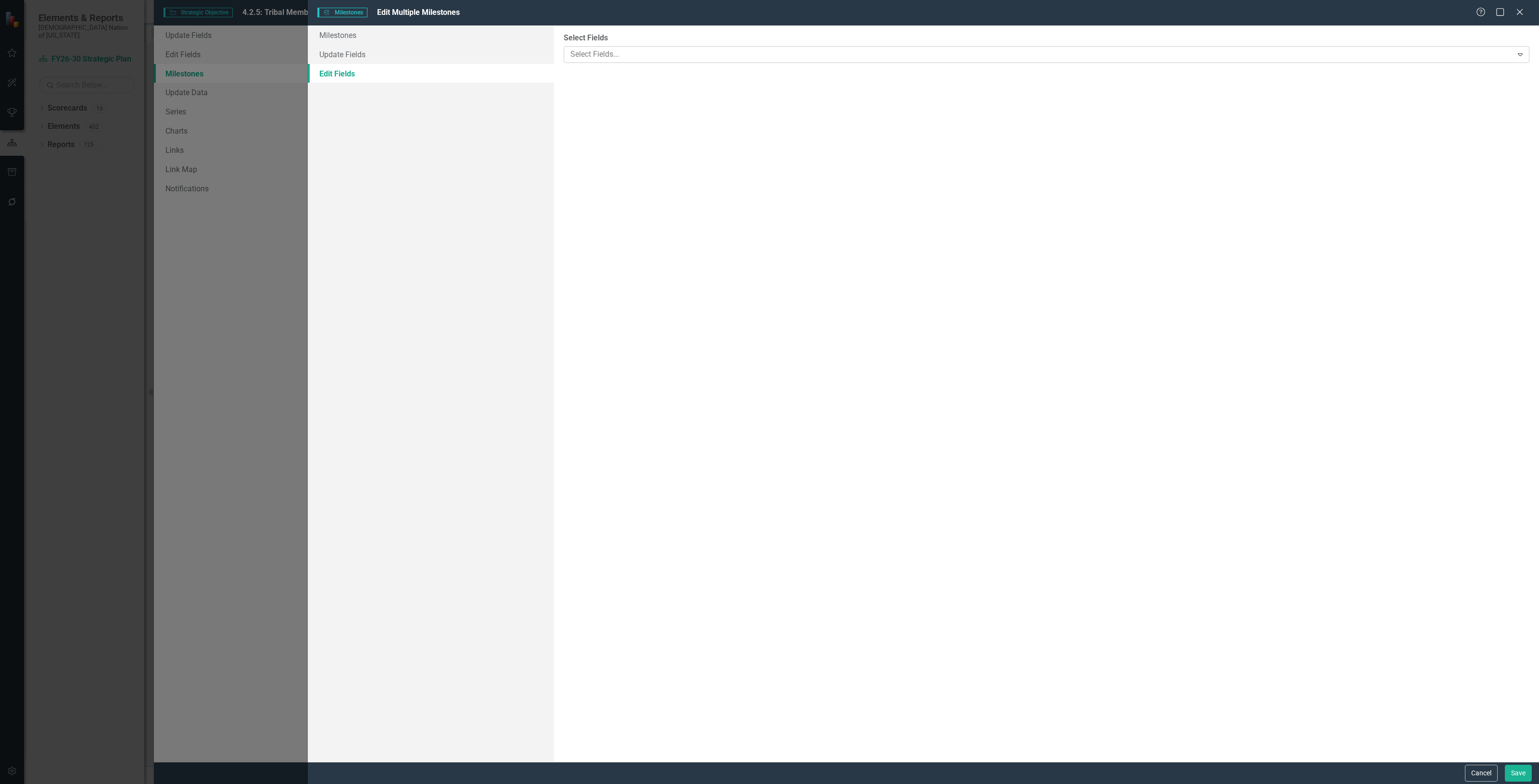
click at [620, 57] on div at bounding box center [1039, 54] width 946 height 13
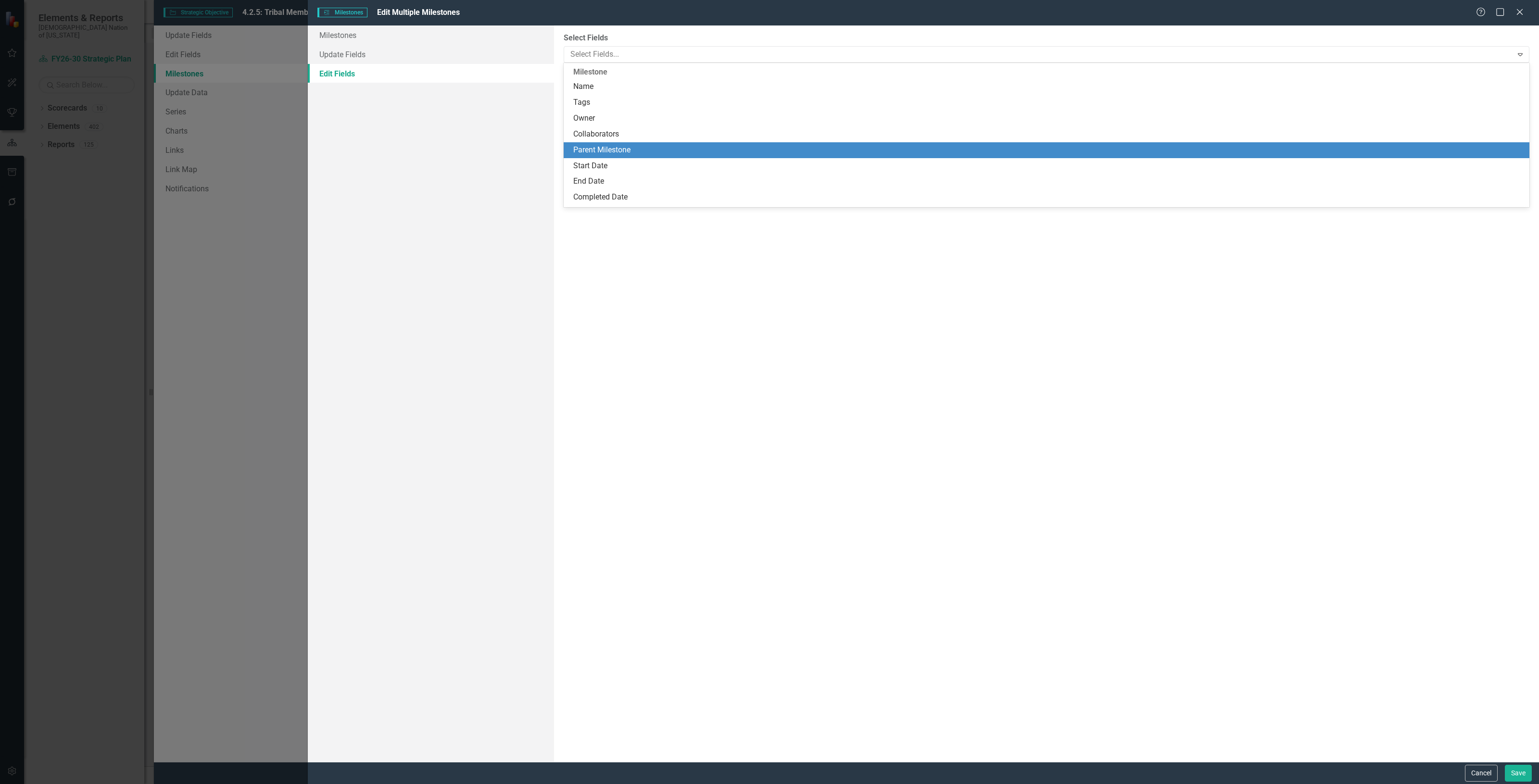
click at [619, 147] on div "Parent Milestone" at bounding box center [1049, 150] width 951 height 11
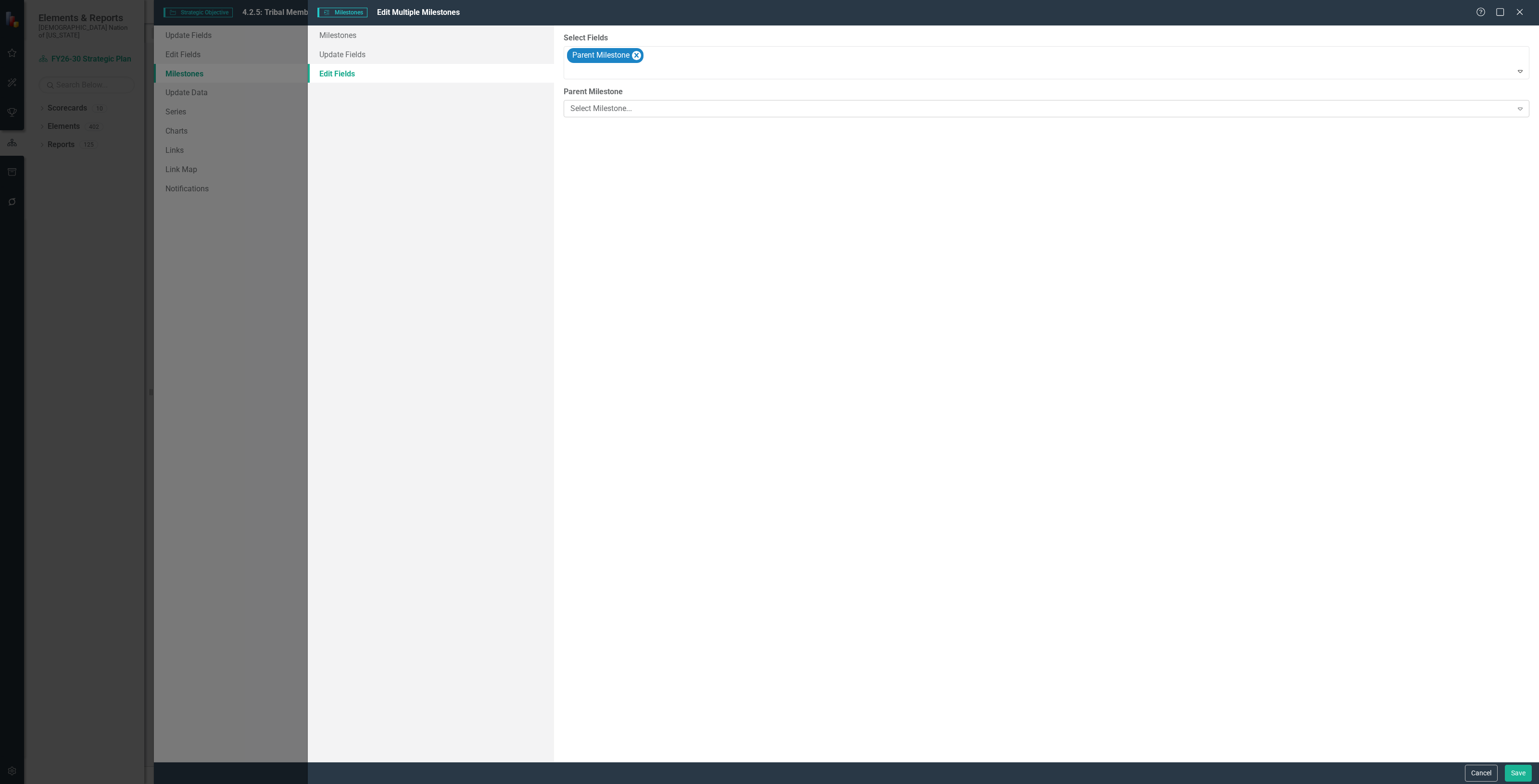
click at [611, 118] on div "ClearPoint Can Do More! How ClearPoint Can Help Close Enterprise plans can auto…" at bounding box center [1046, 393] width 985 height 736
click at [607, 114] on div "Select Milestone..." at bounding box center [1041, 109] width 942 height 11
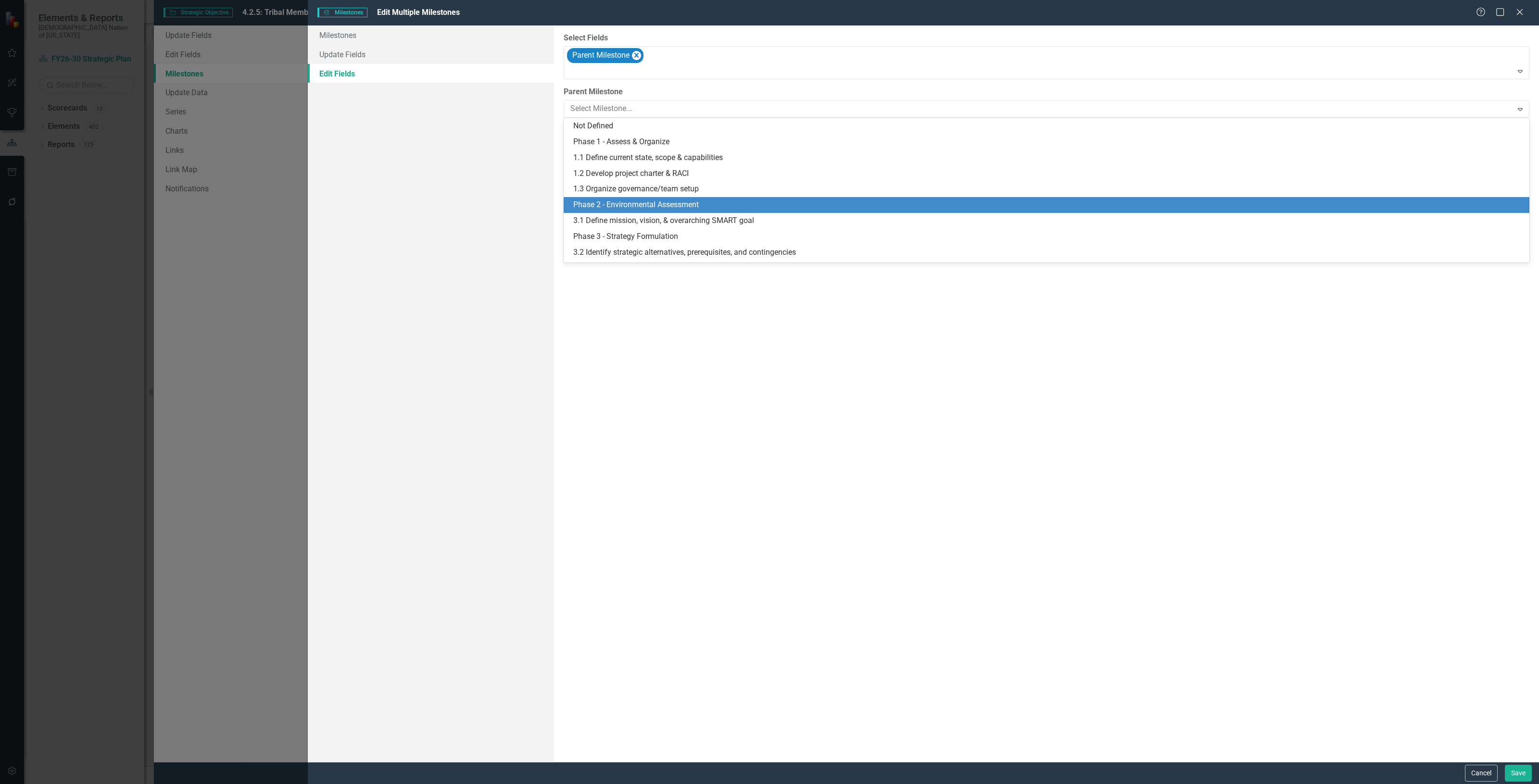
click at [629, 205] on div "Phase 2 - Environmental Assessment" at bounding box center [1049, 205] width 951 height 11
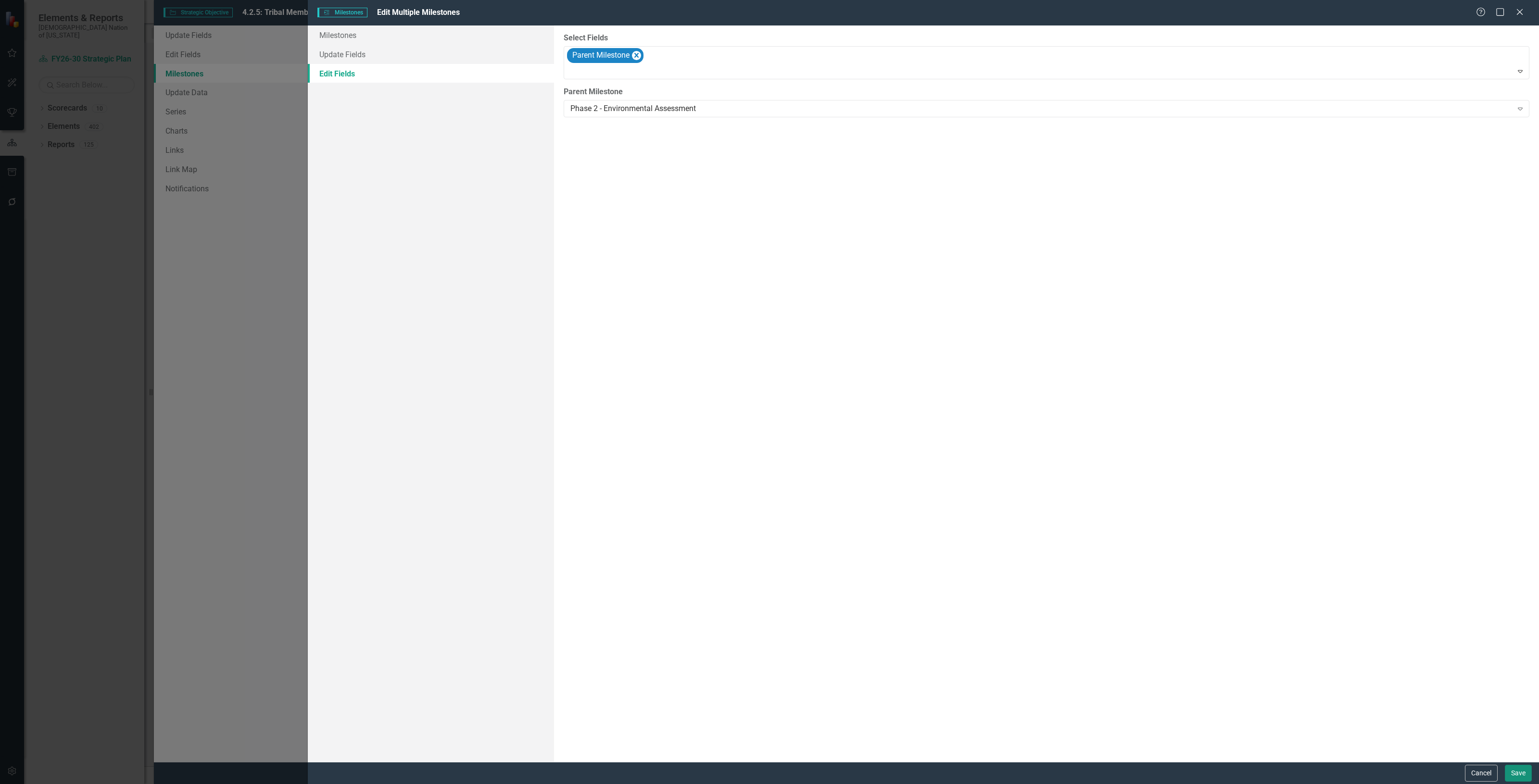
click at [1523, 773] on button "Save" at bounding box center [1518, 773] width 27 height 17
